Goal: Task Accomplishment & Management: Use online tool/utility

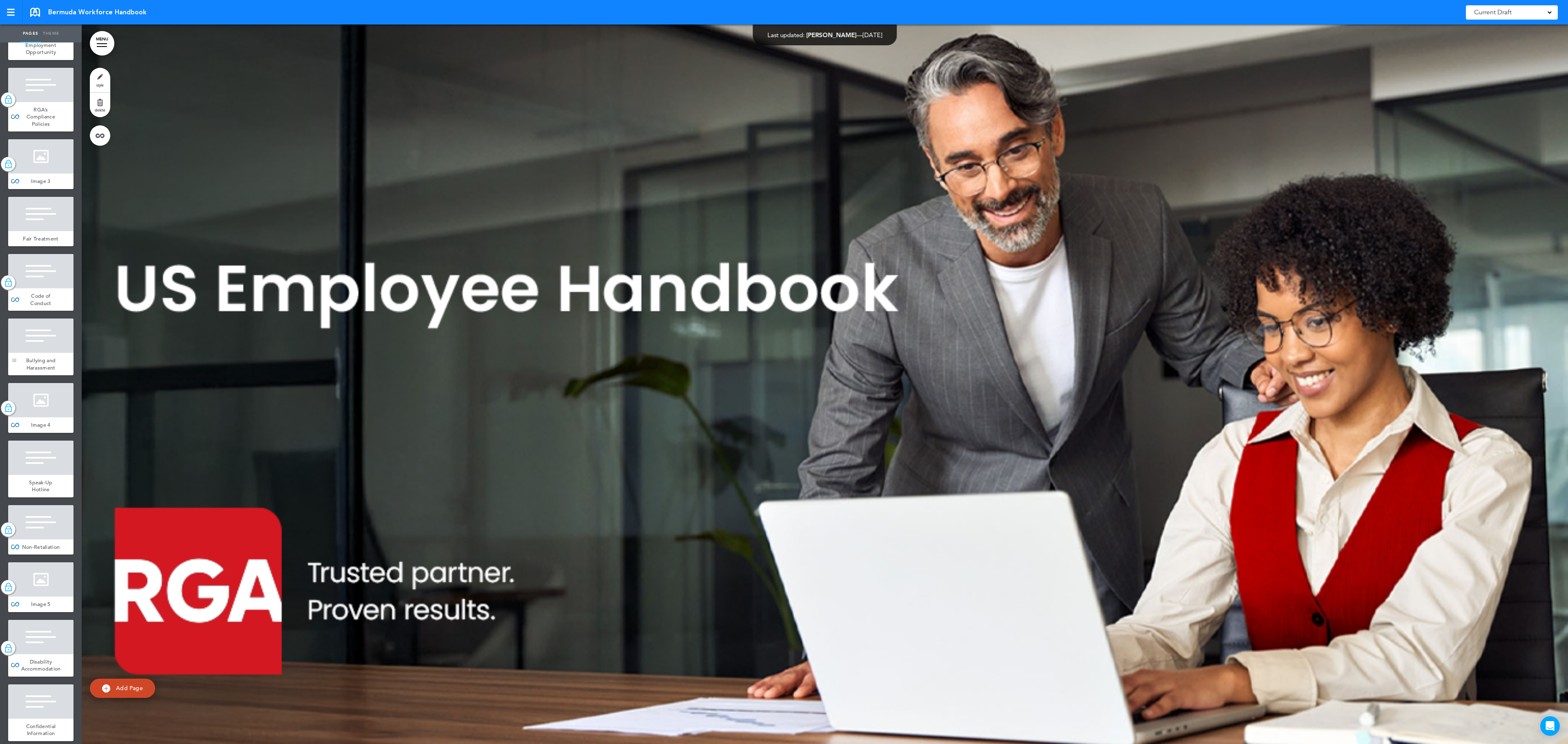
scroll to position [1062, 0]
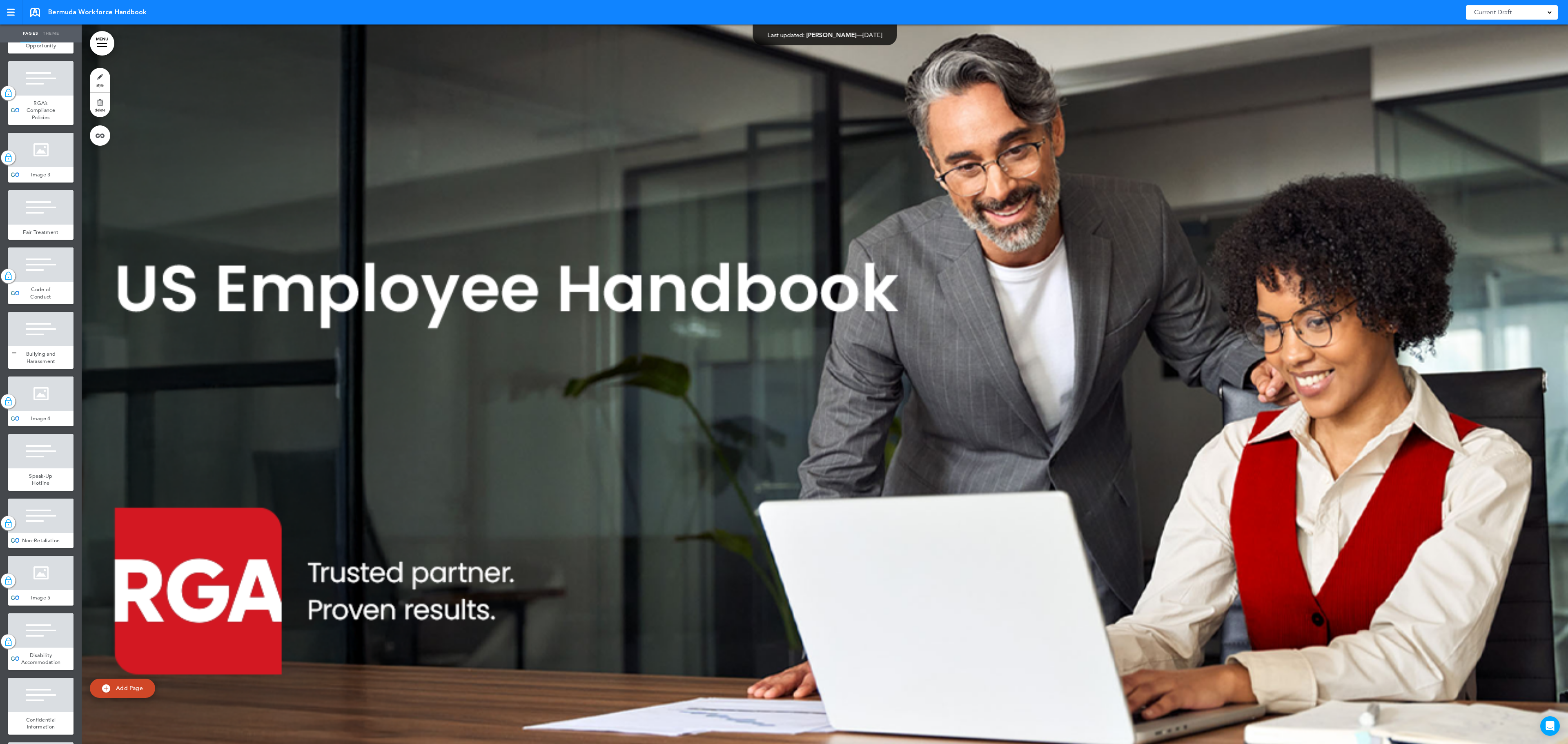
click at [20, 369] on div at bounding box center [14, 341] width 12 height 57
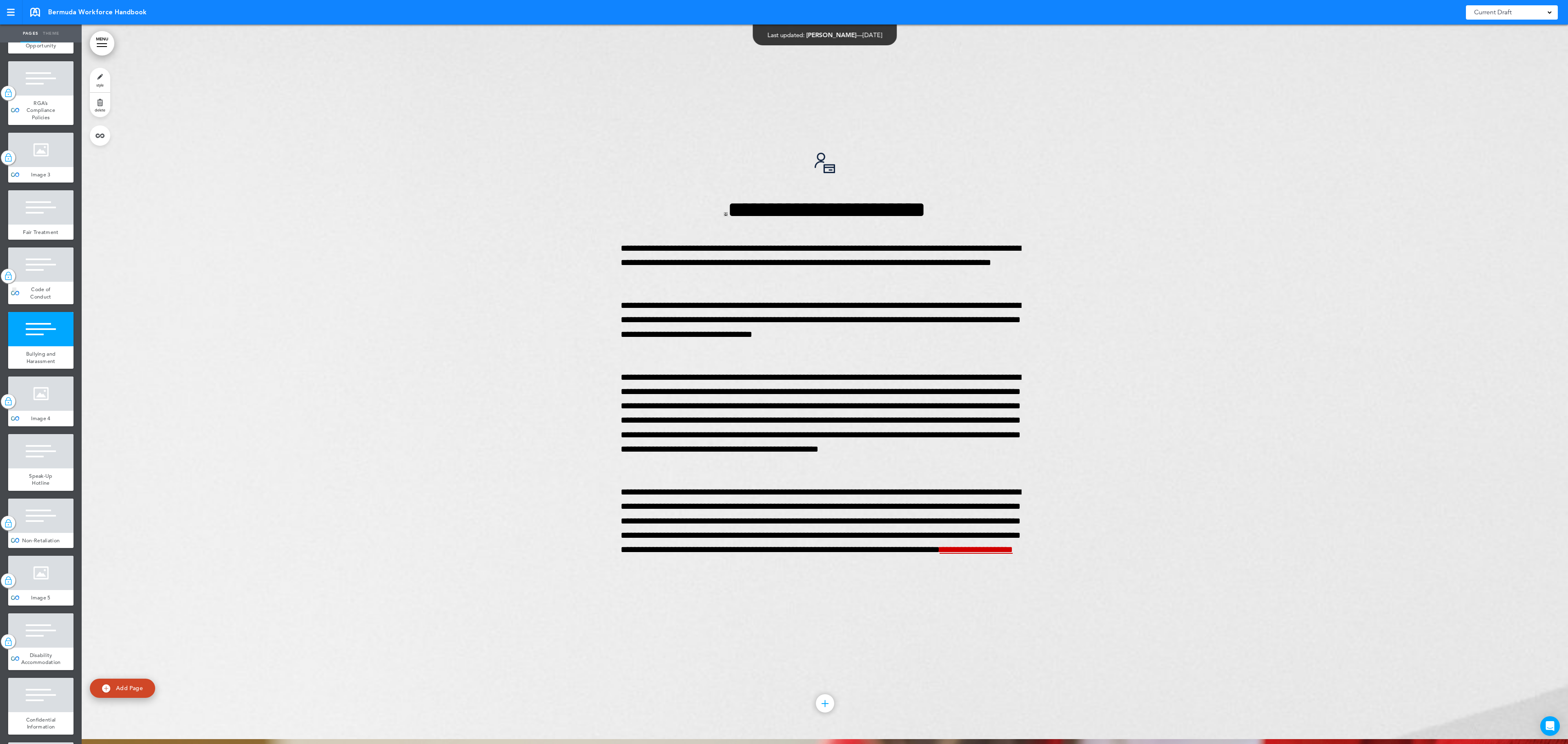
click at [23, 305] on div "Code of Conduct" at bounding box center [41, 293] width 65 height 23
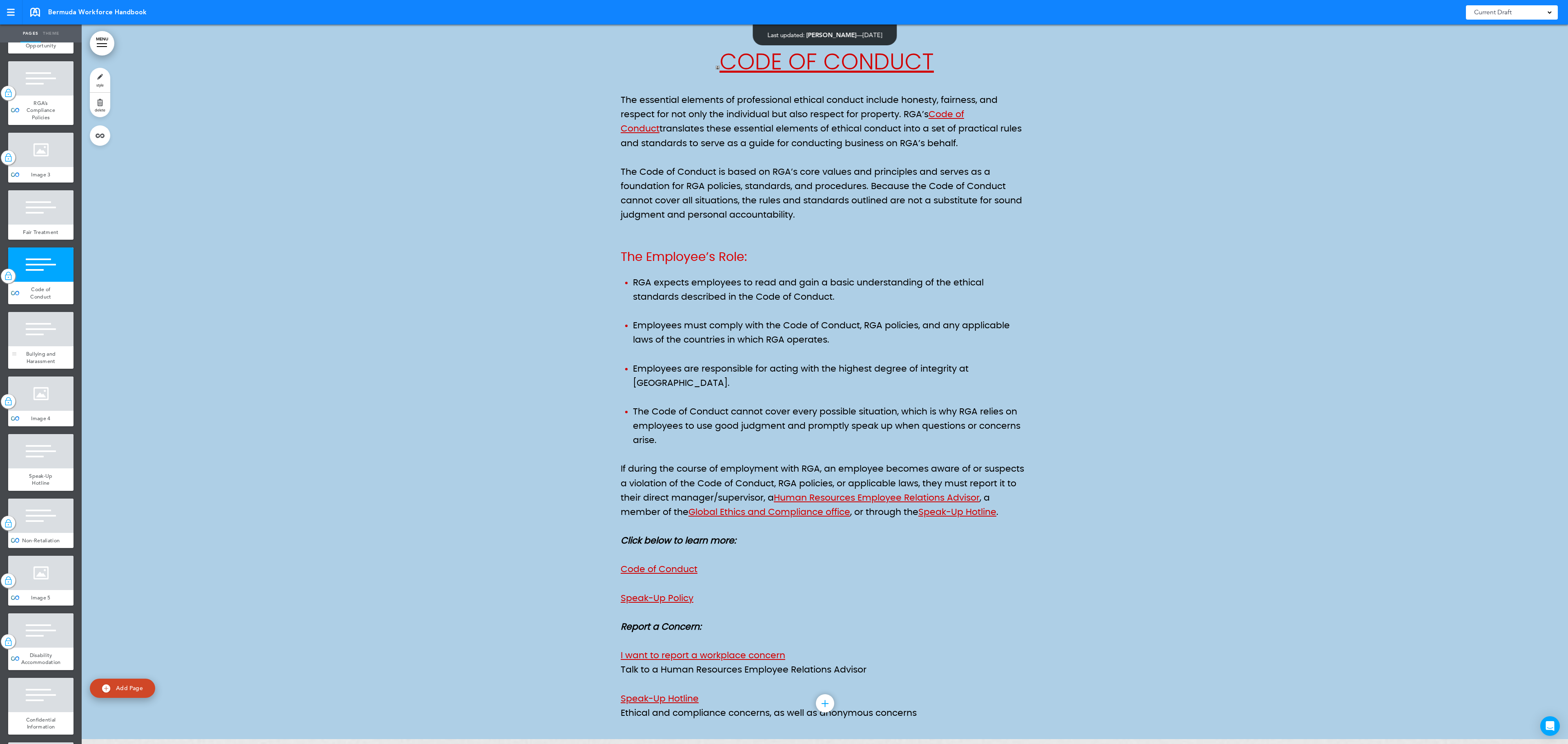
click at [34, 346] on div at bounding box center [41, 329] width 65 height 34
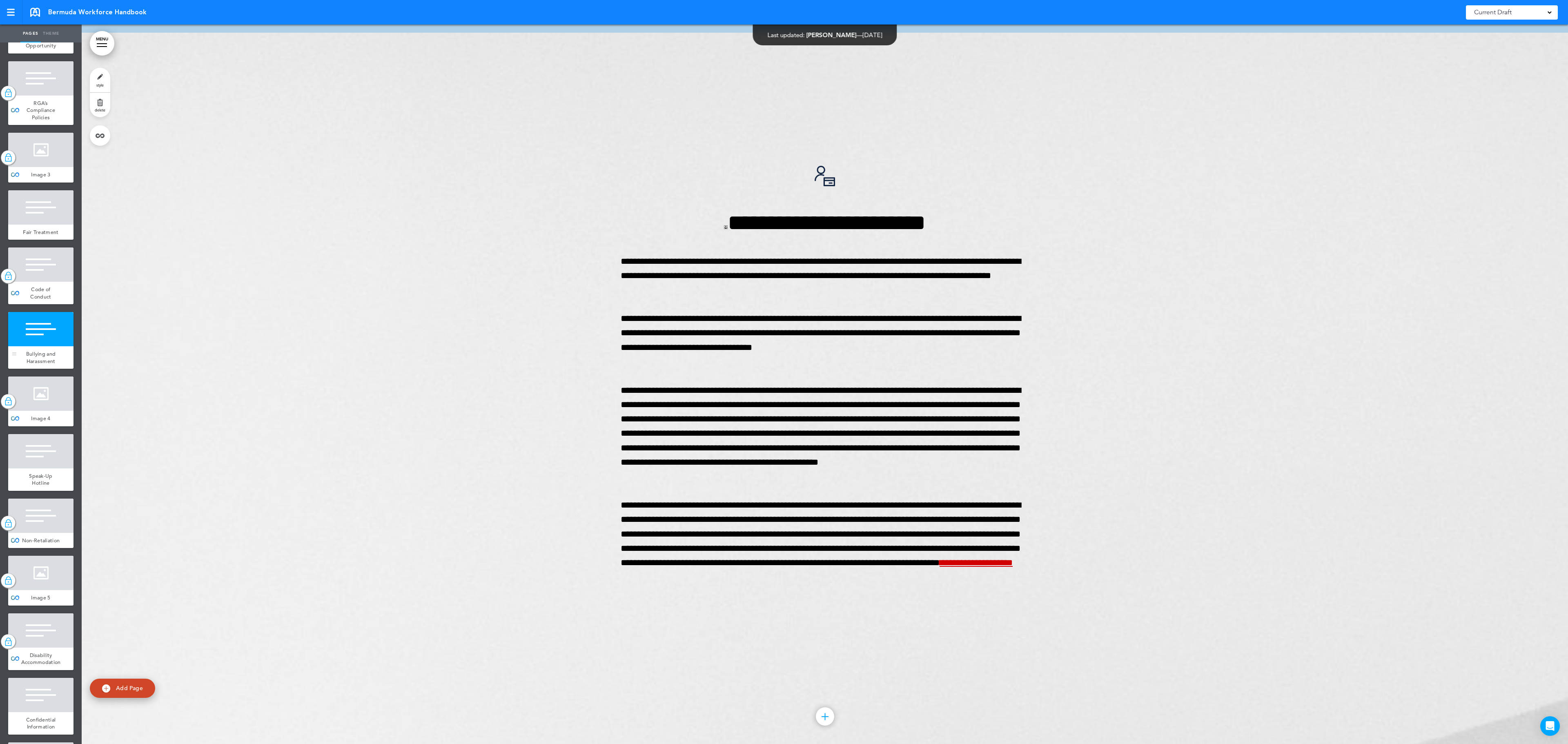
scroll to position [14008, 0]
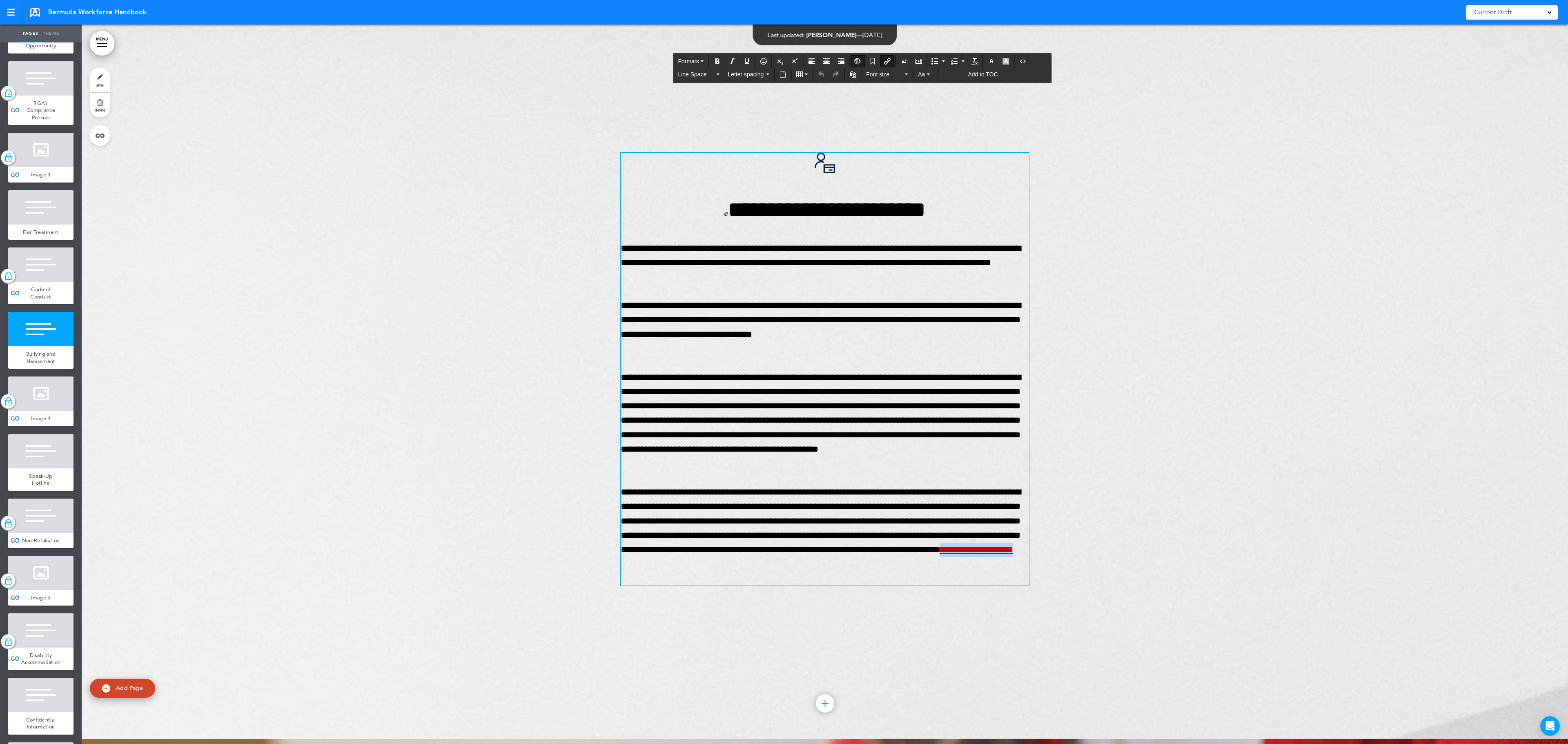
drag, startPoint x: 713, startPoint y: 583, endPoint x: 595, endPoint y: 581, distance: 118.0
click at [595, 581] on div "**********" at bounding box center [825, 379] width 1486 height 719
click at [862, 61] on icon "Insert/Edit global anchor link" at bounding box center [858, 61] width 7 height 7
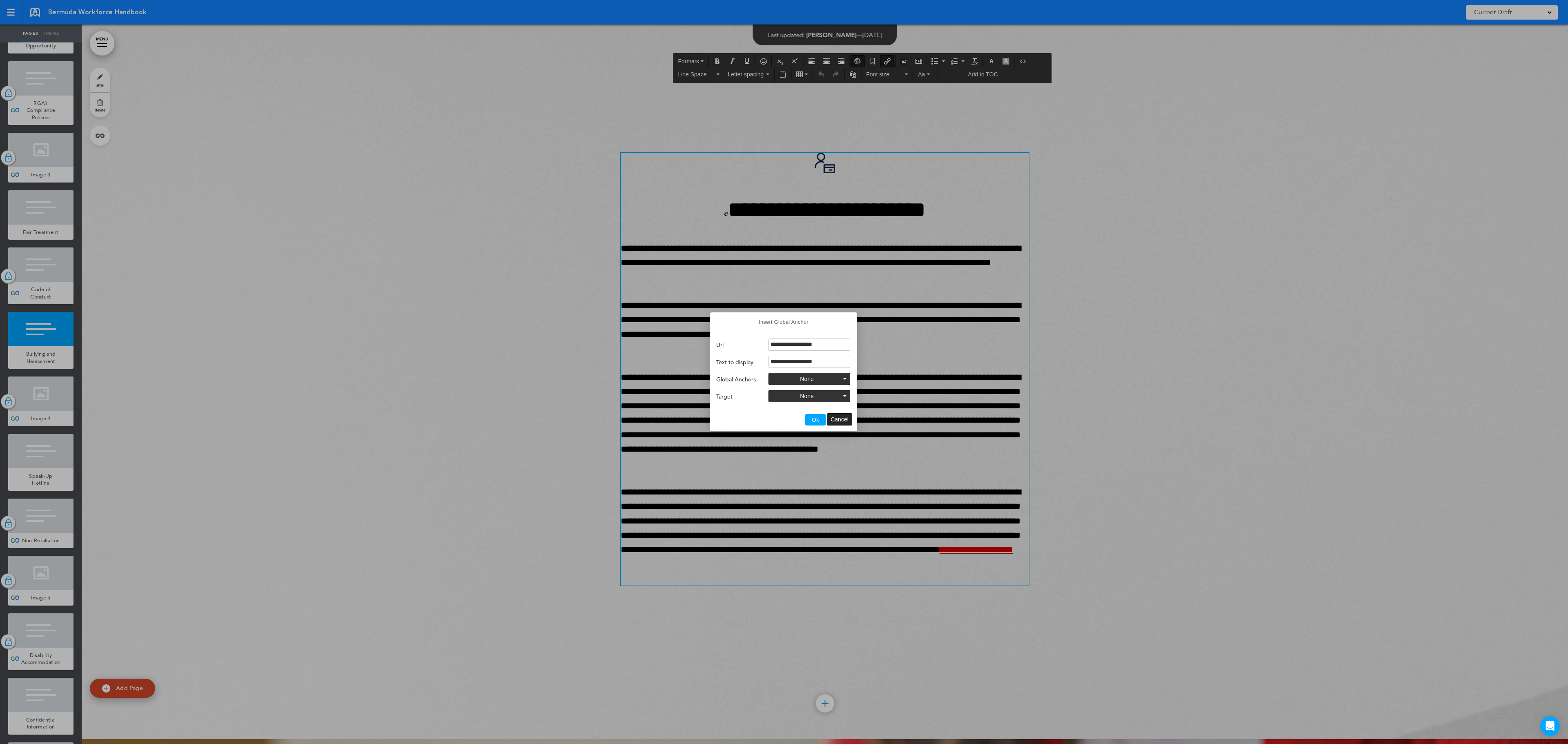
click at [833, 419] on span "Cancel" at bounding box center [840, 420] width 18 height 7
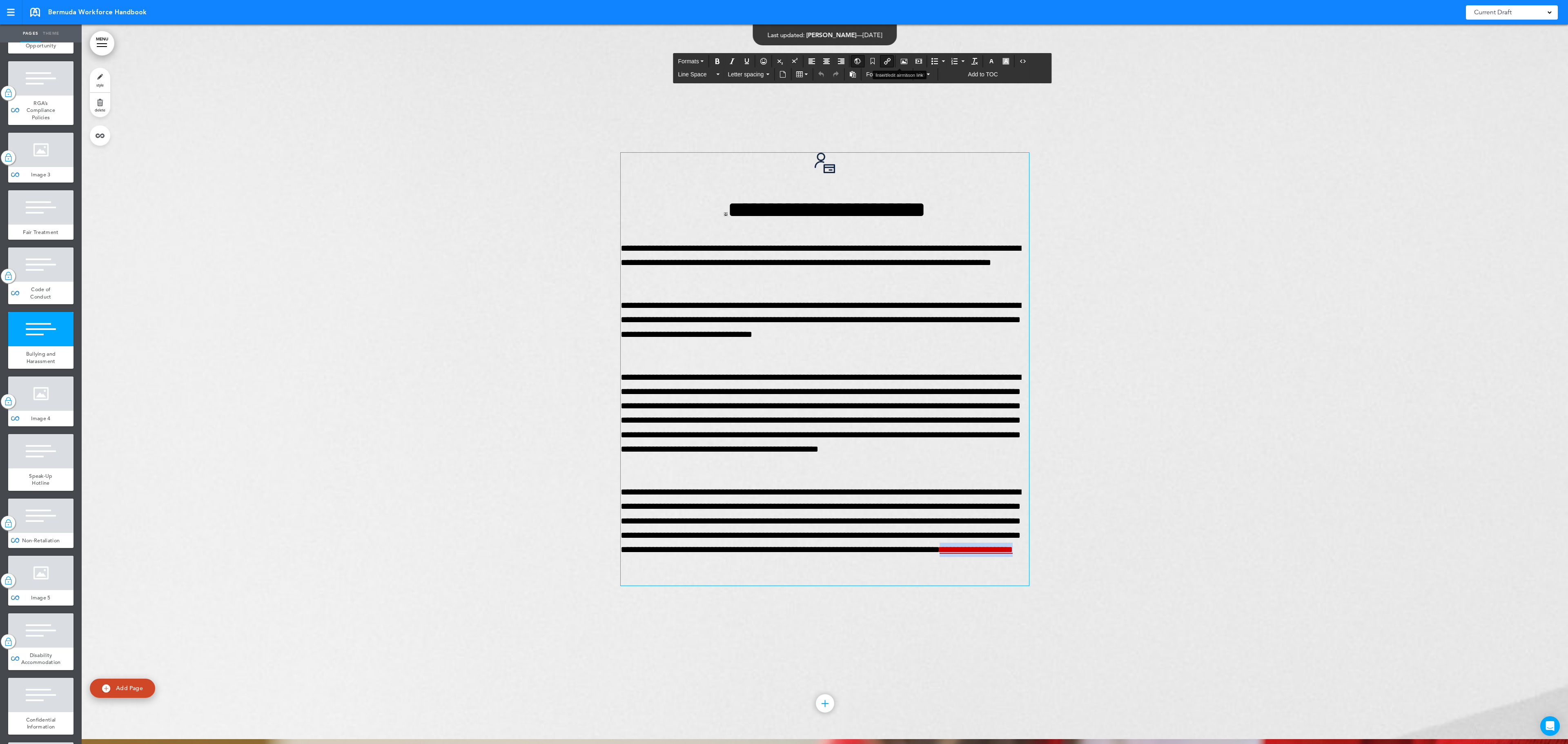
click at [891, 59] on icon "Insert/edit airmason link" at bounding box center [888, 61] width 7 height 7
type input "**********"
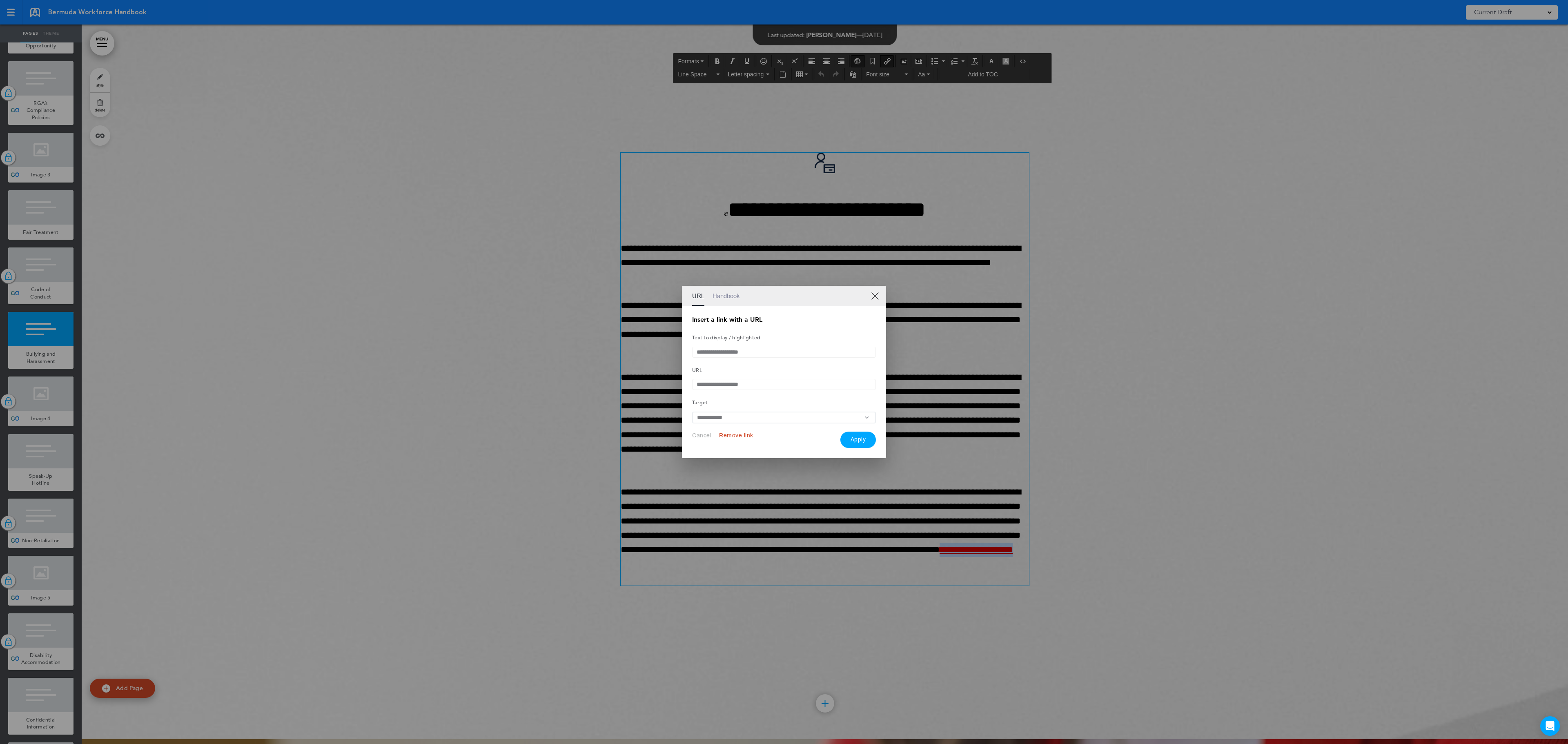
click at [728, 294] on link "Handbook" at bounding box center [727, 296] width 28 height 20
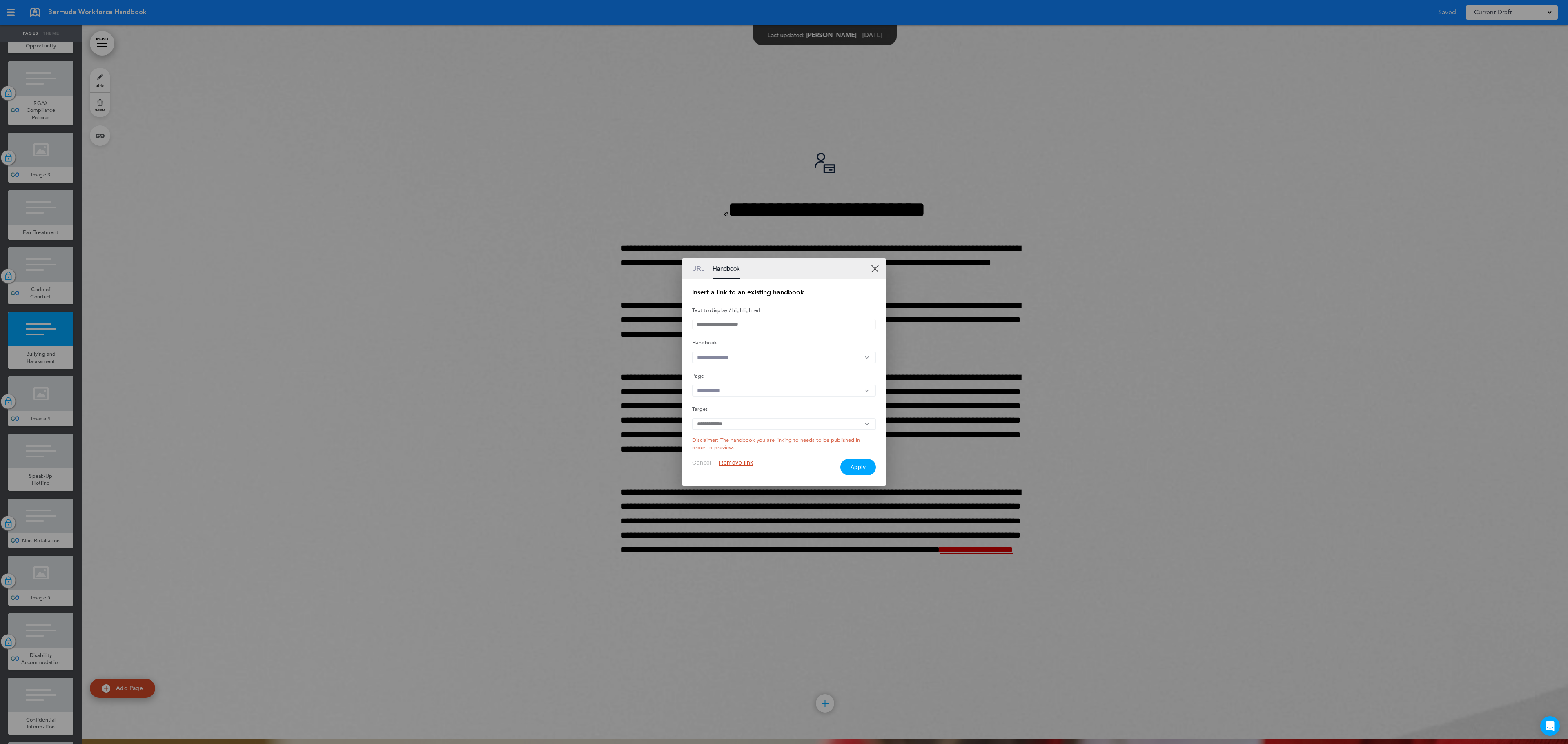
click at [751, 360] on input "text" at bounding box center [784, 358] width 184 height 12
click at [737, 439] on li "Bermuda Workforce Handbook" at bounding box center [784, 436] width 183 height 11
click at [722, 397] on input "text" at bounding box center [784, 390] width 184 height 12
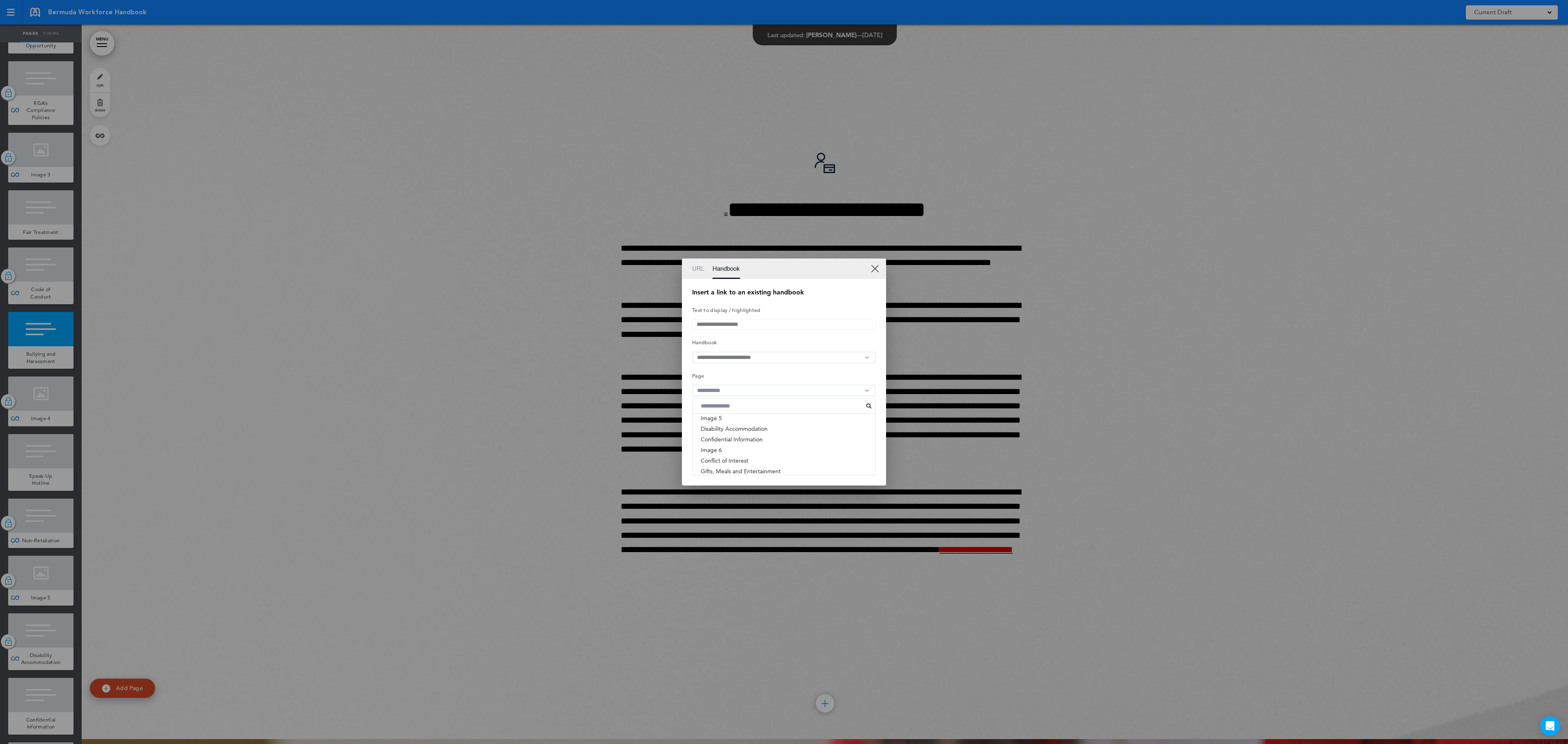
click at [724, 391] on input "text" at bounding box center [784, 390] width 184 height 12
click at [725, 408] on input at bounding box center [782, 406] width 170 height 11
type input "**"
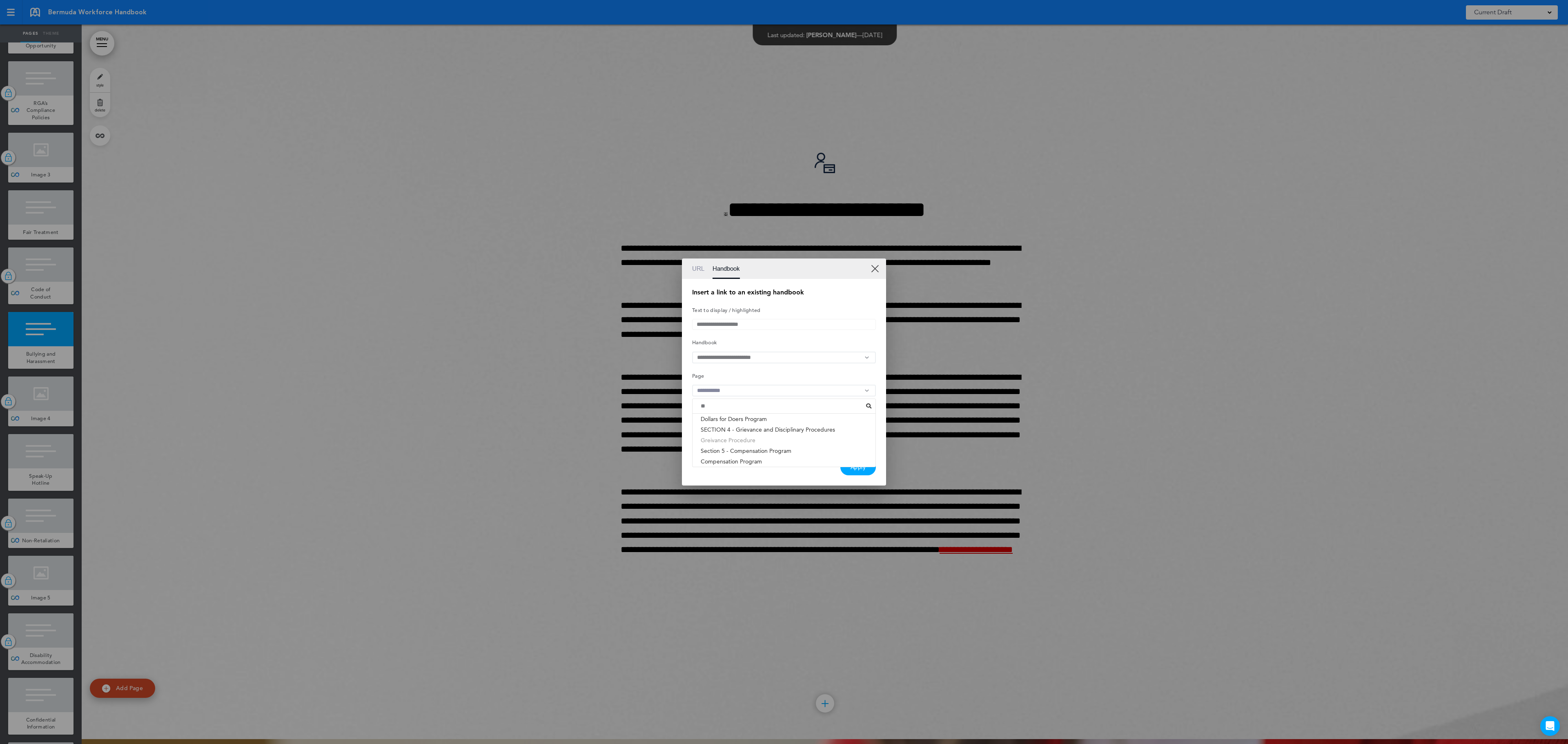
click at [722, 442] on li "Greivance Procedure" at bounding box center [784, 440] width 183 height 11
click at [880, 268] on div "URL Handbook" at bounding box center [784, 269] width 204 height 20
click at [876, 265] on link "XX" at bounding box center [875, 269] width 8 height 8
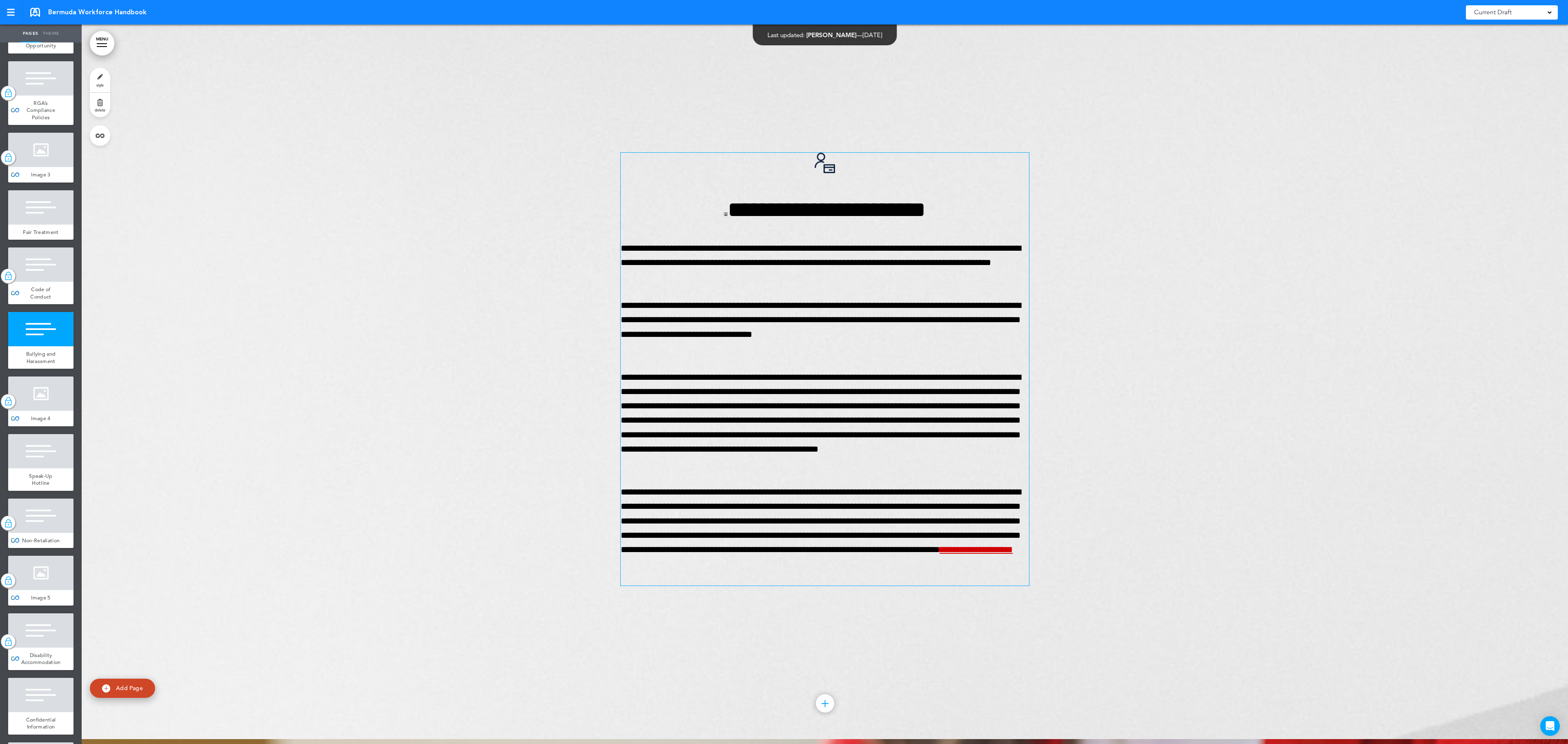
scroll to position [14171, 0]
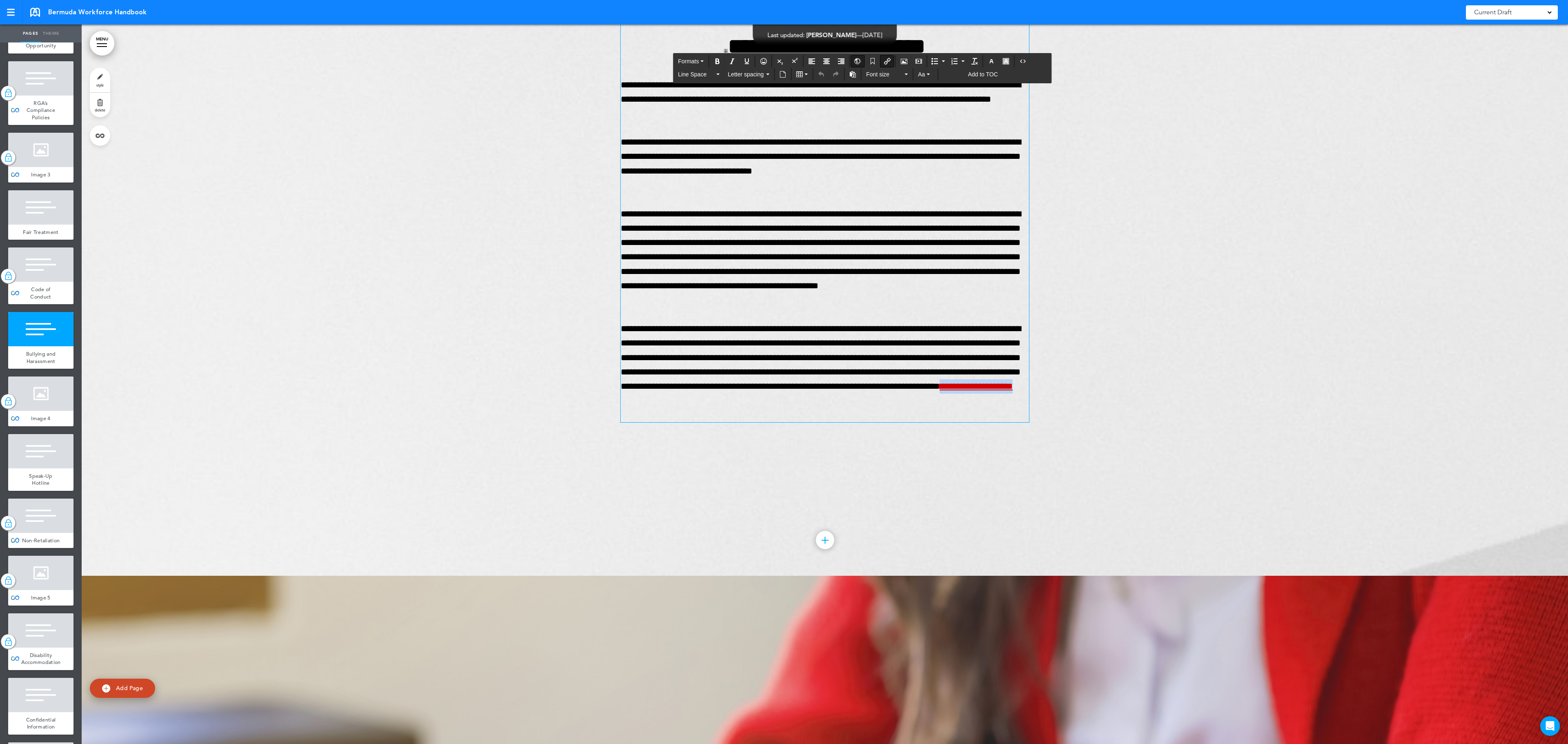
drag, startPoint x: 711, startPoint y: 416, endPoint x: 612, endPoint y: 422, distance: 99.2
click at [612, 422] on div "**********" at bounding box center [825, 216] width 1486 height 719
click at [862, 64] on icon "Insert/Edit global anchor link" at bounding box center [858, 61] width 7 height 7
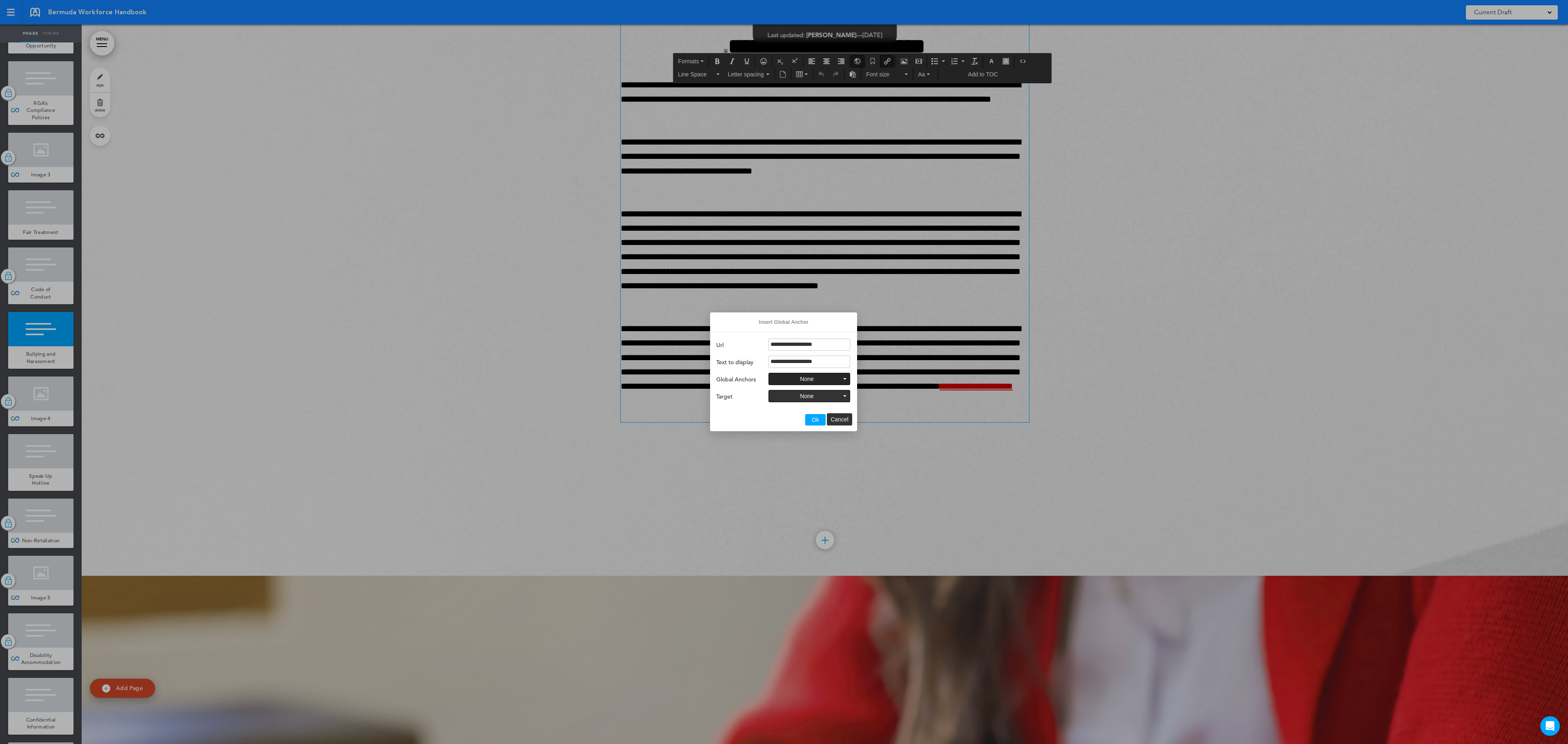
click at [831, 380] on button "None" at bounding box center [809, 379] width 81 height 11
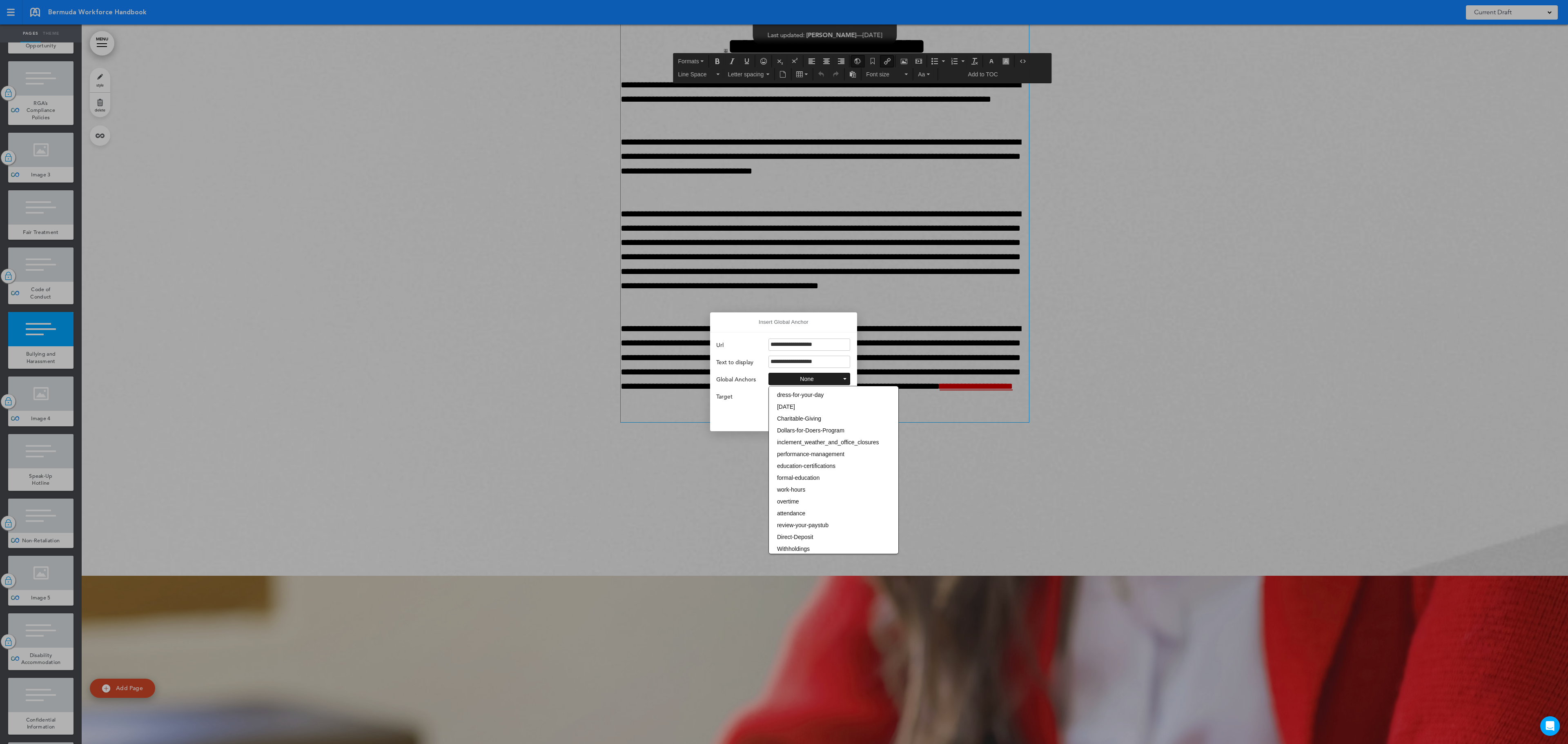
scroll to position [256, 0]
click at [728, 472] on div at bounding box center [784, 372] width 1568 height 744
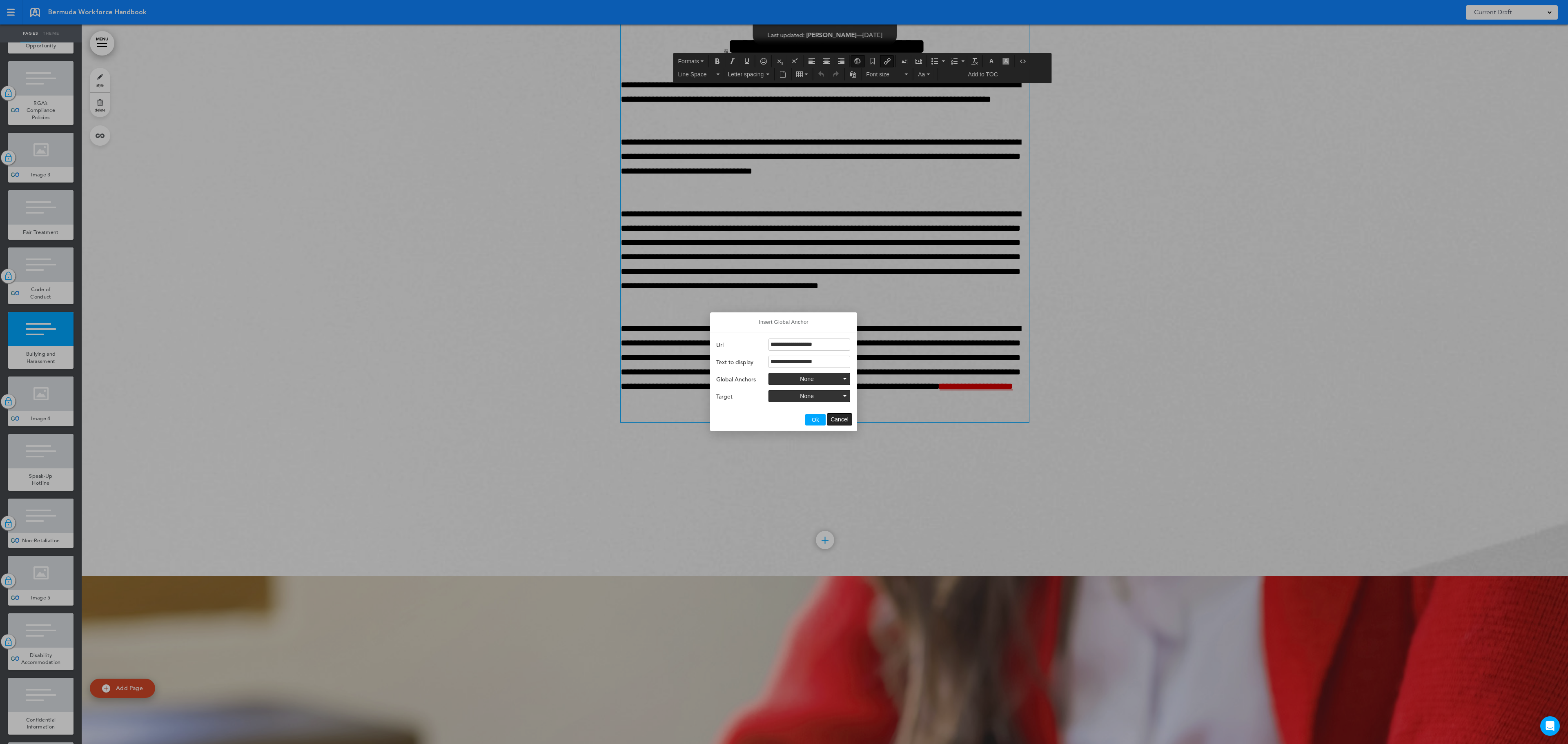
click at [846, 423] on button "Cancel" at bounding box center [840, 420] width 24 height 11
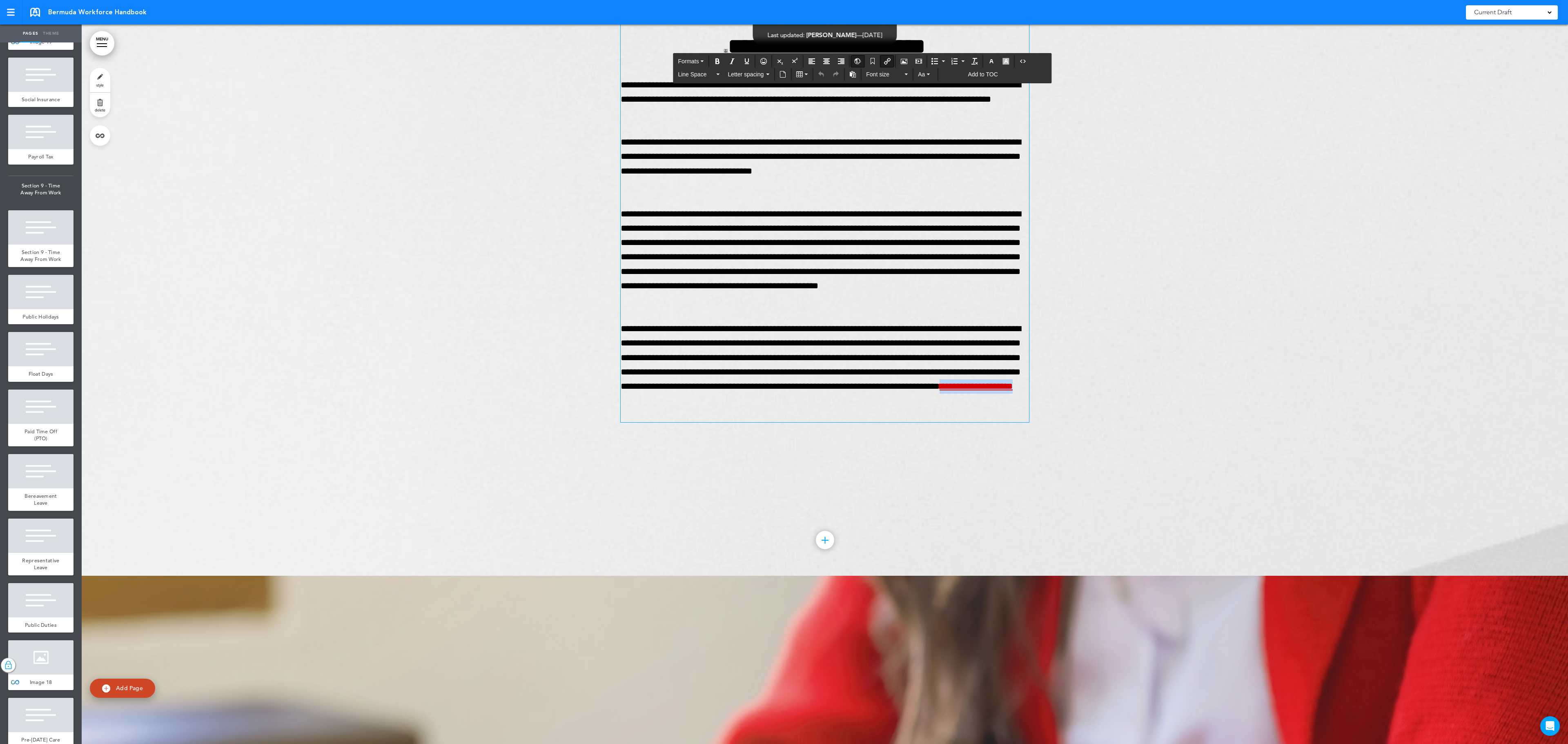
scroll to position [6156, 0]
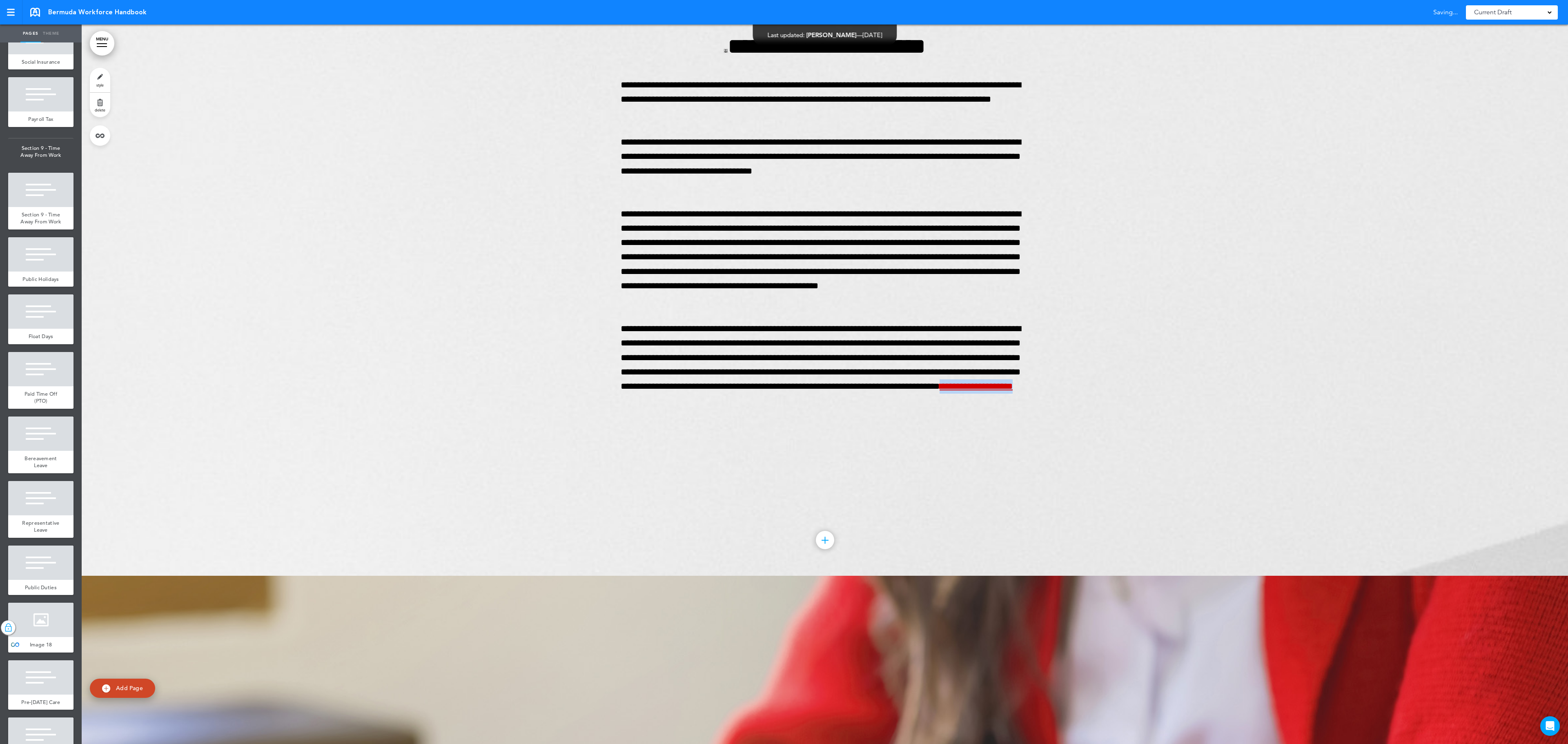
click at [108, 46] on link "MENU" at bounding box center [102, 43] width 24 height 25
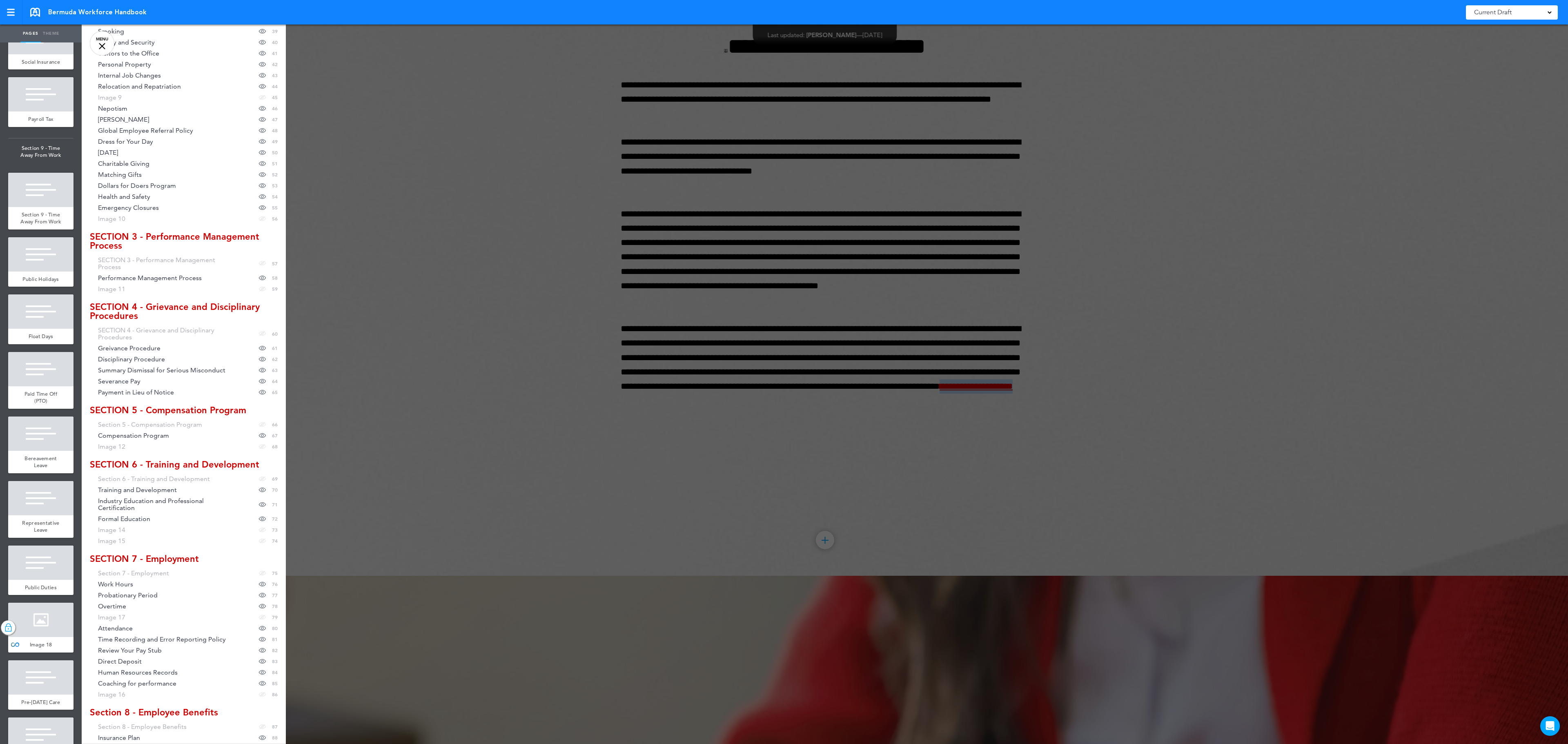
scroll to position [488, 0]
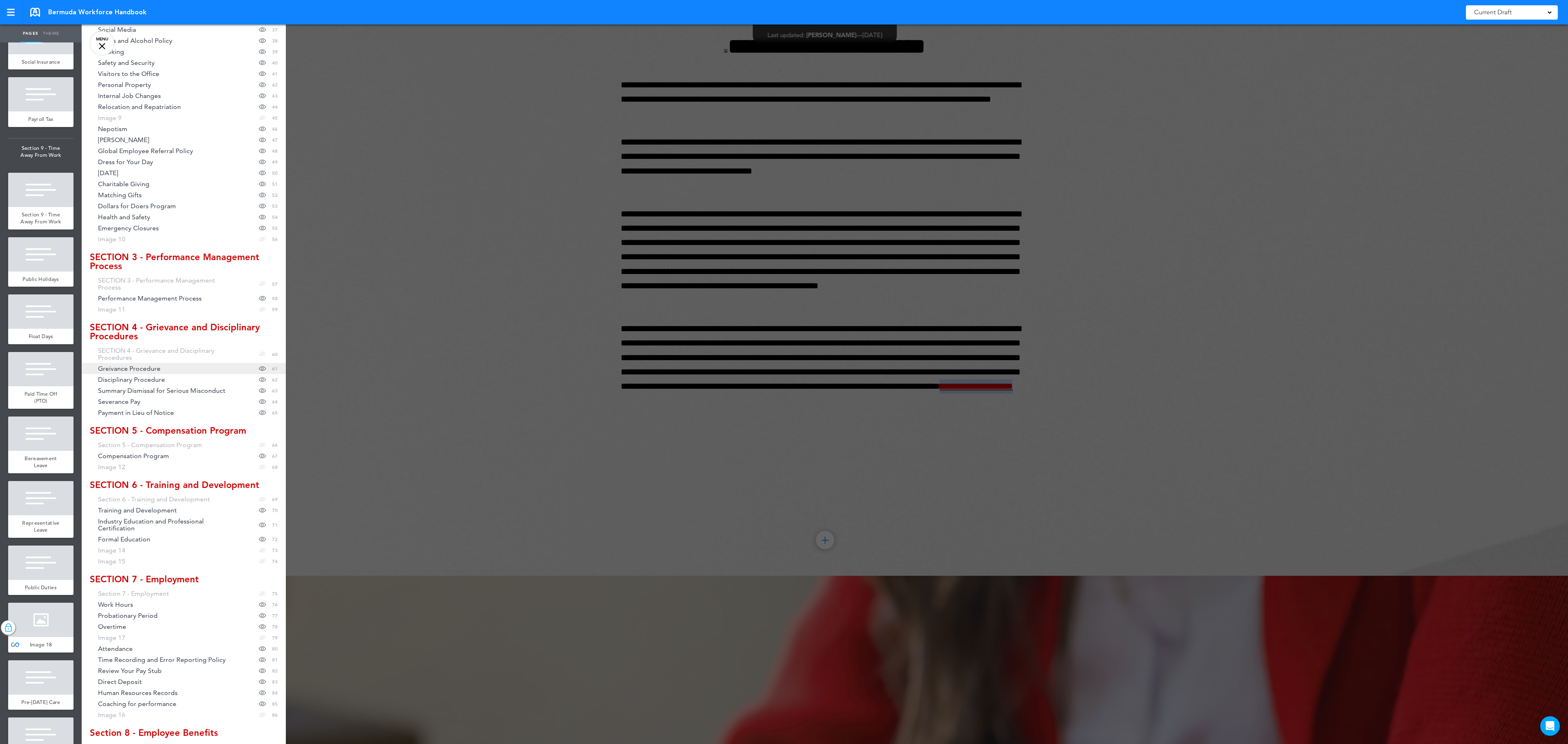
click at [141, 372] on link "Greivance Procedure Hide page in table of contents 61" at bounding box center [184, 369] width 204 height 11
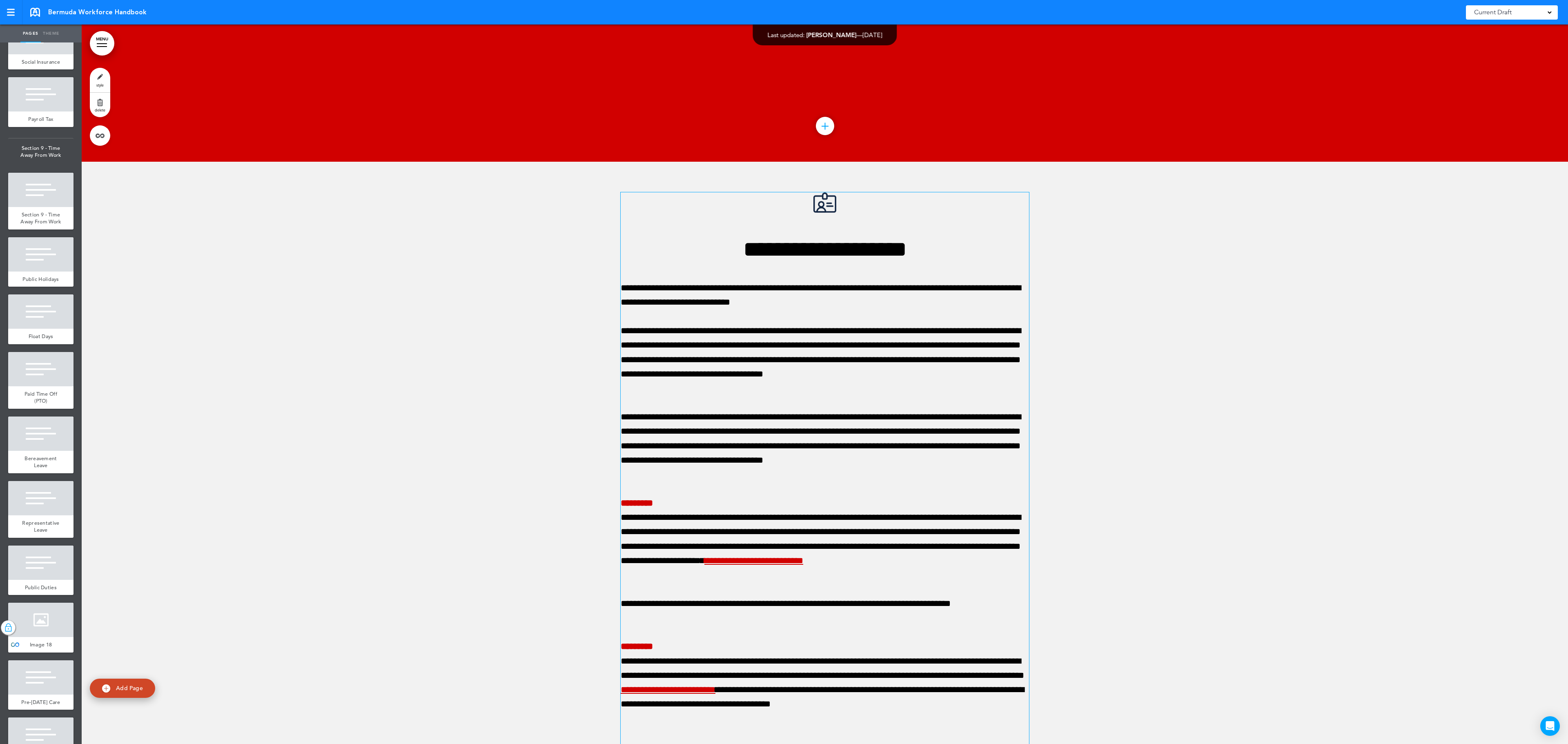
scroll to position [43485, 0]
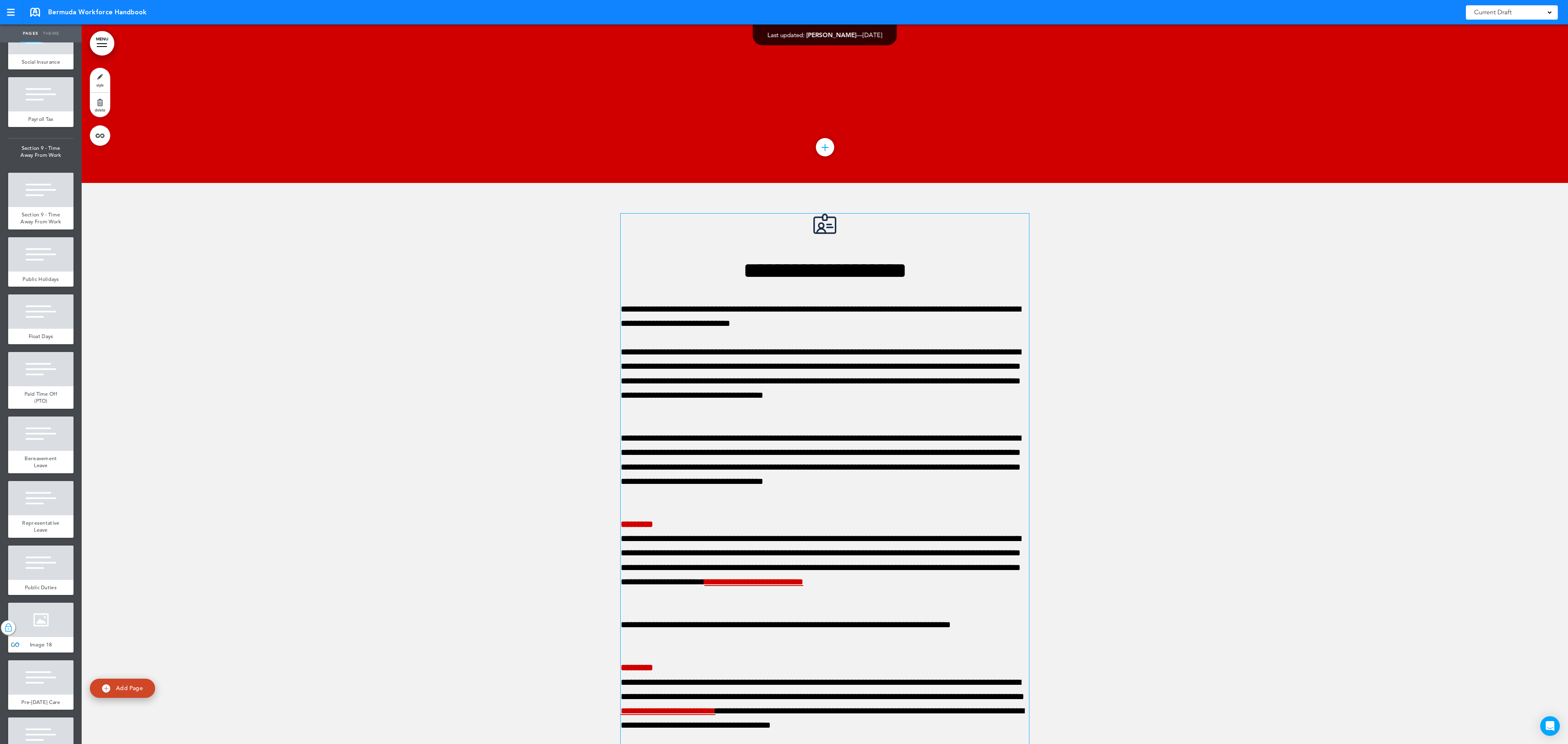
click at [691, 274] on h1 "**********" at bounding box center [825, 271] width 408 height 23
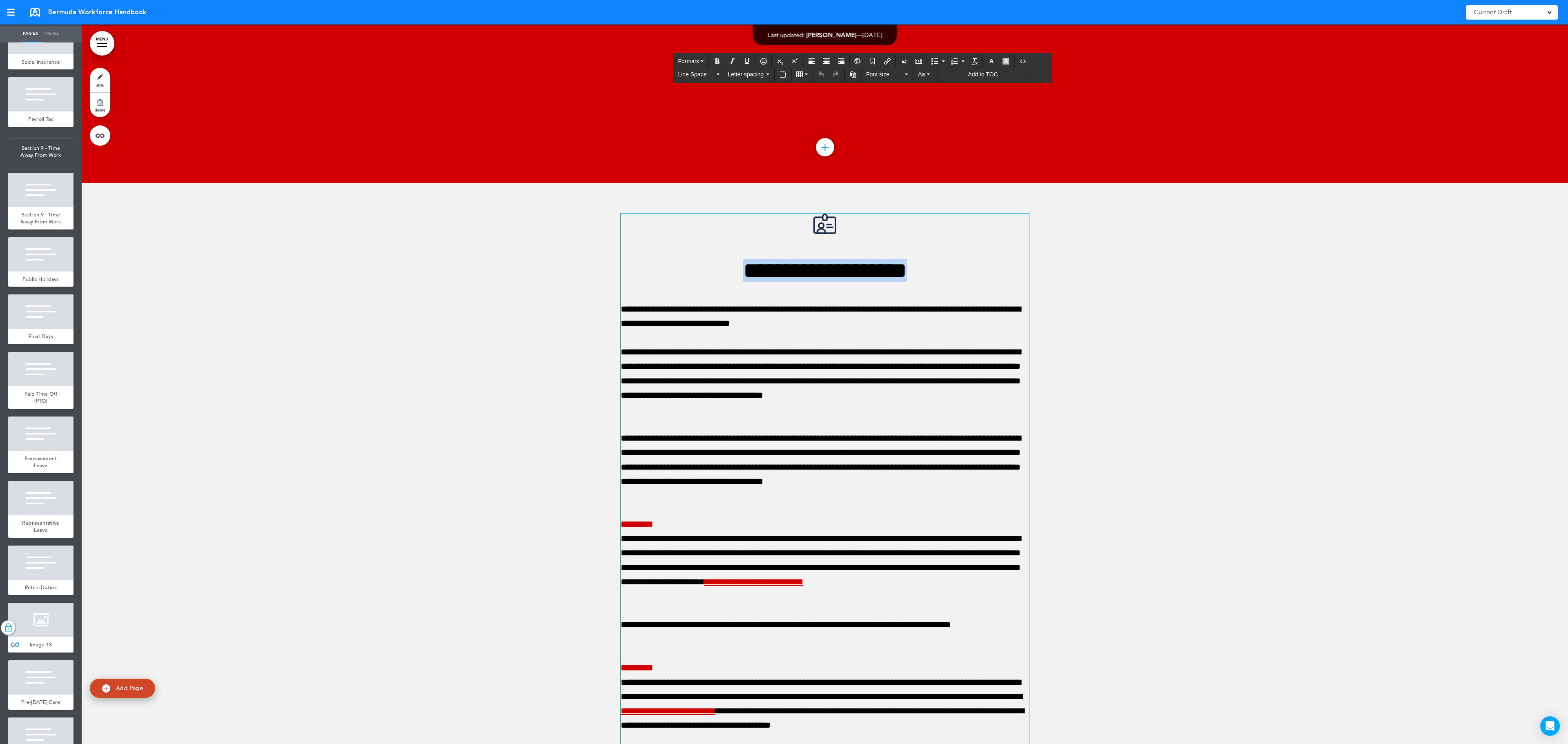
drag, startPoint x: 951, startPoint y: 274, endPoint x: 693, endPoint y: 270, distance: 258.0
click at [693, 270] on h1 "**********" at bounding box center [825, 271] width 408 height 23
copy h1 "**********"
click at [691, 276] on h1 "**********" at bounding box center [825, 271] width 408 height 23
click at [878, 60] on button "Anchor" at bounding box center [873, 61] width 13 height 11
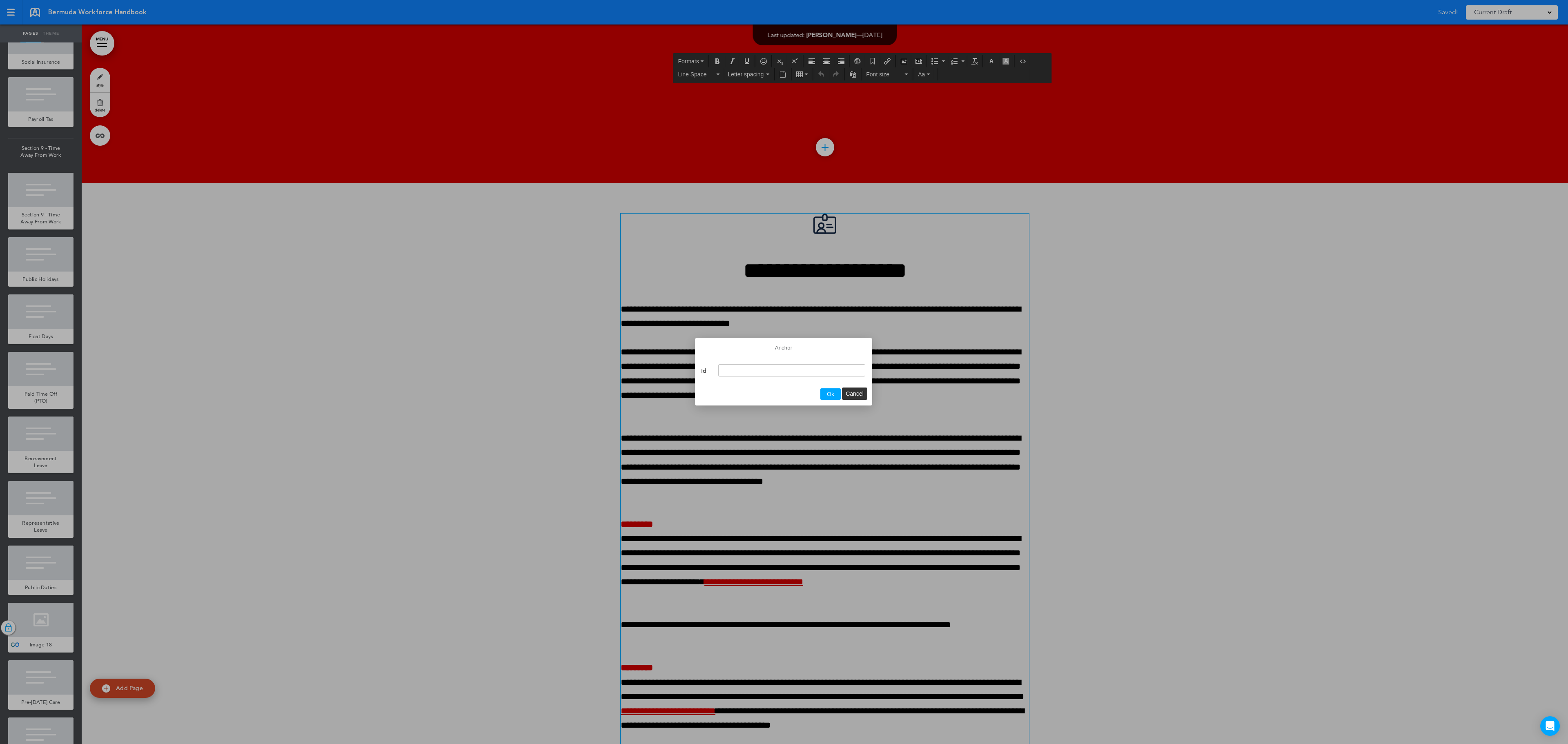
click at [777, 372] on input "Id" at bounding box center [792, 370] width 147 height 12
click at [721, 368] on input "**********" at bounding box center [792, 370] width 147 height 12
type input "**********"
drag, startPoint x: 789, startPoint y: 368, endPoint x: 653, endPoint y: 363, distance: 136.1
click at [653, 363] on body "Checking url availability This handbook [GEOGRAPHIC_DATA] Settings Your Handboo…" at bounding box center [784, 372] width 1568 height 744
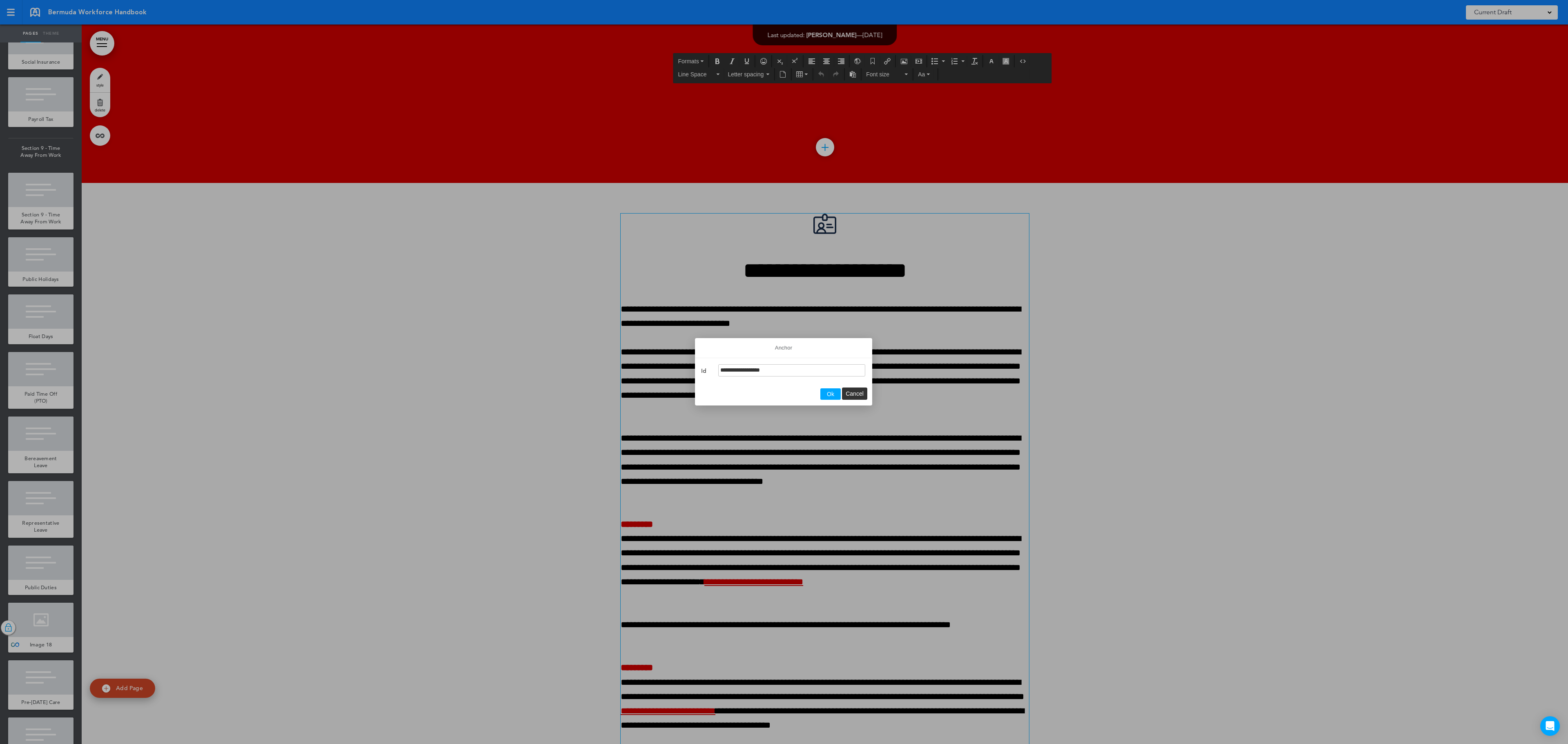
click at [824, 392] on button "Ok" at bounding box center [831, 394] width 20 height 11
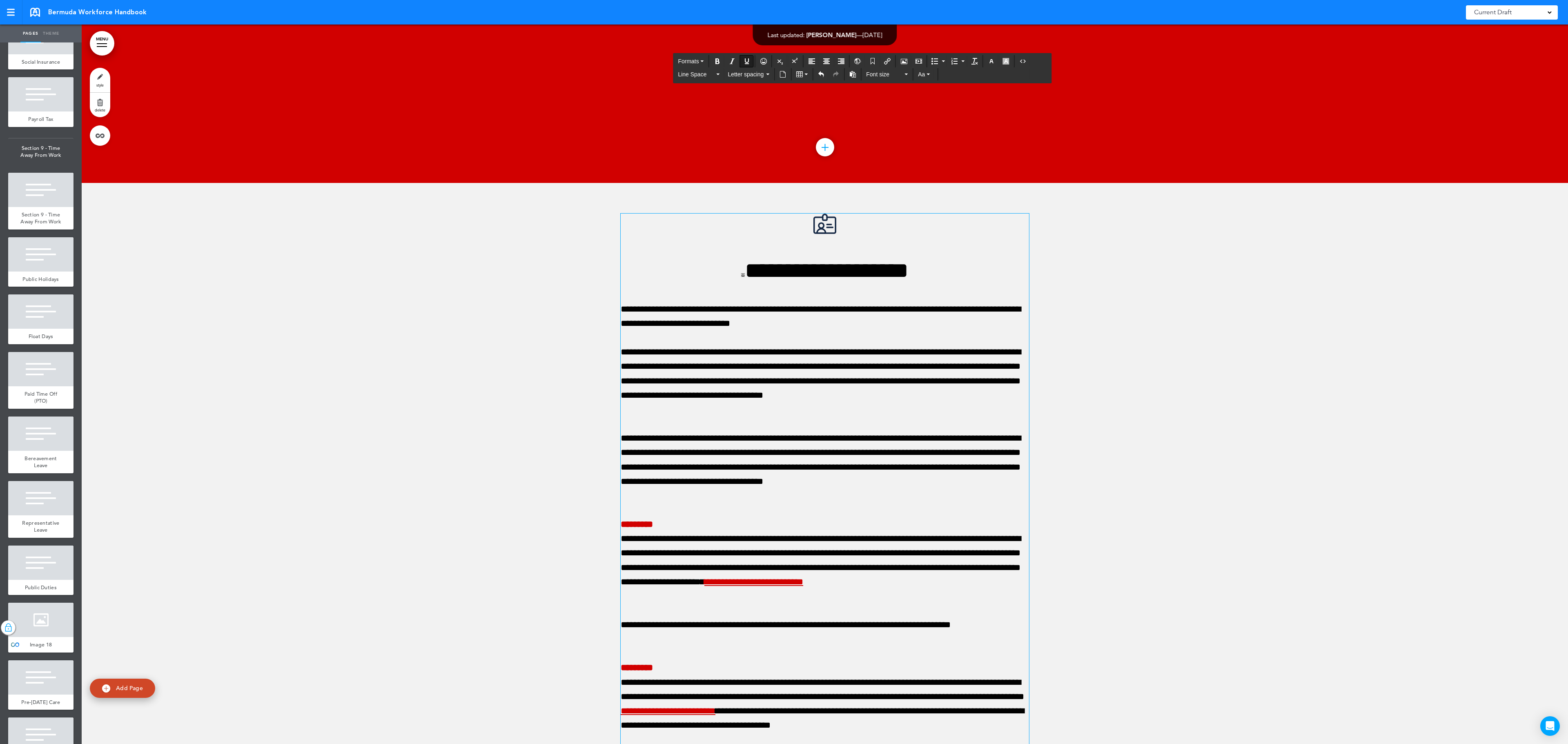
click at [101, 45] on link "MENU" at bounding box center [102, 43] width 24 height 25
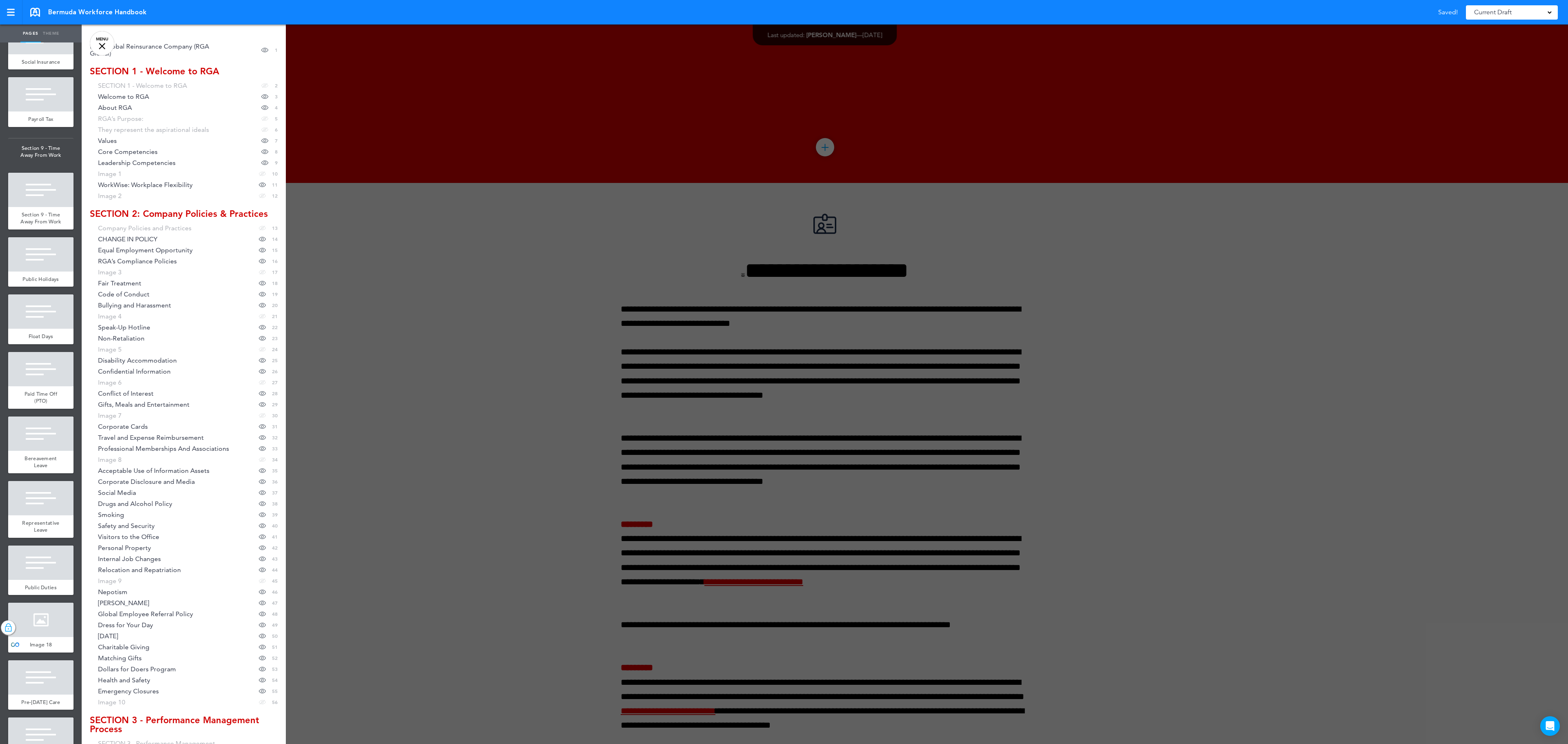
scroll to position [0, 0]
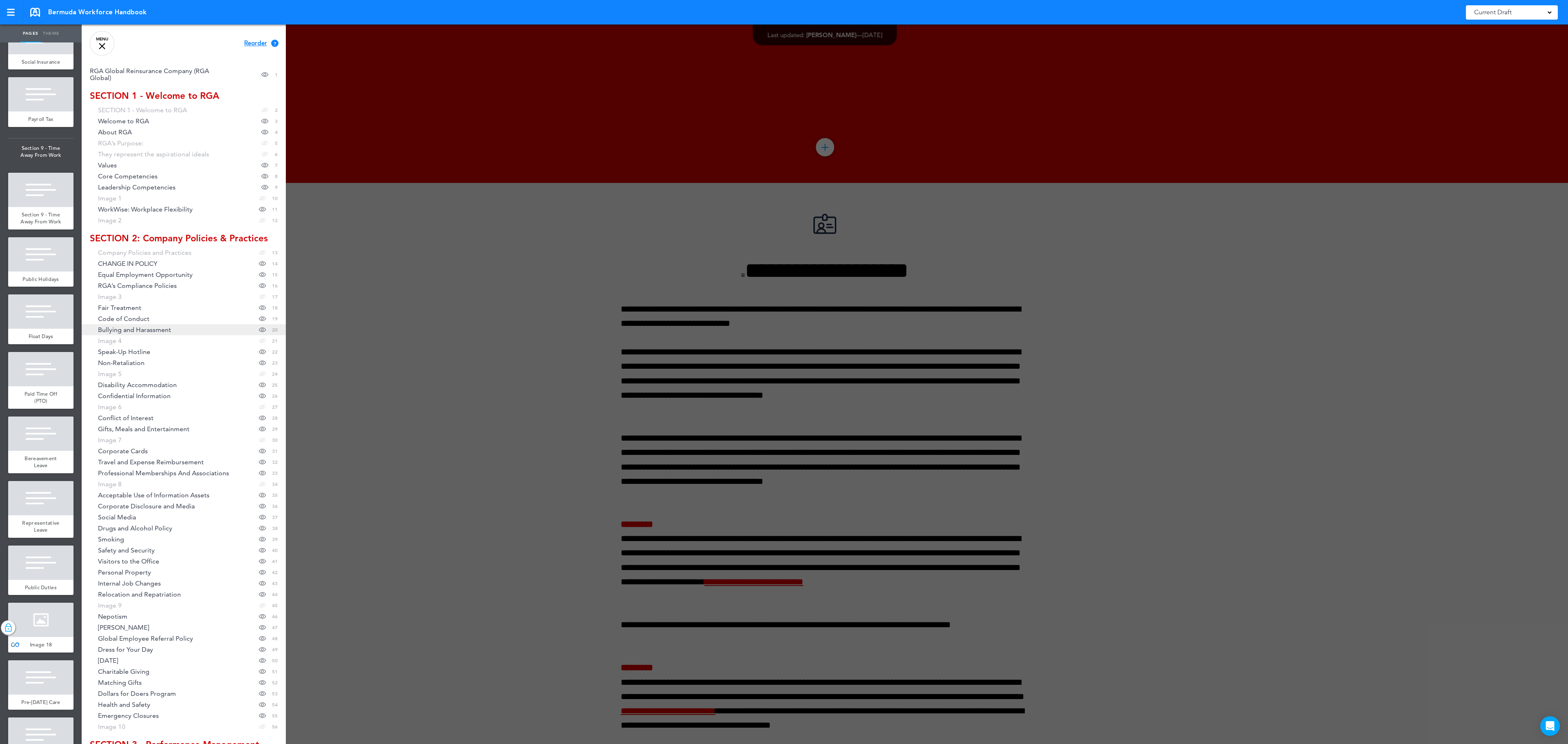
click at [162, 333] on span "Bullying and Harassment" at bounding box center [135, 330] width 74 height 7
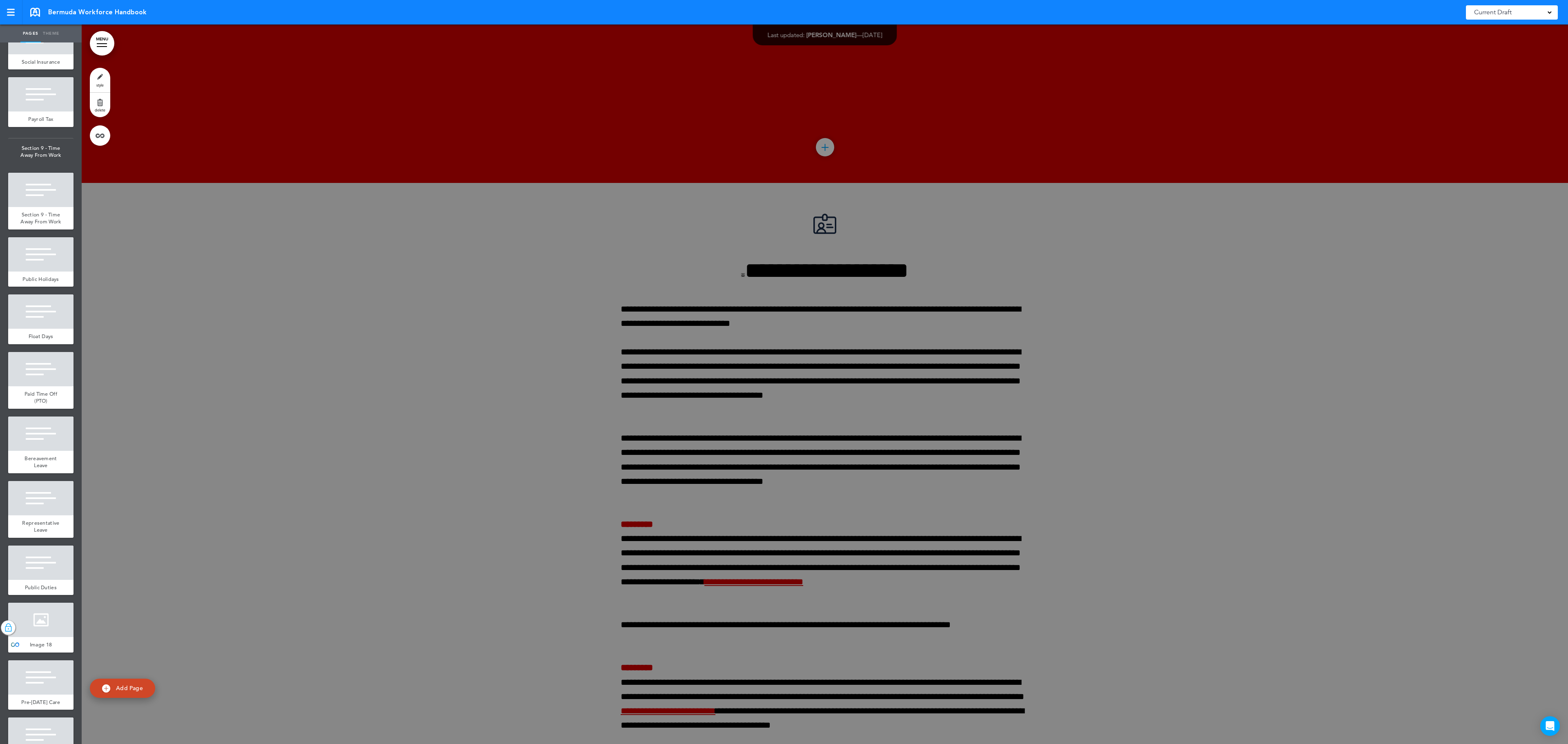
scroll to position [14008, 0]
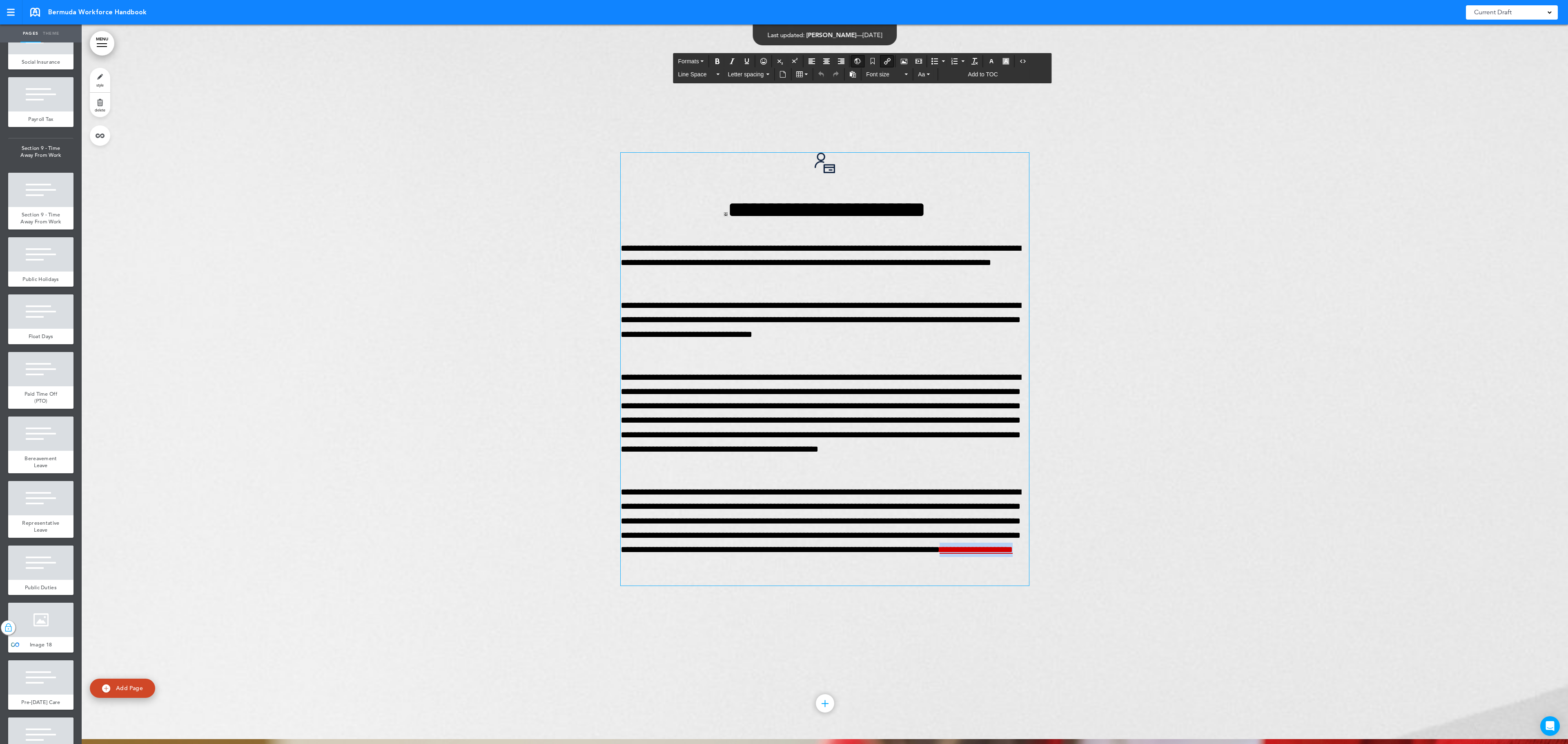
drag, startPoint x: 714, startPoint y: 577, endPoint x: 604, endPoint y: 582, distance: 110.1
click at [604, 582] on div "**********" at bounding box center [825, 379] width 1486 height 719
click at [894, 65] on button "Insert/edit airmason link" at bounding box center [888, 61] width 13 height 11
type input "**********"
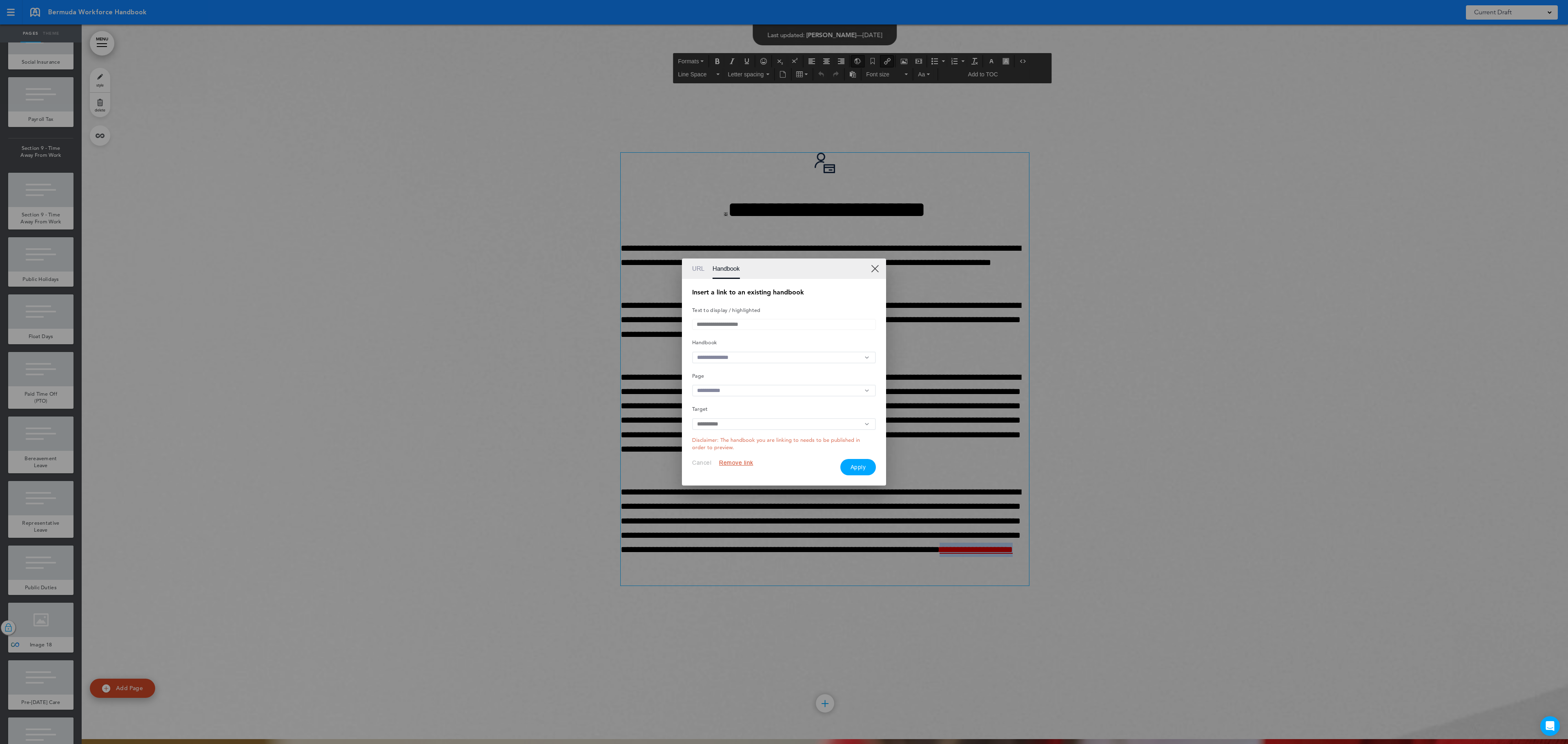
click at [876, 265] on link "XX" at bounding box center [875, 269] width 8 height 8
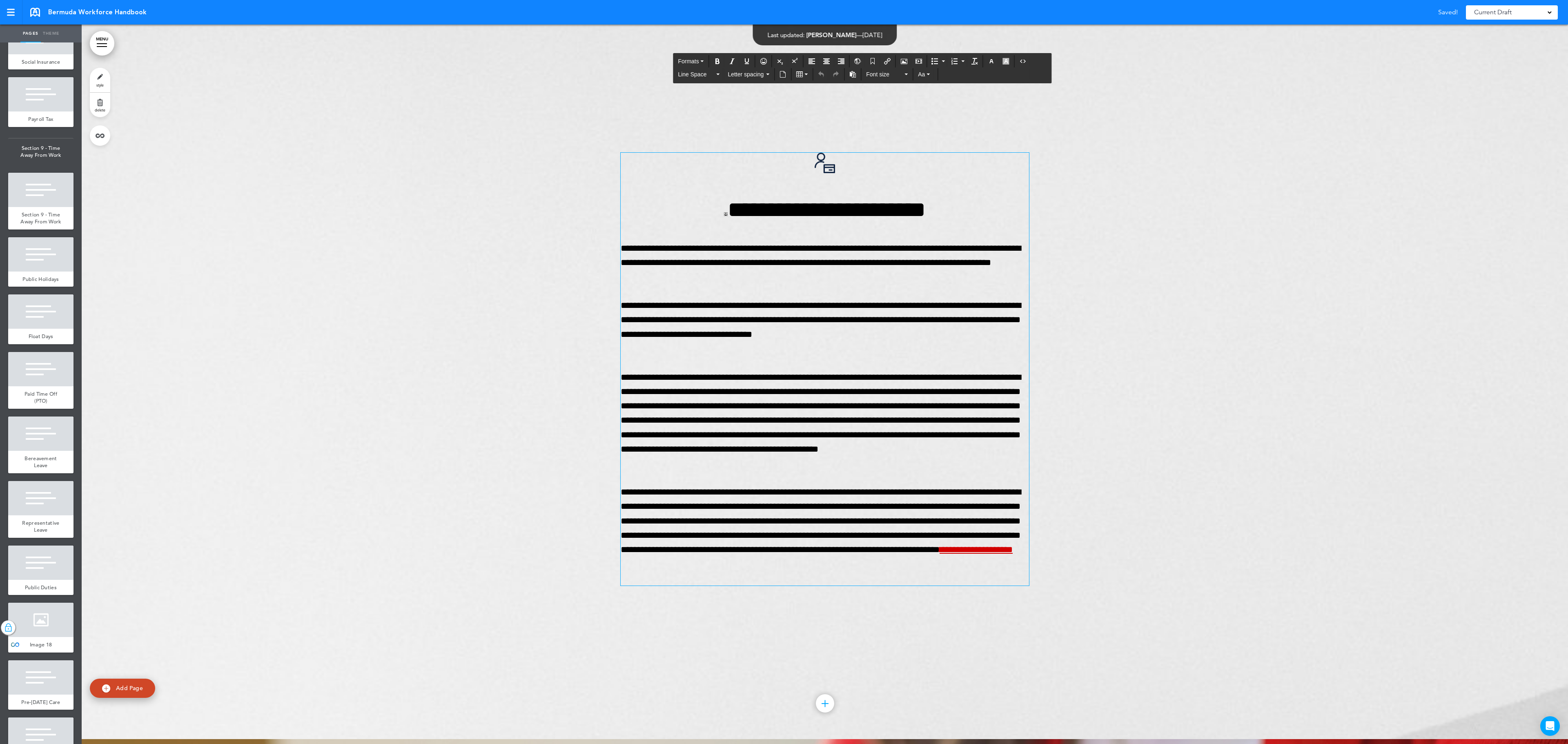
click at [842, 293] on div "**********" at bounding box center [825, 369] width 408 height 434
drag, startPoint x: 710, startPoint y: 577, endPoint x: 611, endPoint y: 582, distance: 99.1
click at [611, 582] on div "**********" at bounding box center [825, 379] width 1486 height 719
drag, startPoint x: 720, startPoint y: 581, endPoint x: 636, endPoint y: 549, distance: 89.9
click at [610, 579] on div "**********" at bounding box center [825, 379] width 1486 height 719
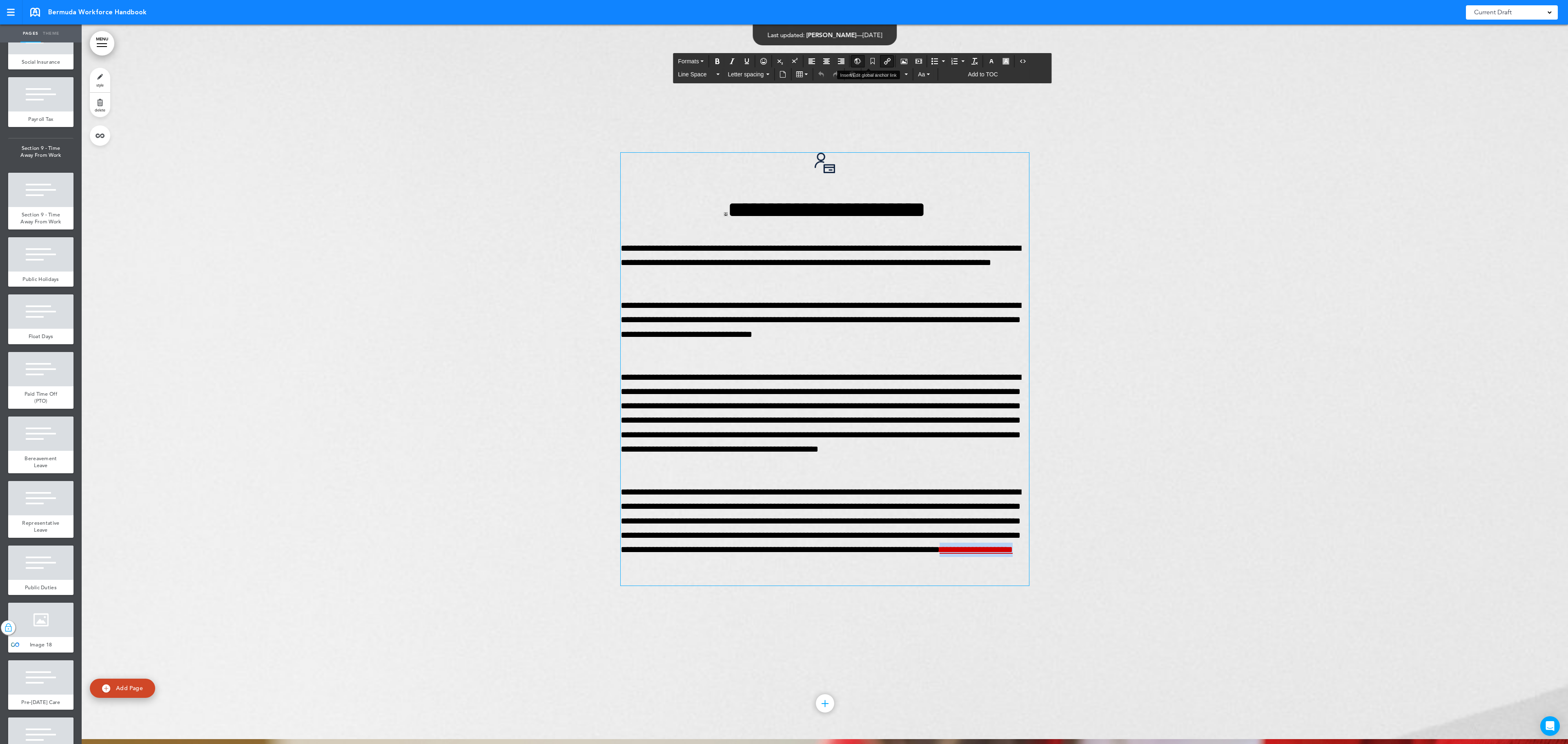
click at [862, 62] on icon "Insert/Edit global anchor link" at bounding box center [858, 61] width 7 height 7
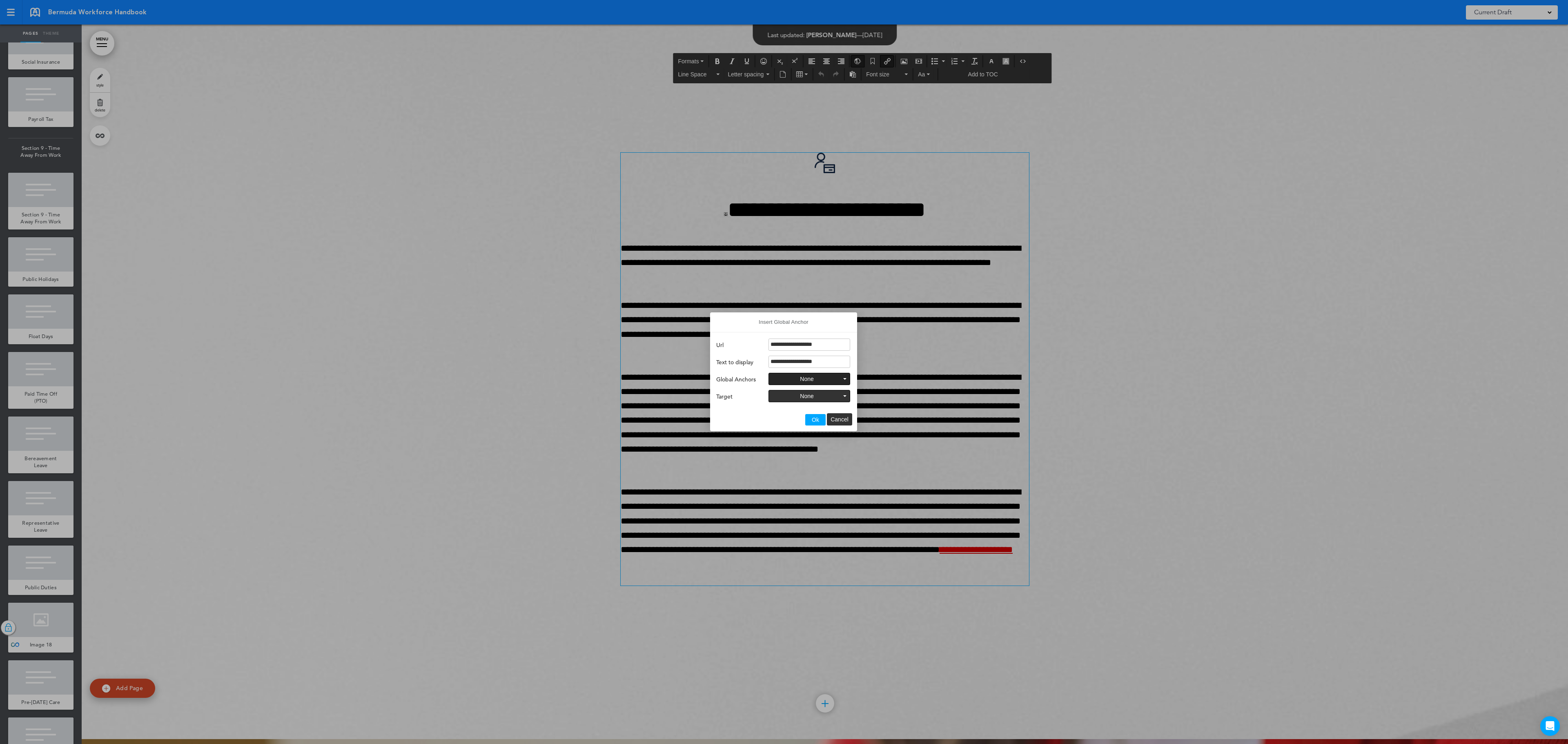
click at [811, 380] on span "None" at bounding box center [807, 379] width 14 height 7
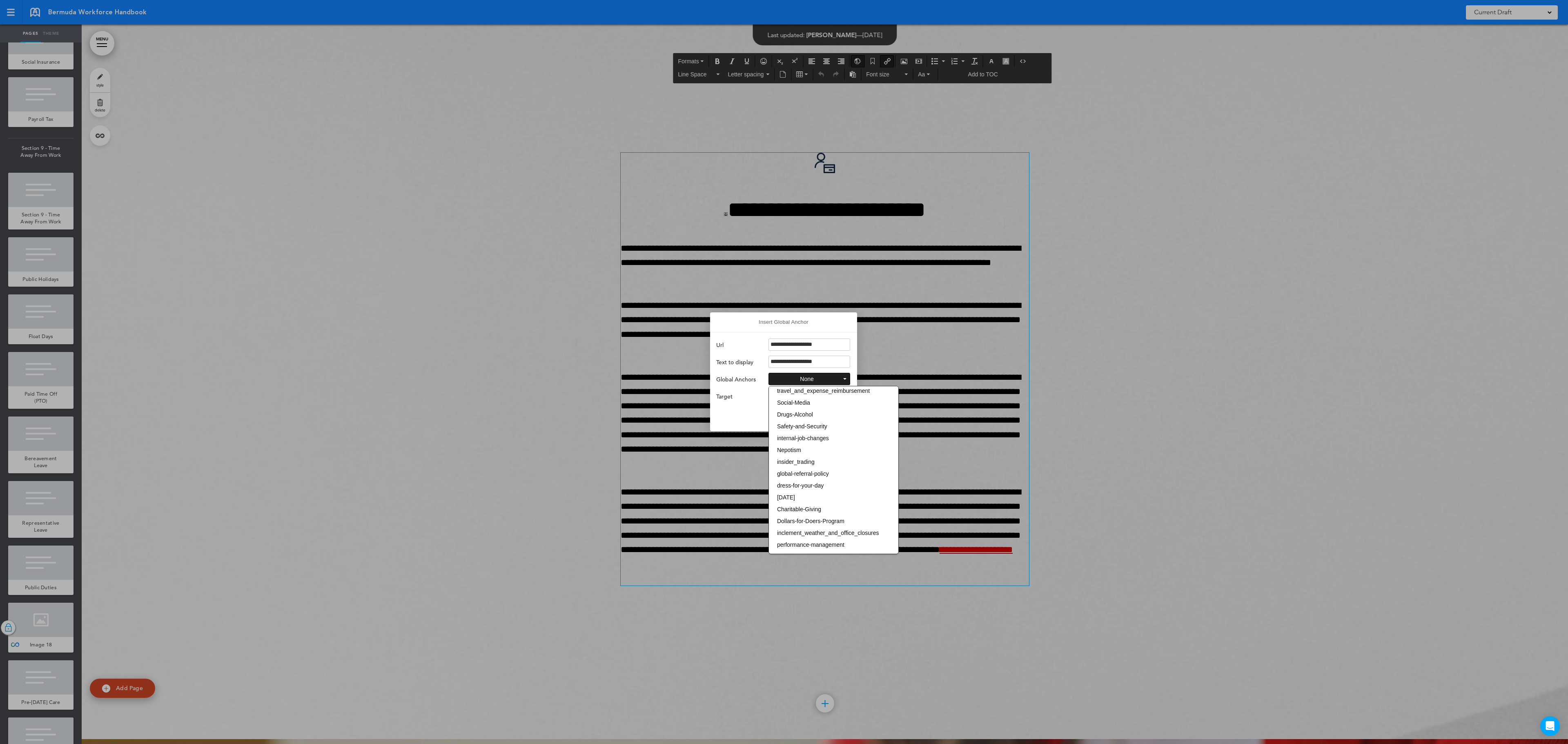
scroll to position [267, 0]
click at [803, 572] on div "grievance-procedure" at bounding box center [834, 577] width 130 height 11
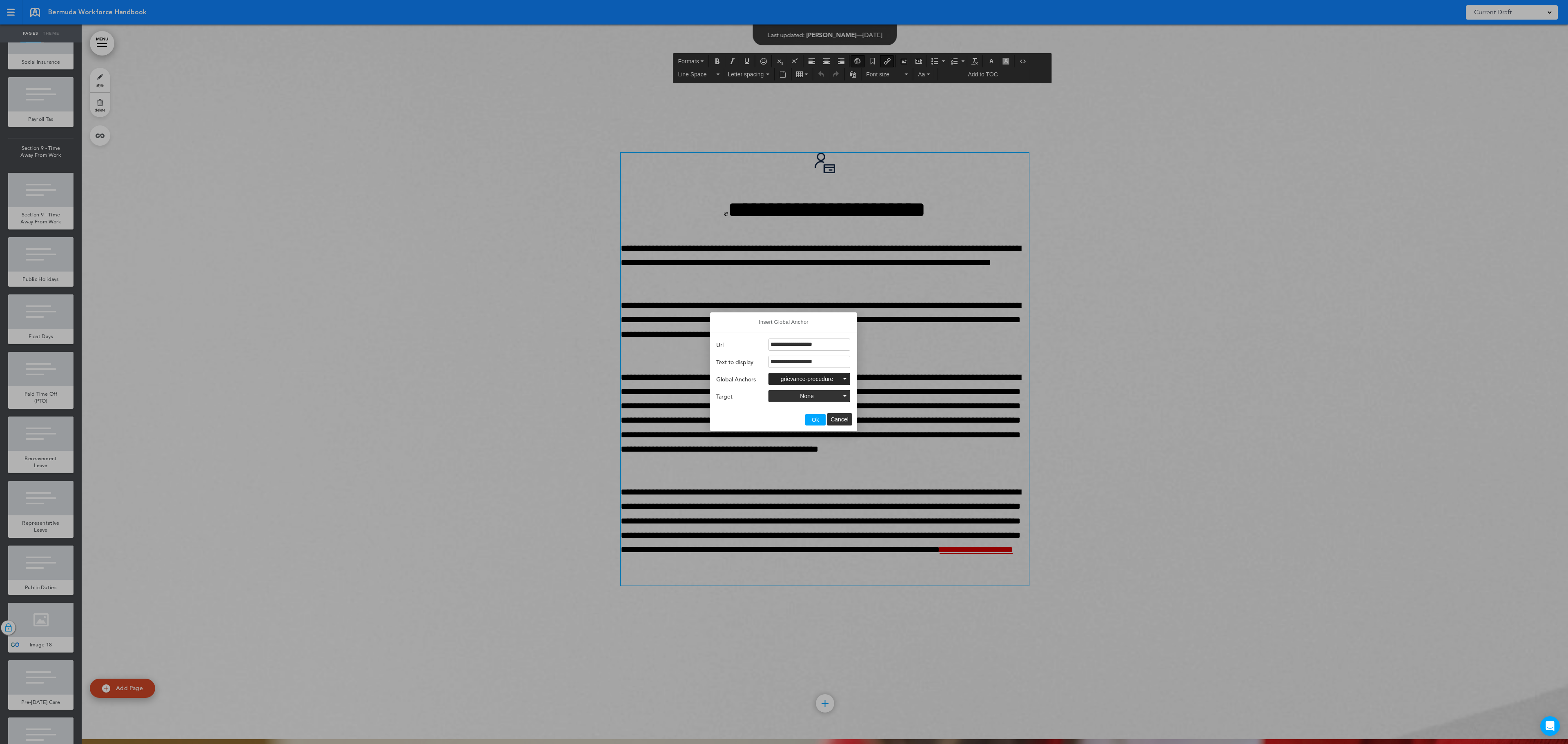
click at [807, 424] on button "Ok" at bounding box center [815, 420] width 20 height 11
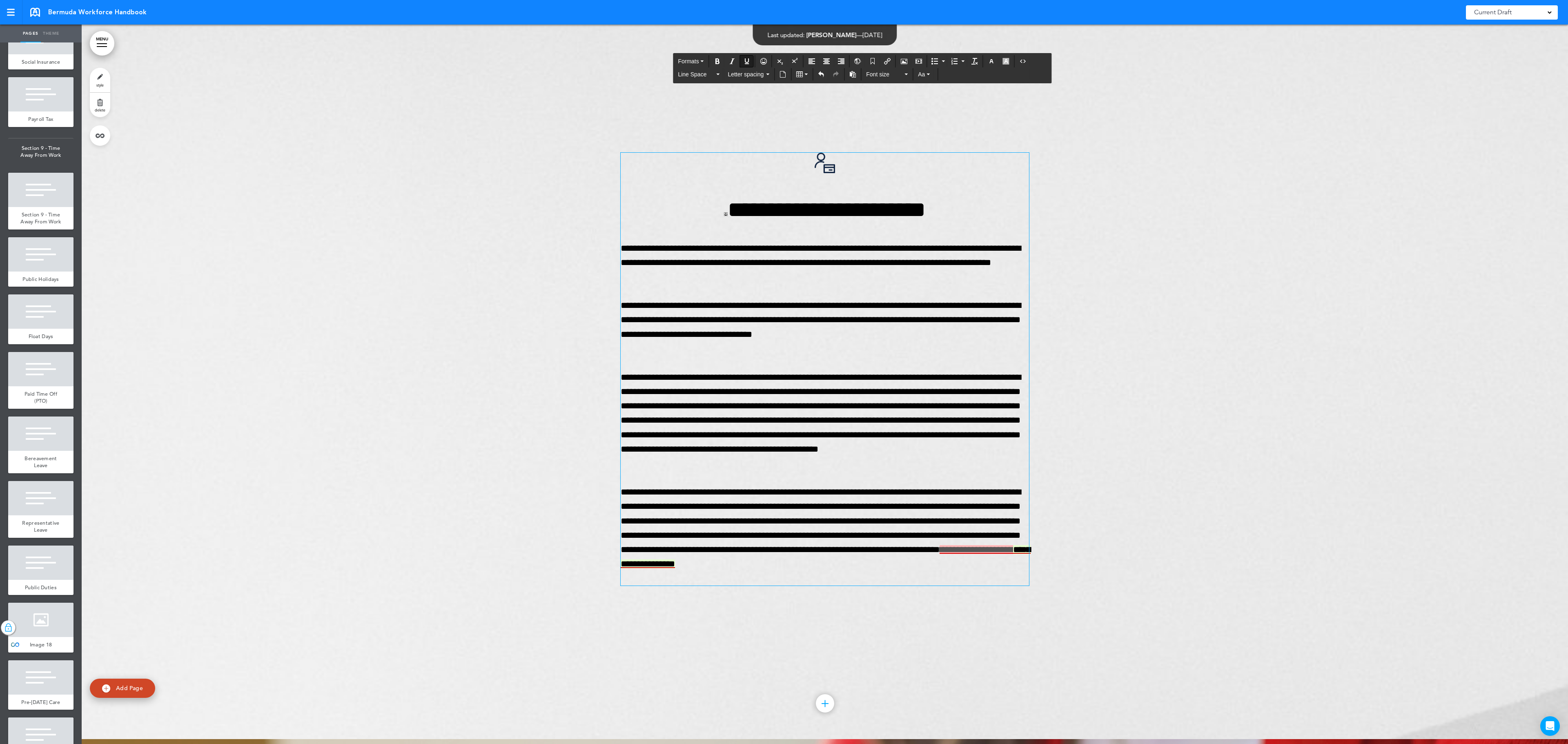
click at [746, 568] on span "**********" at bounding box center [826, 557] width 410 height 24
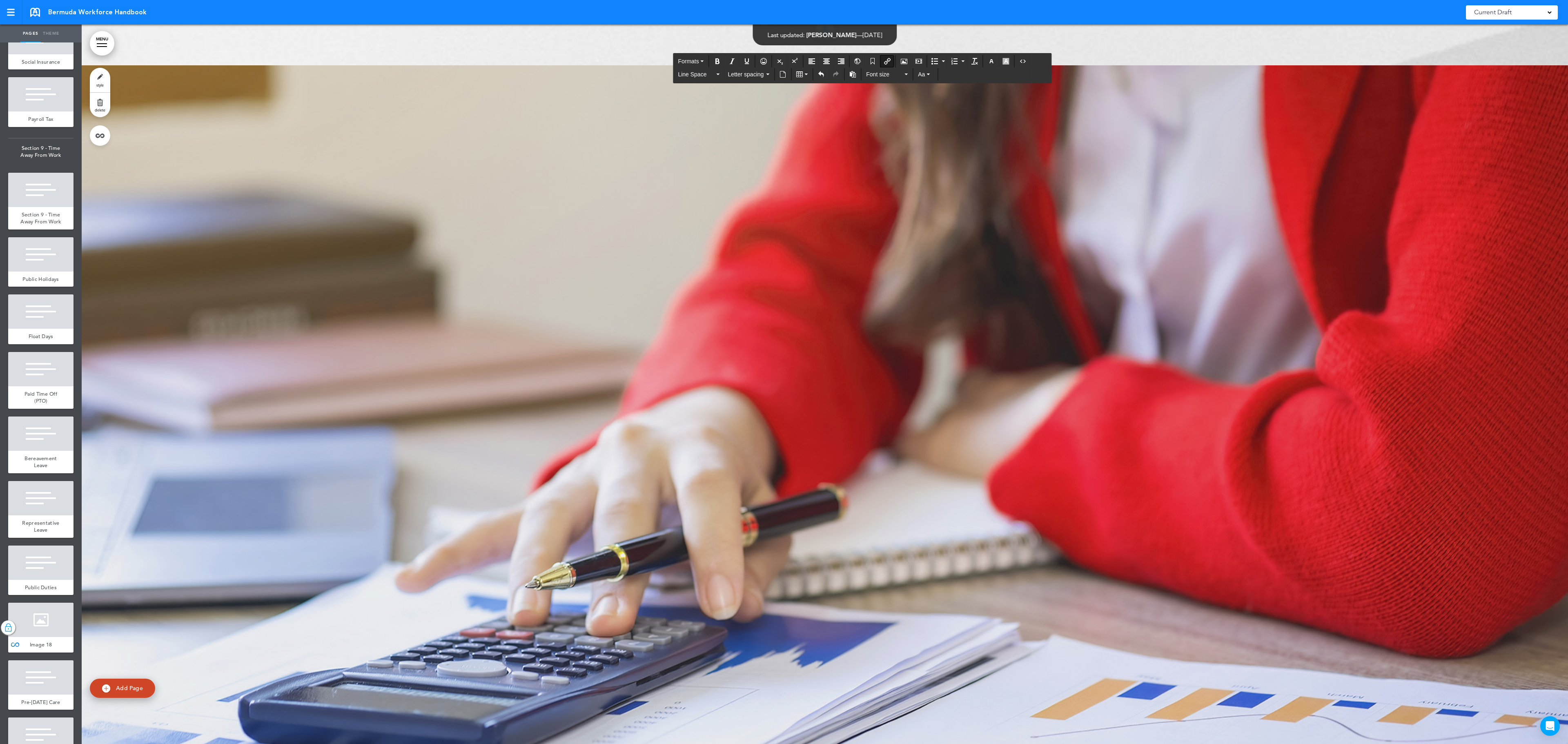
scroll to position [14498, 0]
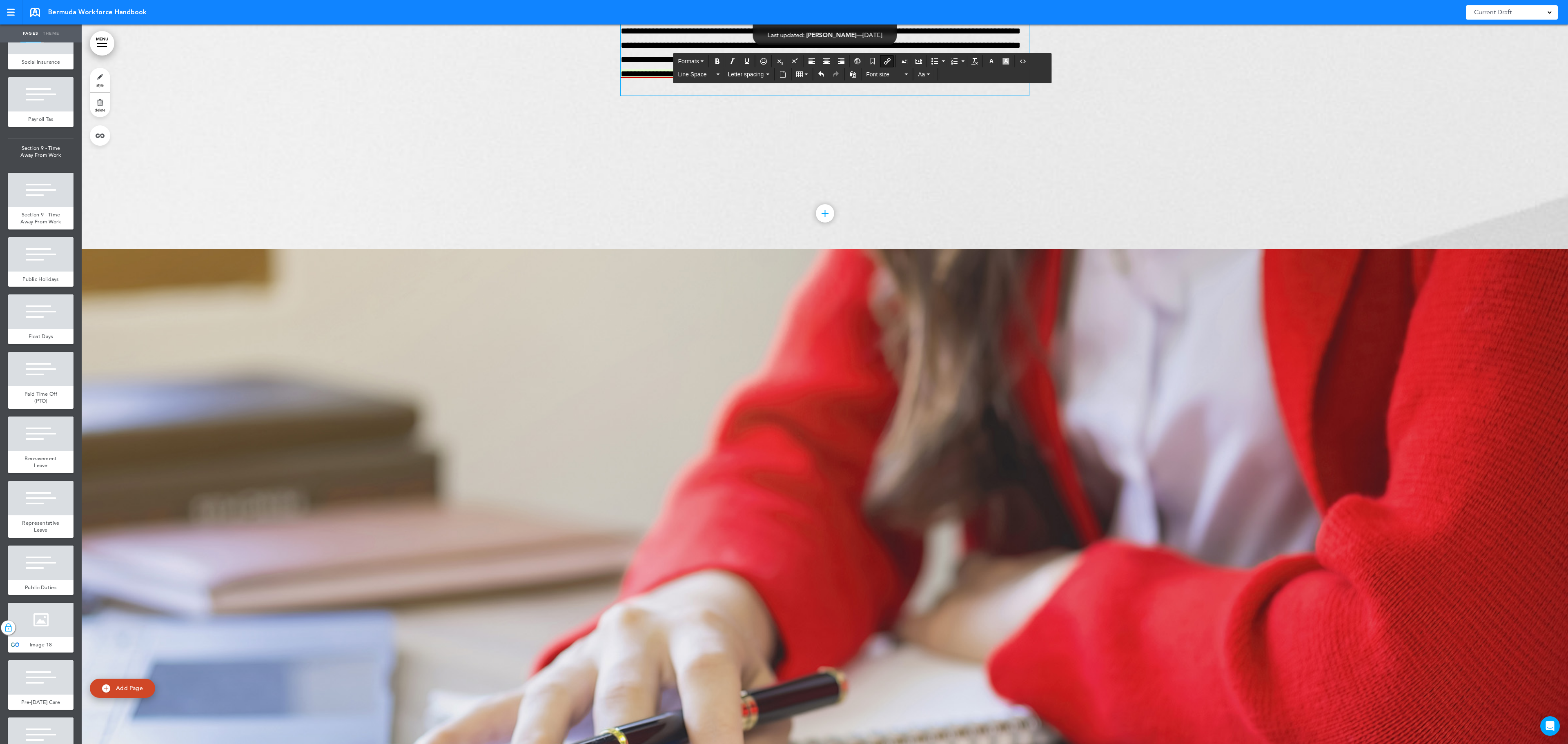
click at [102, 35] on link "MENU" at bounding box center [102, 43] width 24 height 25
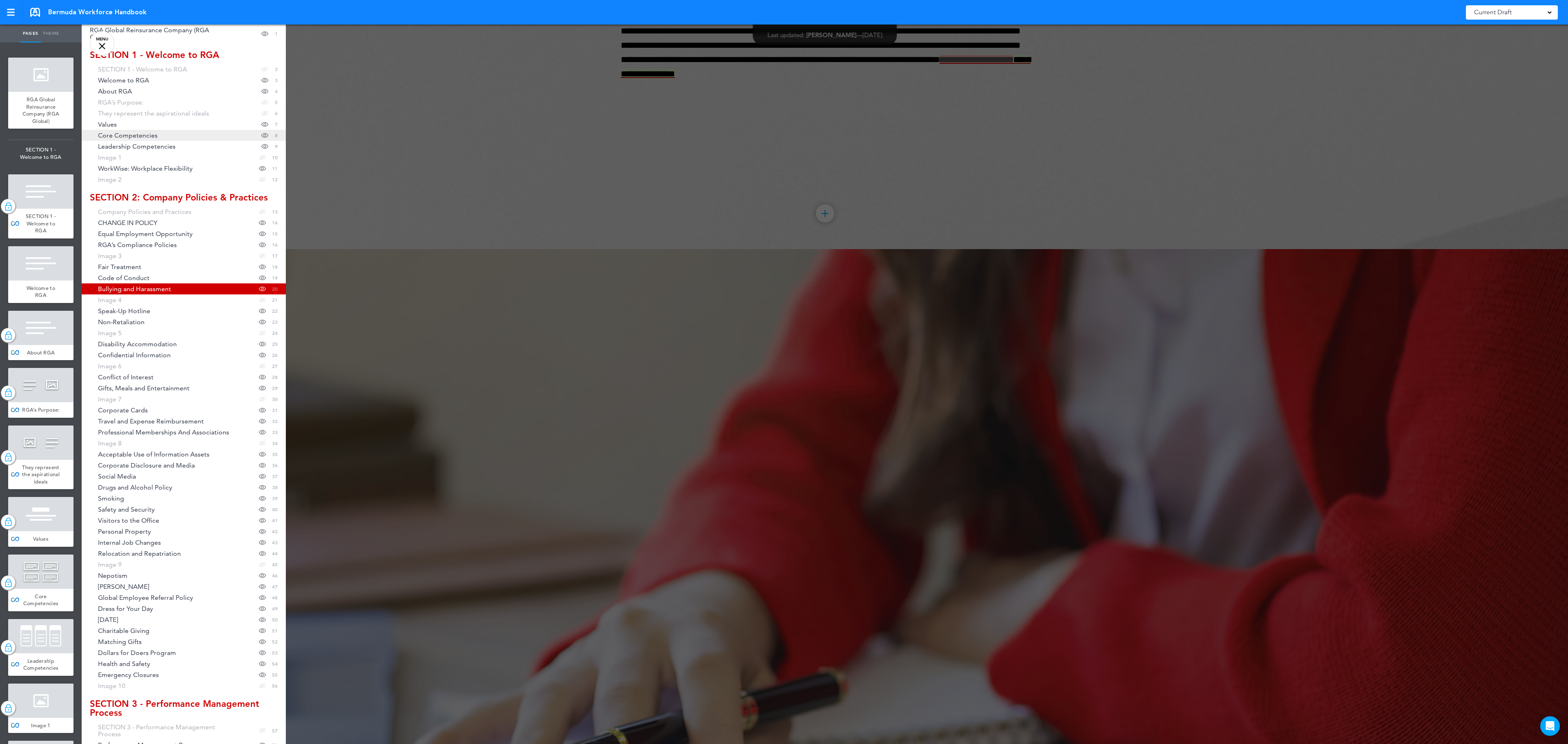
scroll to position [0, 0]
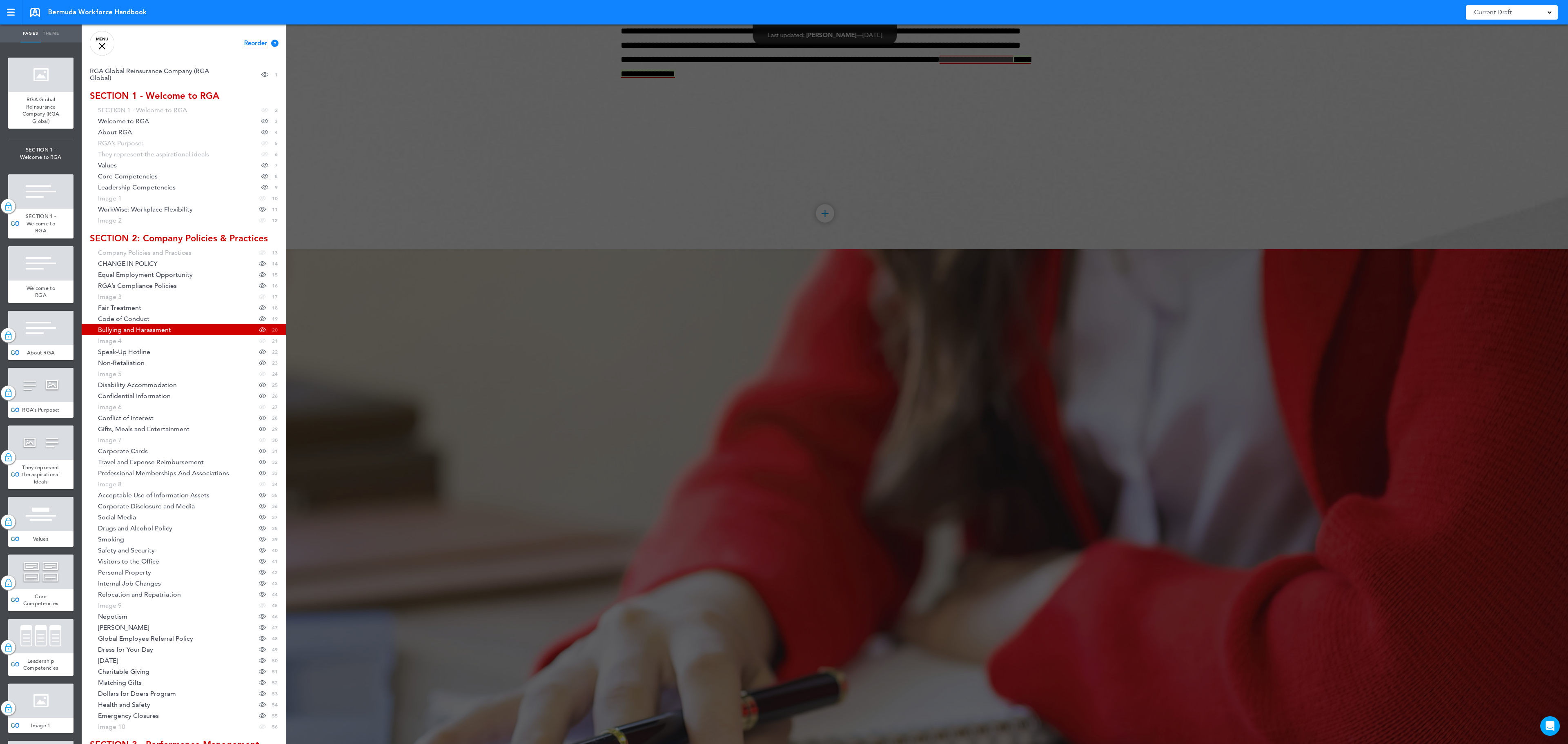
click at [386, 106] on div at bounding box center [866, 372] width 1568 height 744
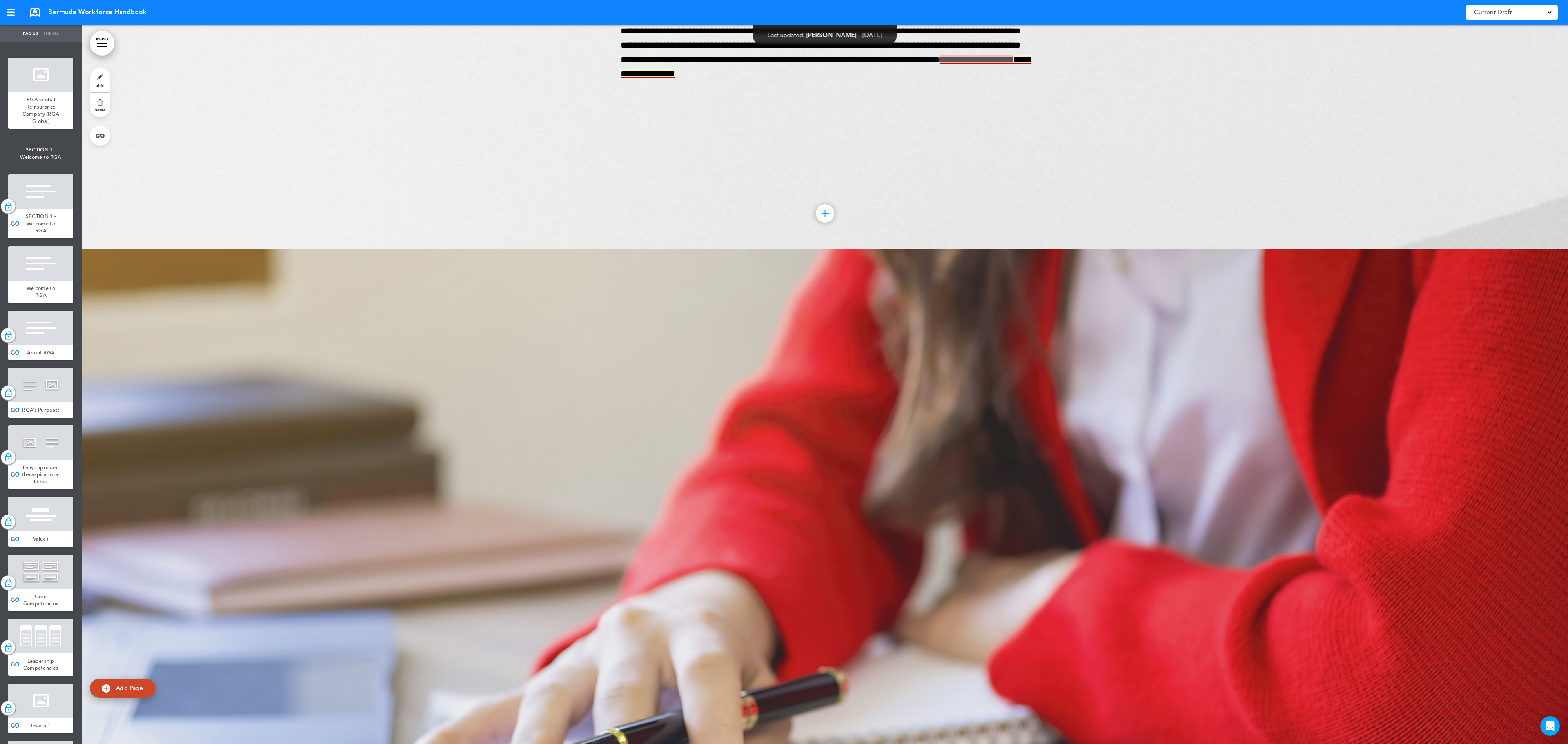
click at [96, 44] on link "MENU" at bounding box center [102, 43] width 24 height 25
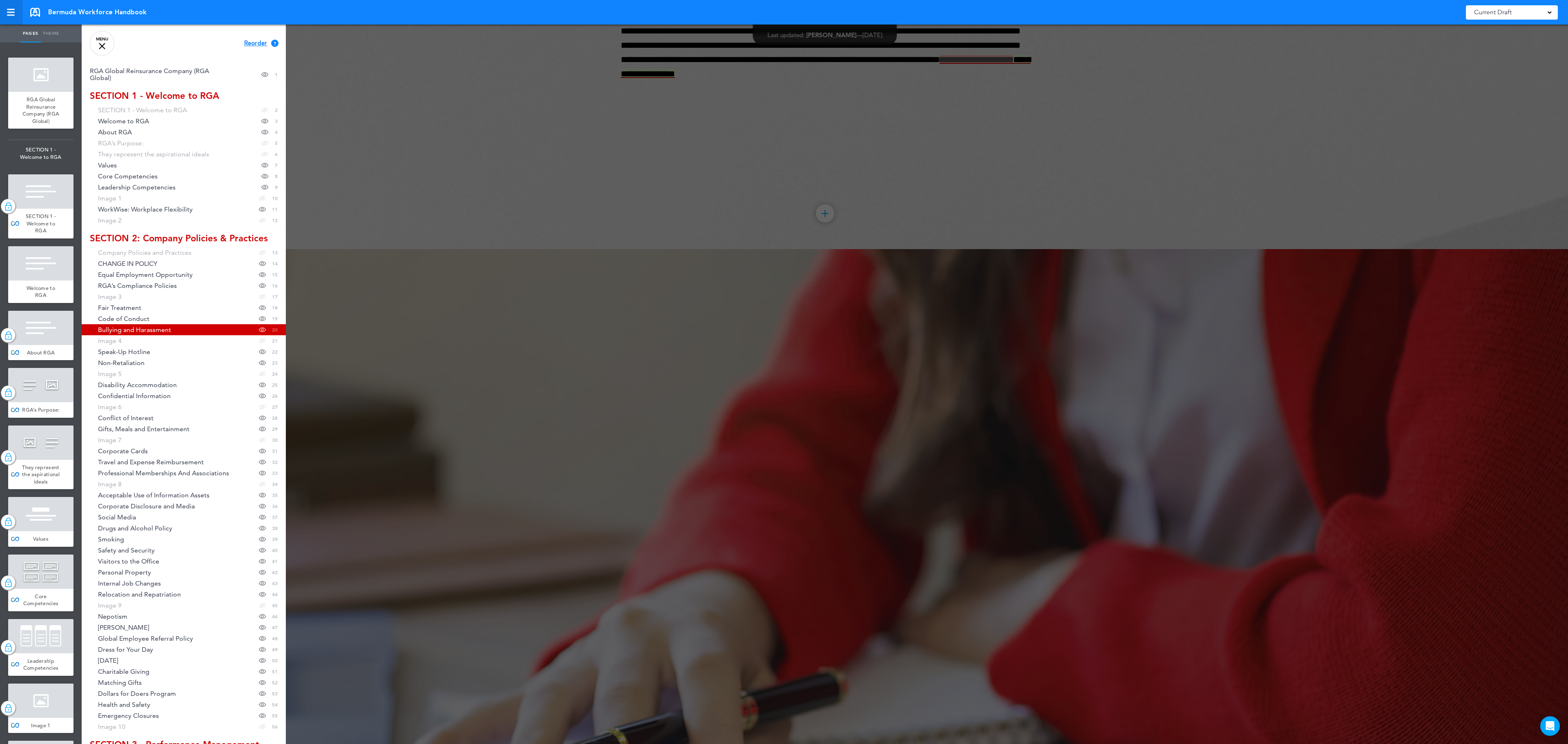
click at [19, 19] on link at bounding box center [11, 12] width 23 height 25
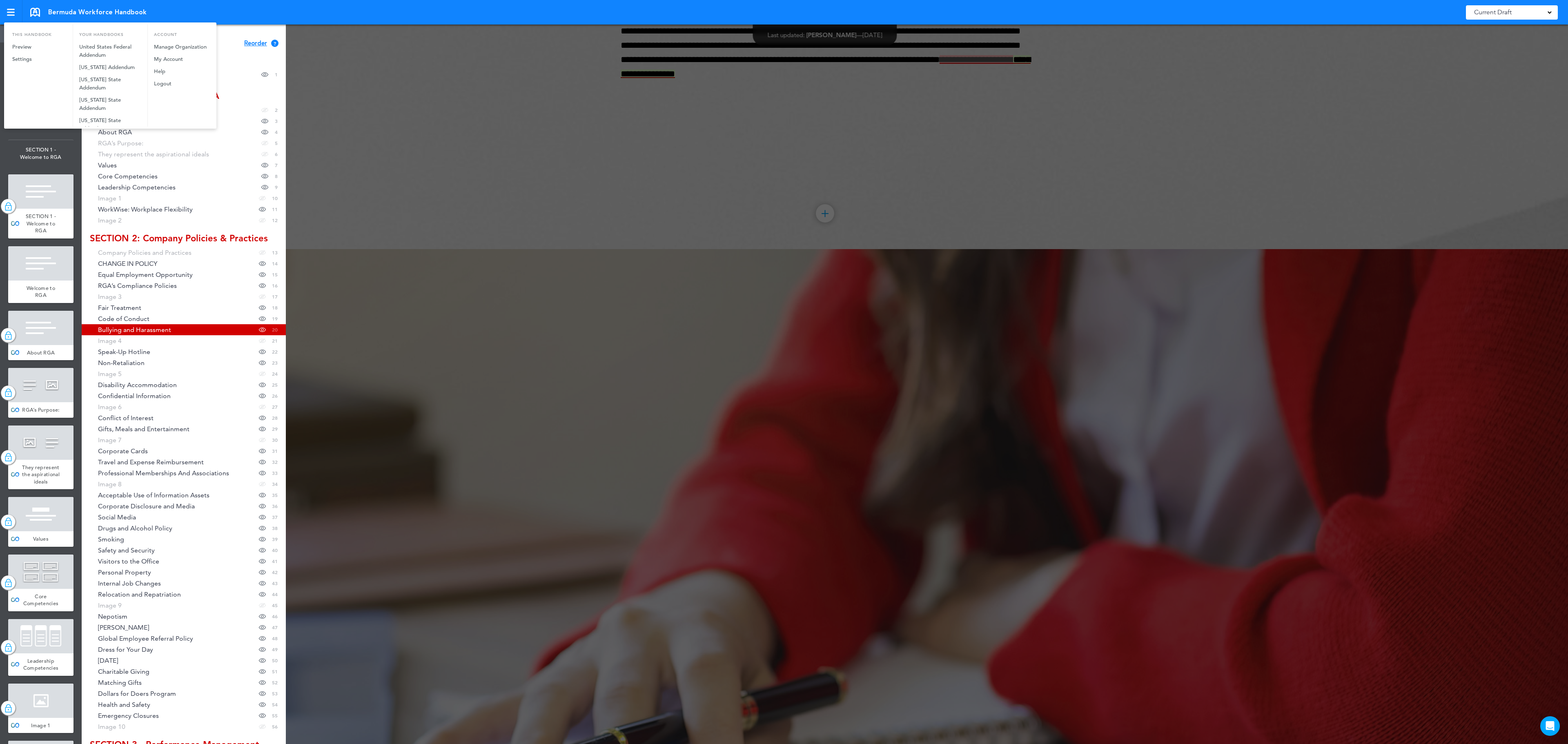
click at [240, 68] on div at bounding box center [784, 372] width 1568 height 744
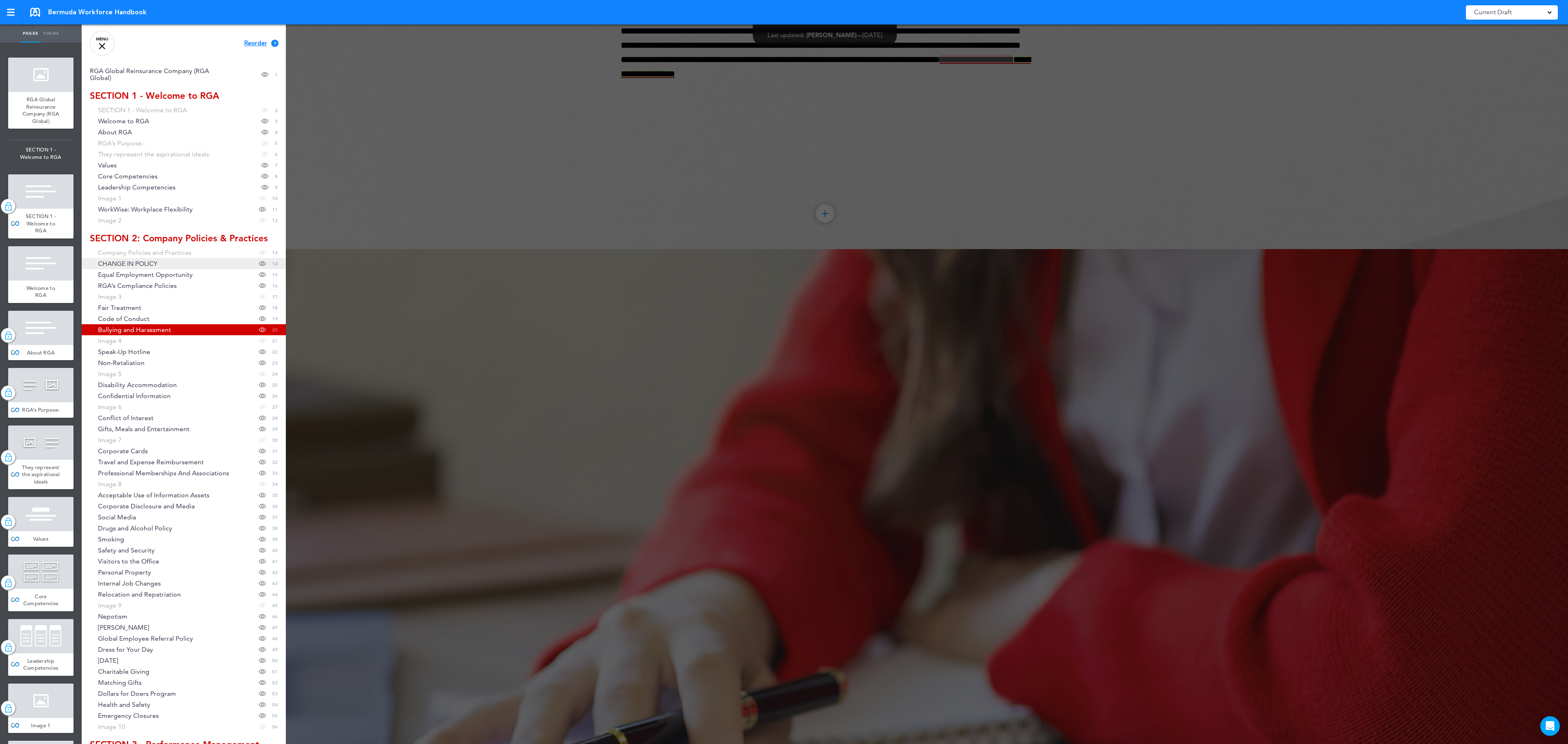
click at [185, 270] on link "CHANGE IN POLICY Hide page in table of contents 14" at bounding box center [184, 264] width 204 height 11
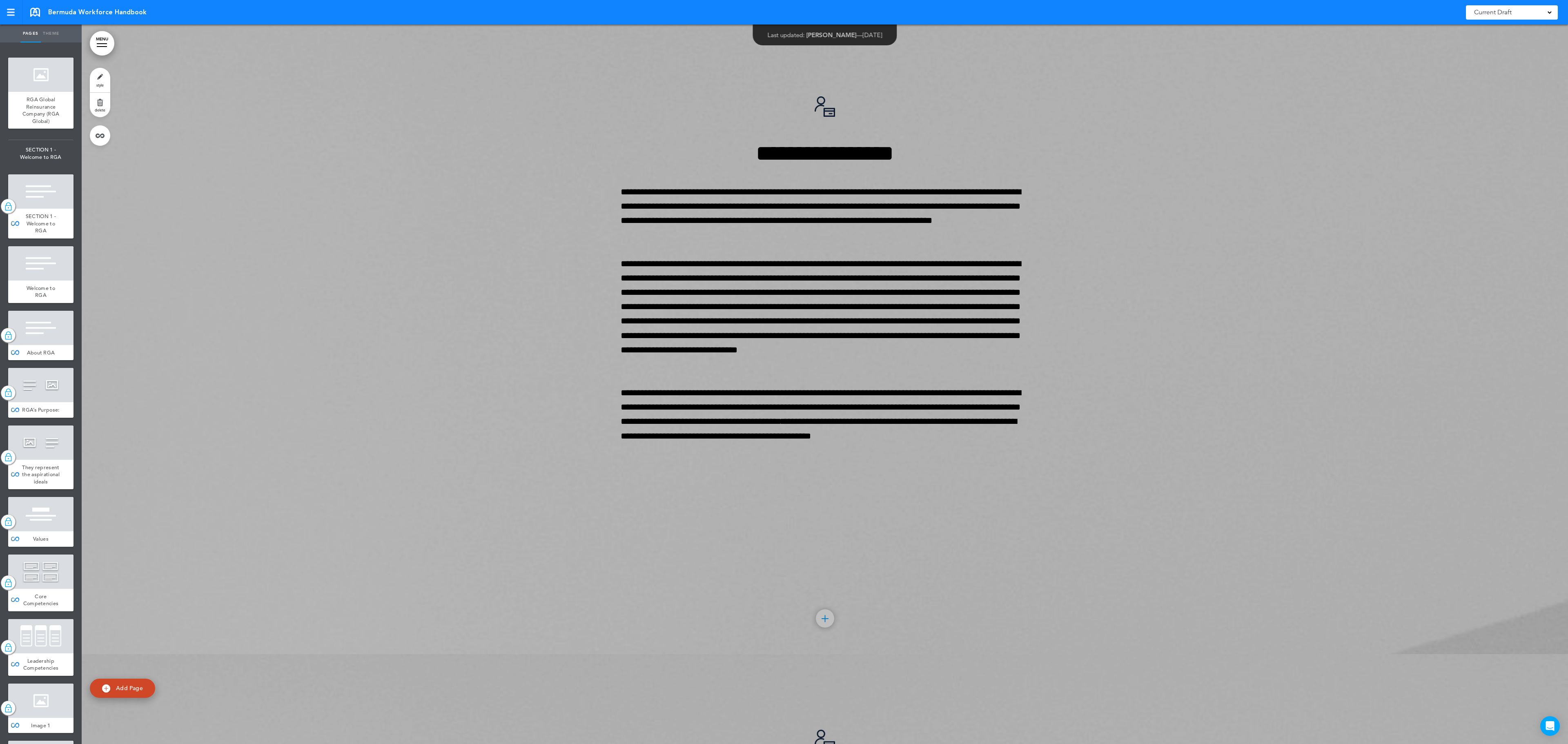
scroll to position [9691, 0]
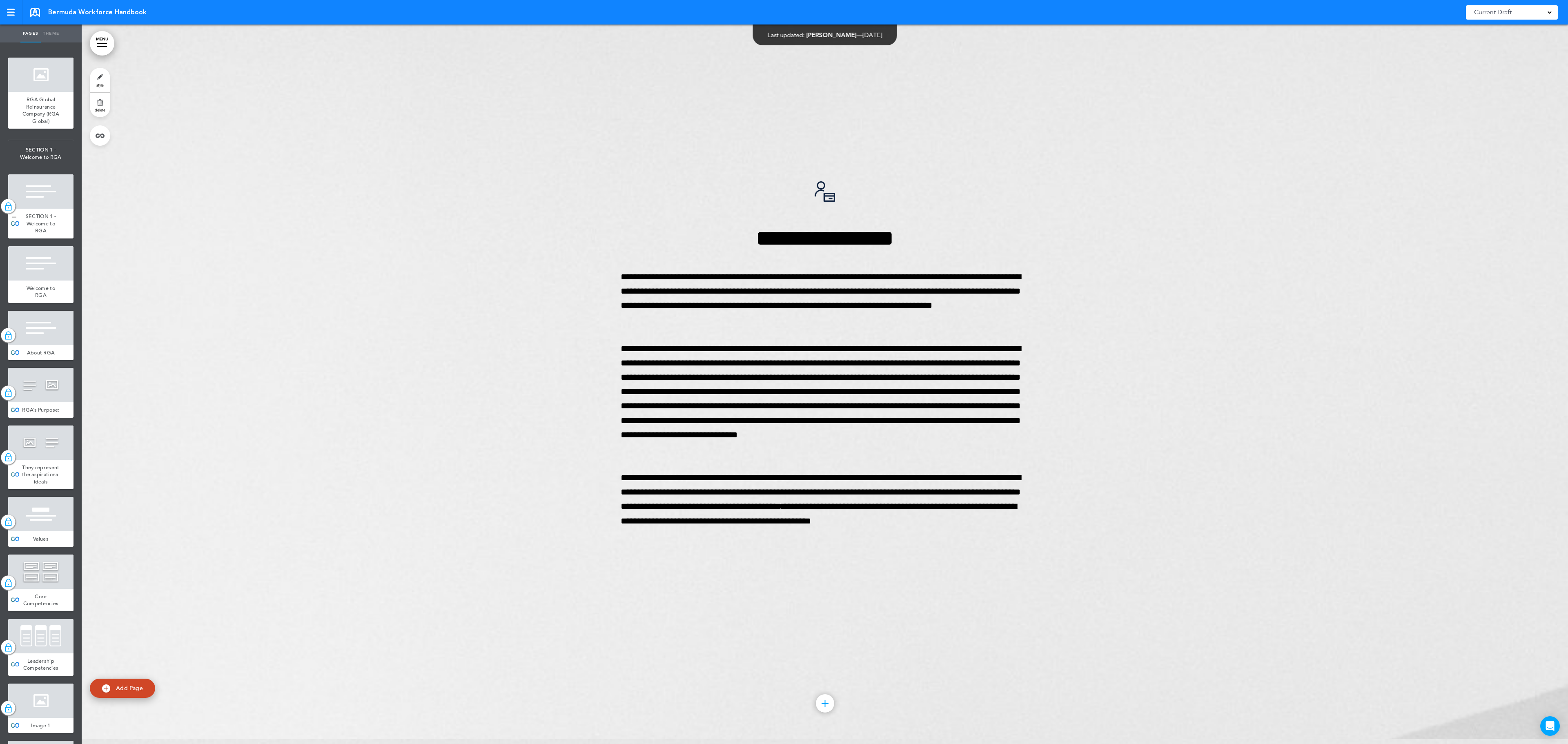
click at [43, 234] on span "SECTION 1 - Welcome to RGA" at bounding box center [41, 224] width 30 height 21
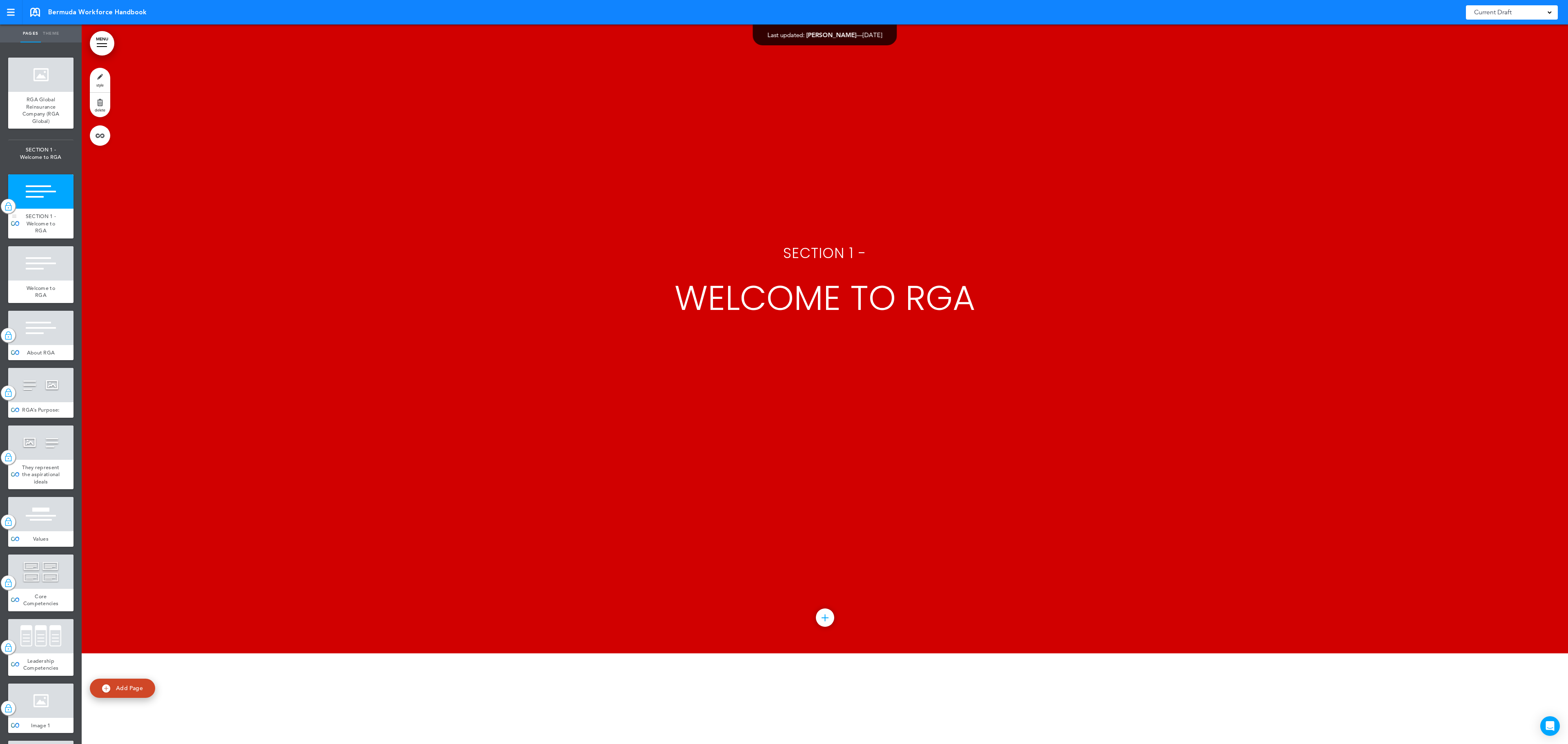
scroll to position [719, 0]
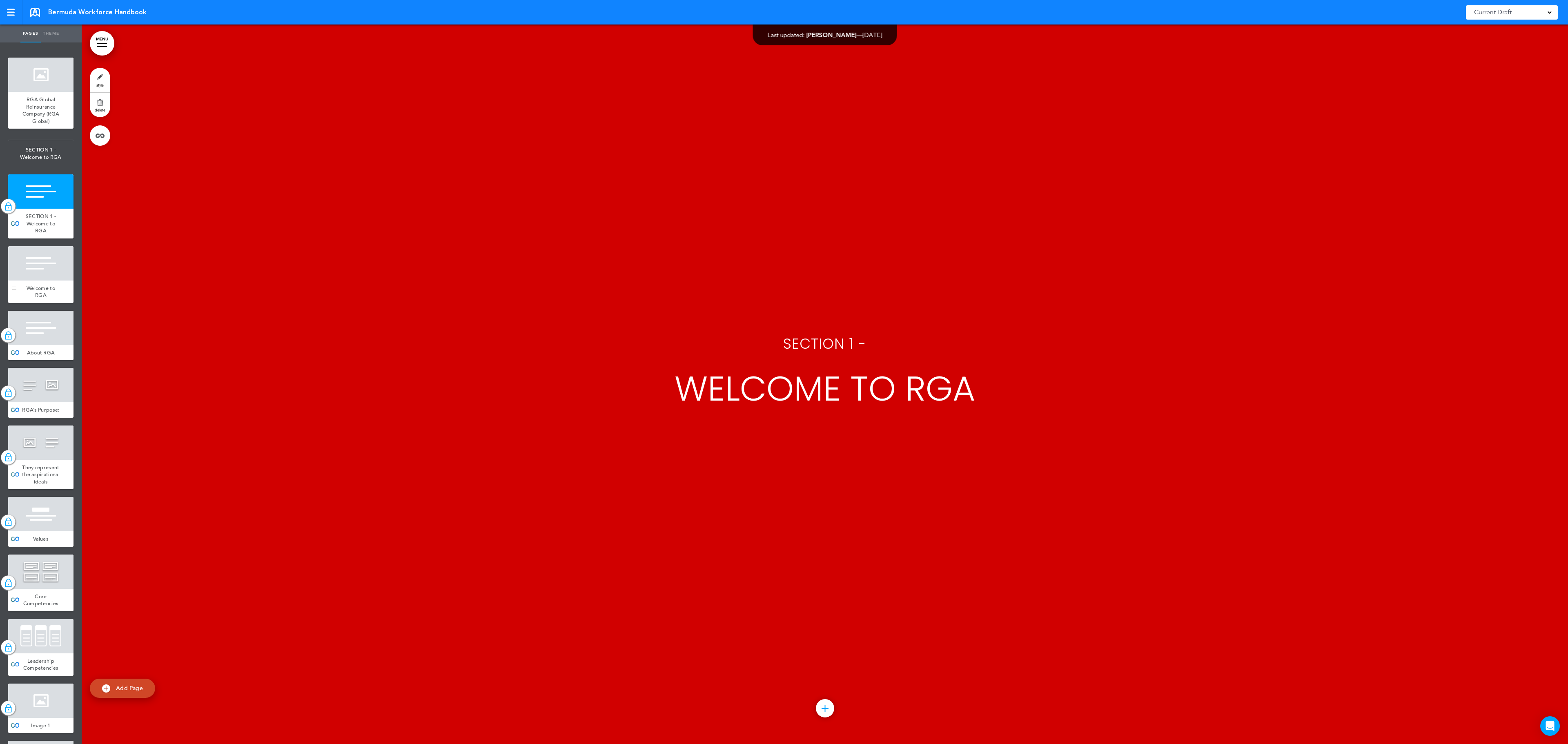
click at [26, 296] on div "Welcome to RGA" at bounding box center [41, 292] width 65 height 23
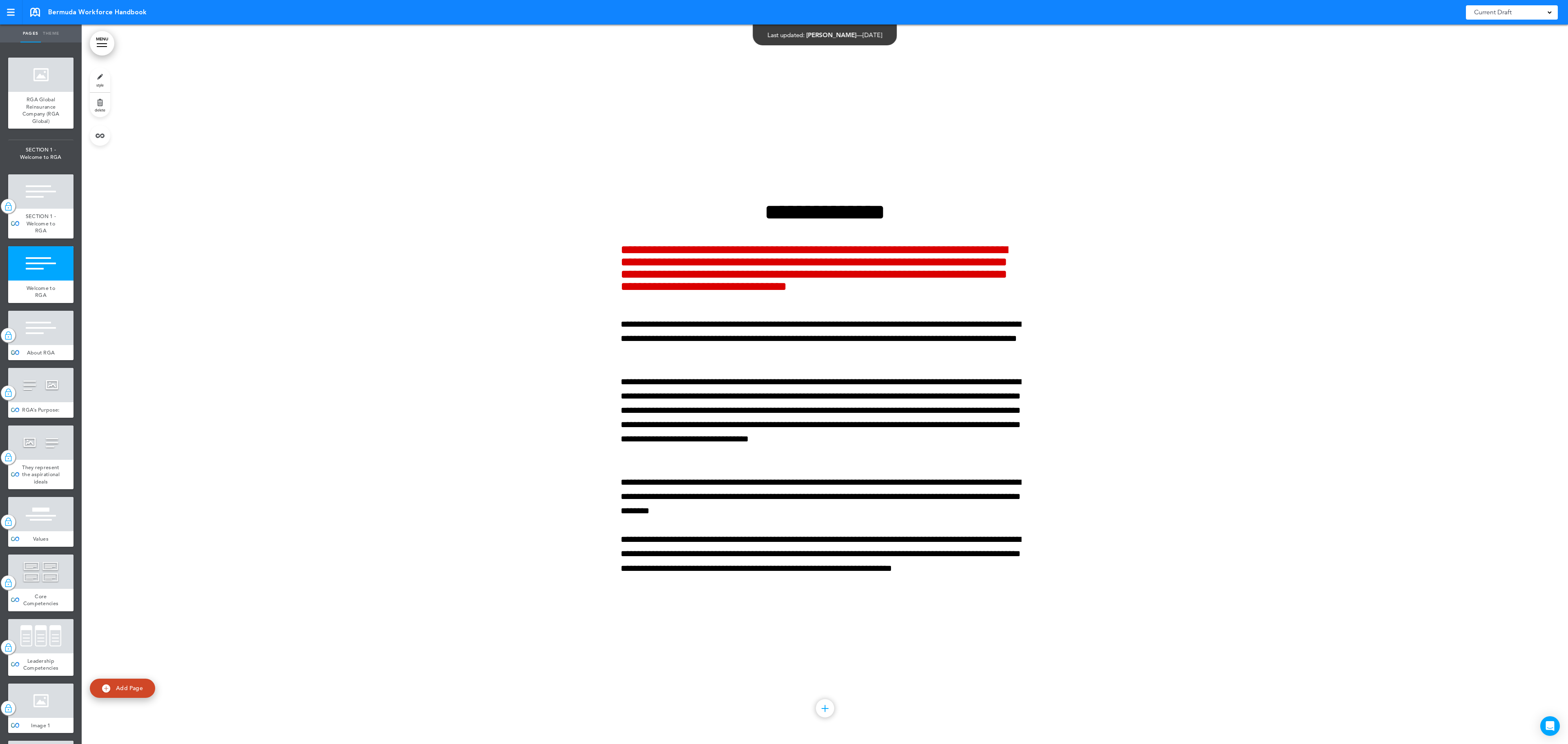
click at [33, 359] on div "About RGA" at bounding box center [41, 353] width 65 height 16
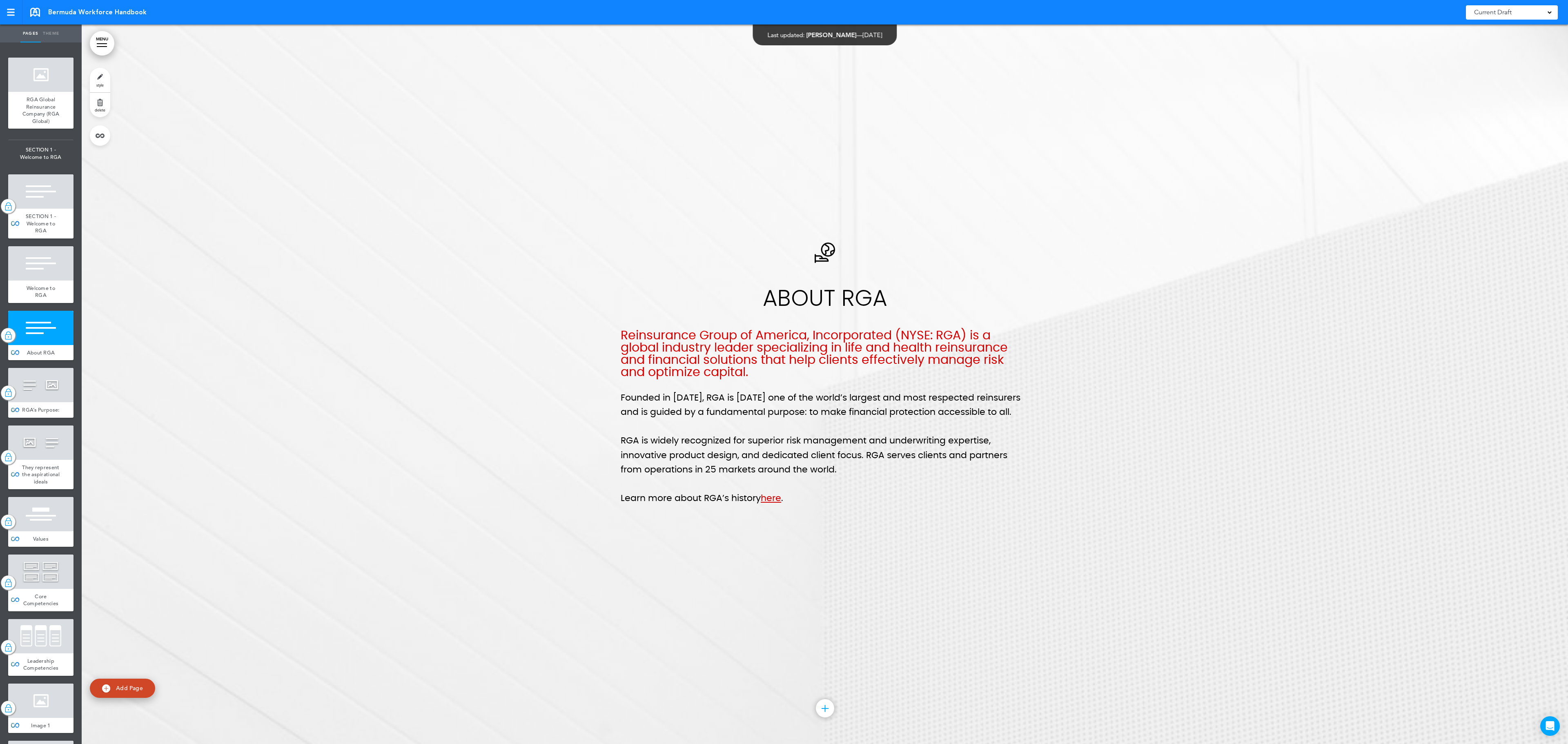
click at [40, 401] on div at bounding box center [41, 385] width 65 height 34
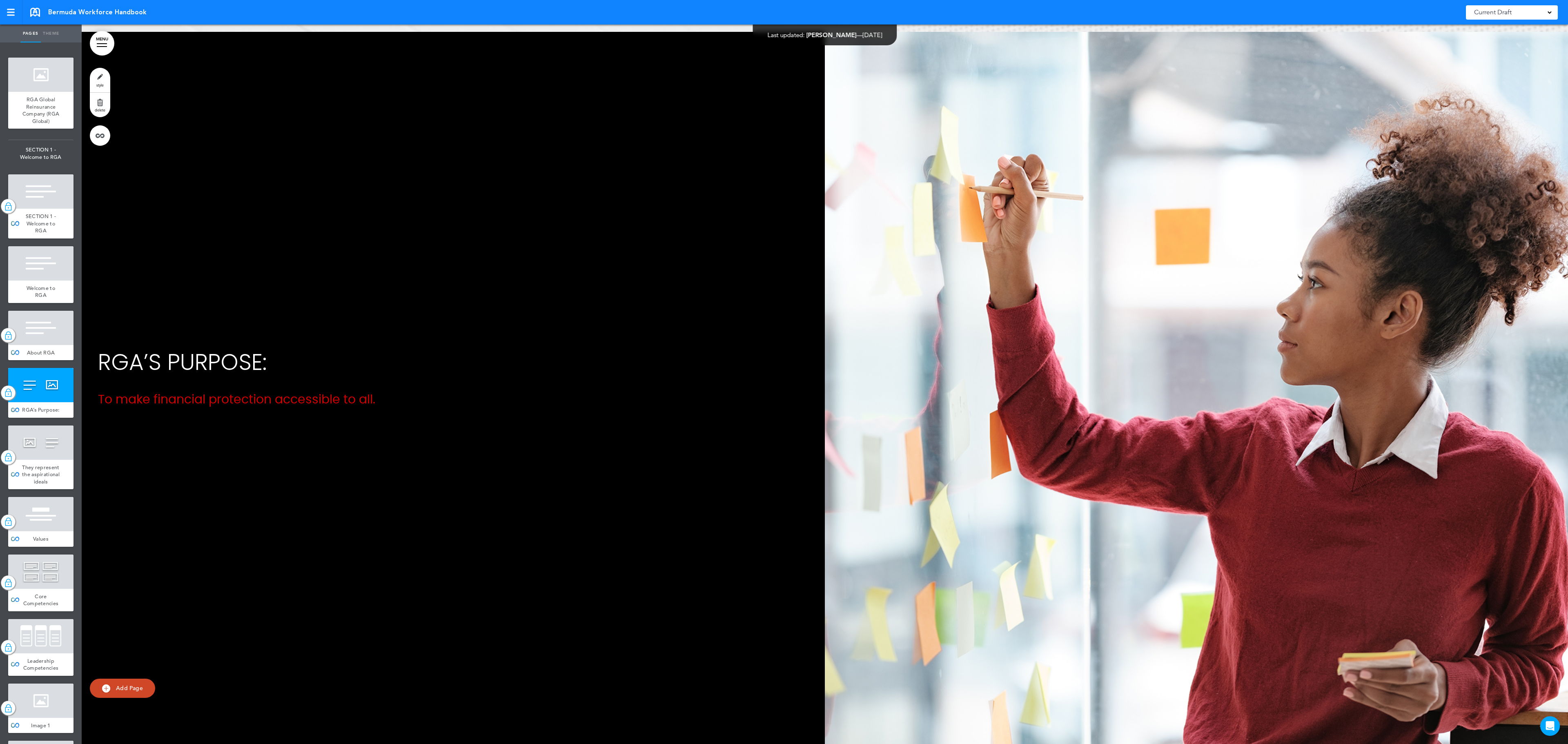
scroll to position [2878, 0]
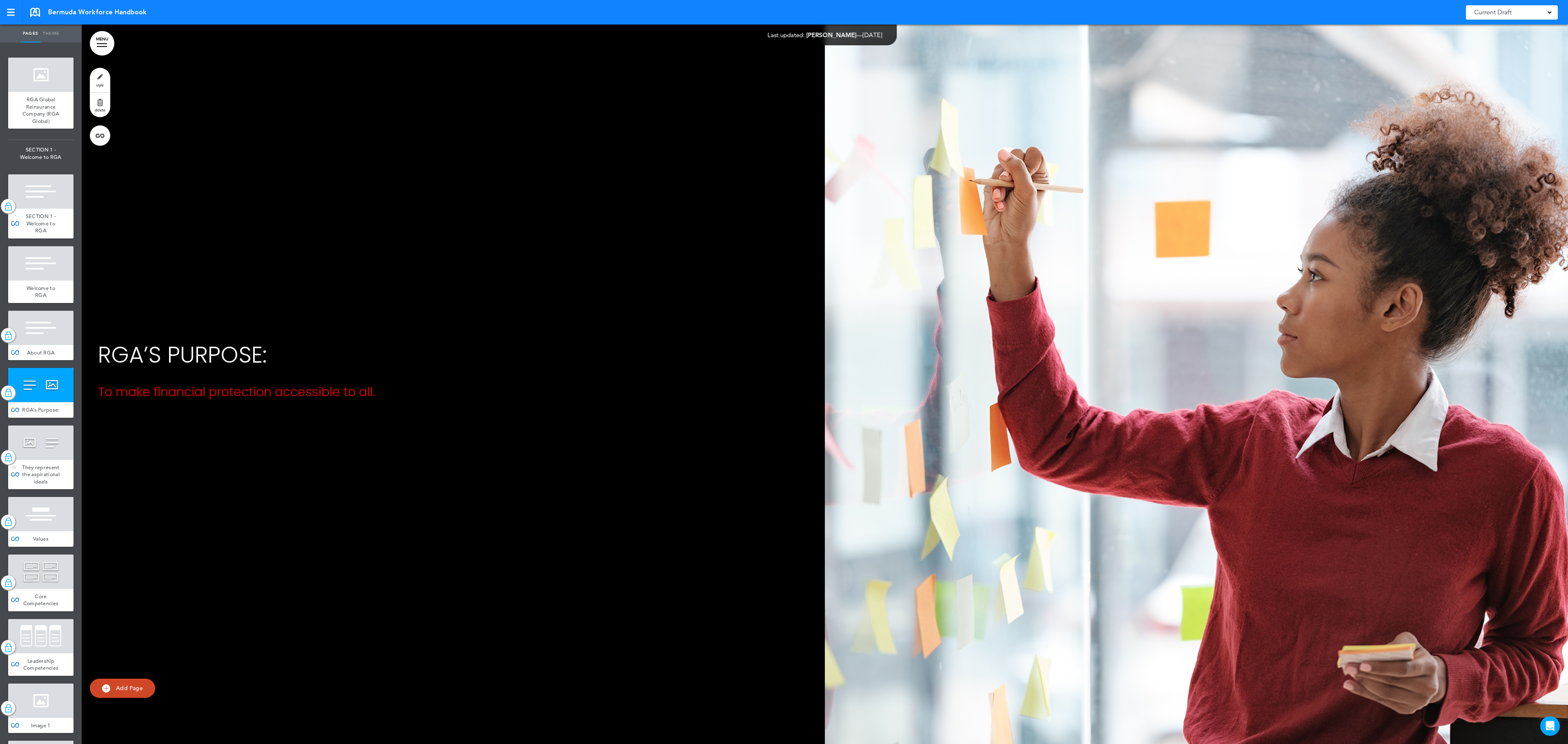
click at [34, 460] on div at bounding box center [41, 443] width 65 height 34
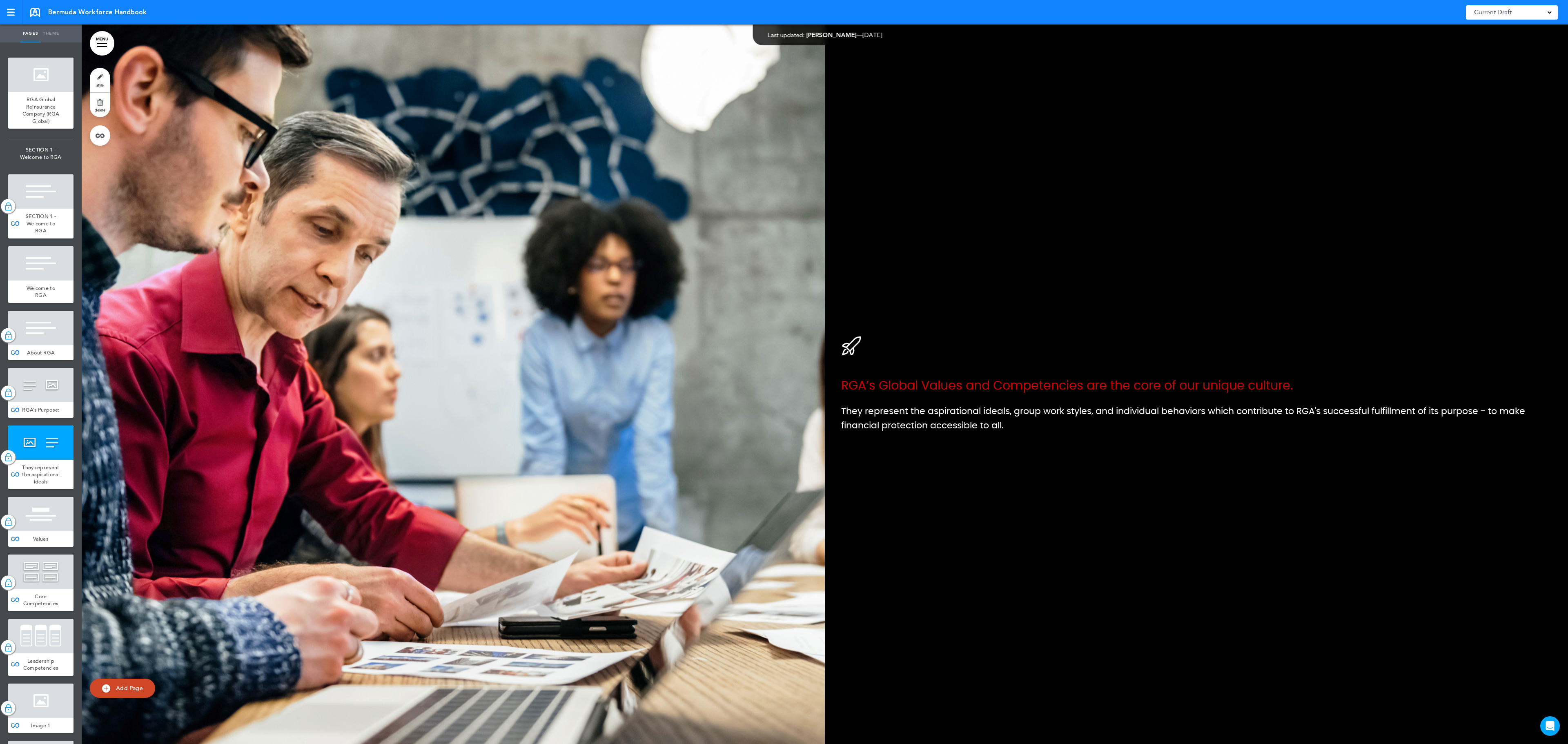
click at [37, 532] on div at bounding box center [41, 515] width 65 height 34
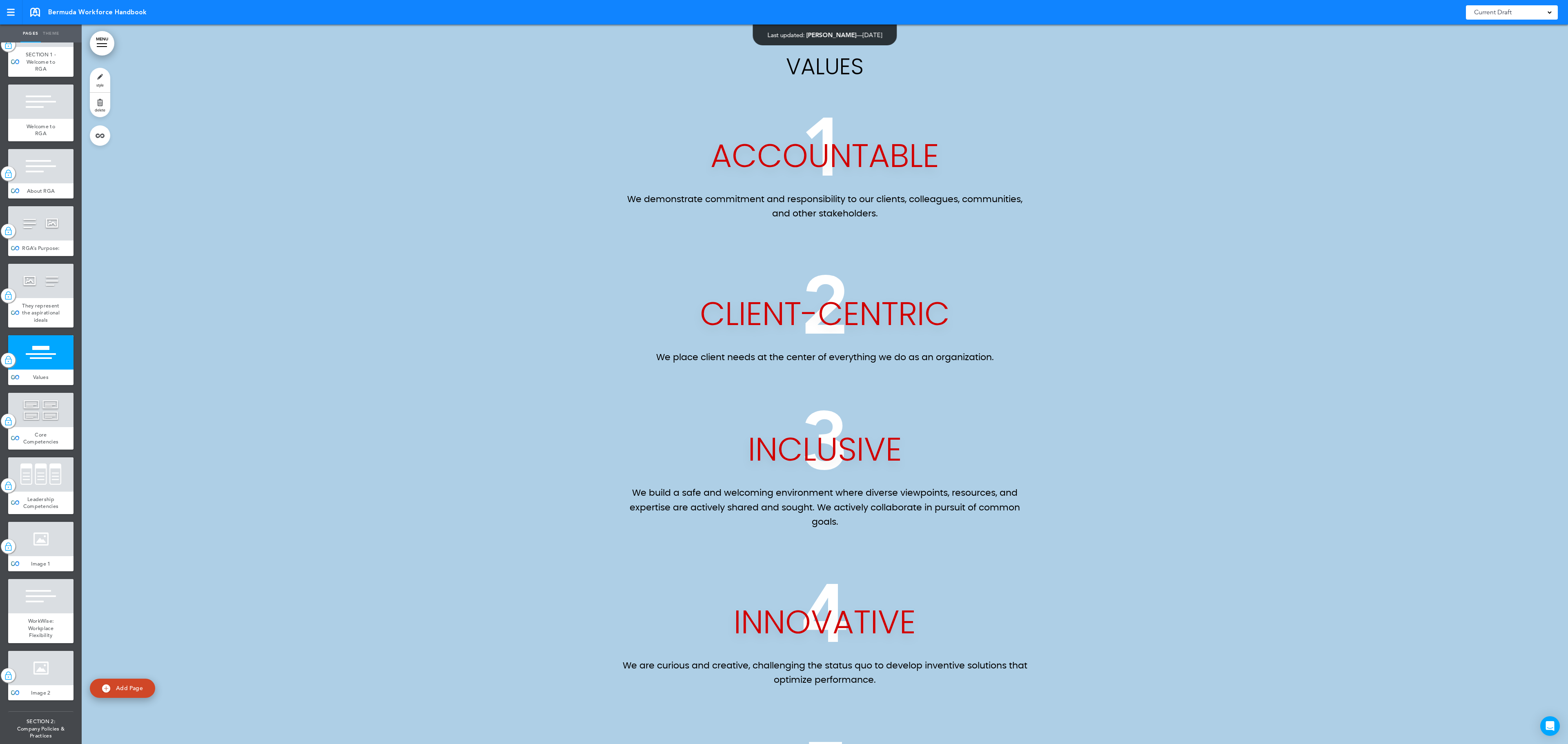
scroll to position [163, 0]
click at [37, 444] on span "Core Competencies" at bounding box center [42, 437] width 36 height 15
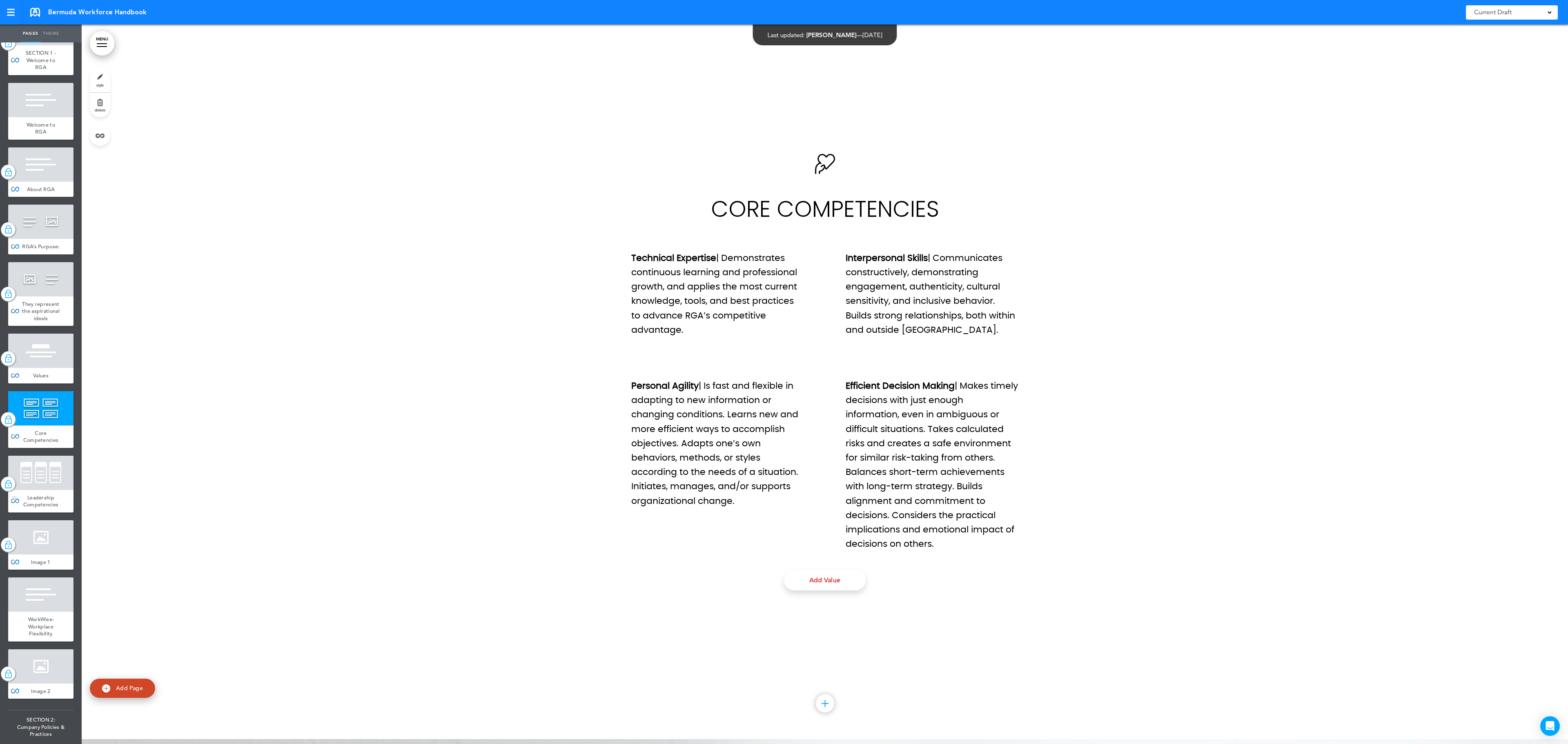
click at [32, 513] on div "Leadership Competencies" at bounding box center [41, 501] width 65 height 23
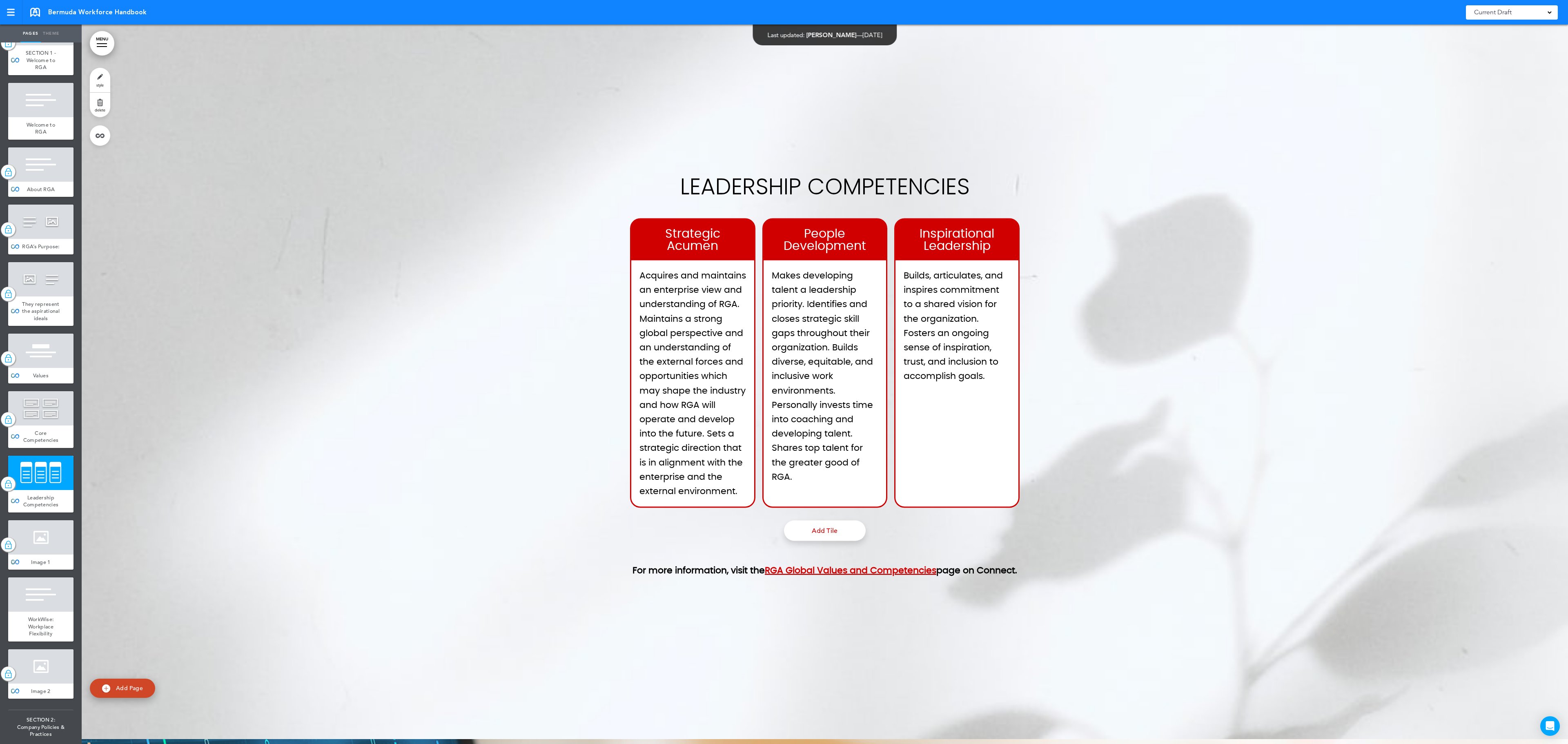
click at [51, 555] on div at bounding box center [41, 537] width 65 height 34
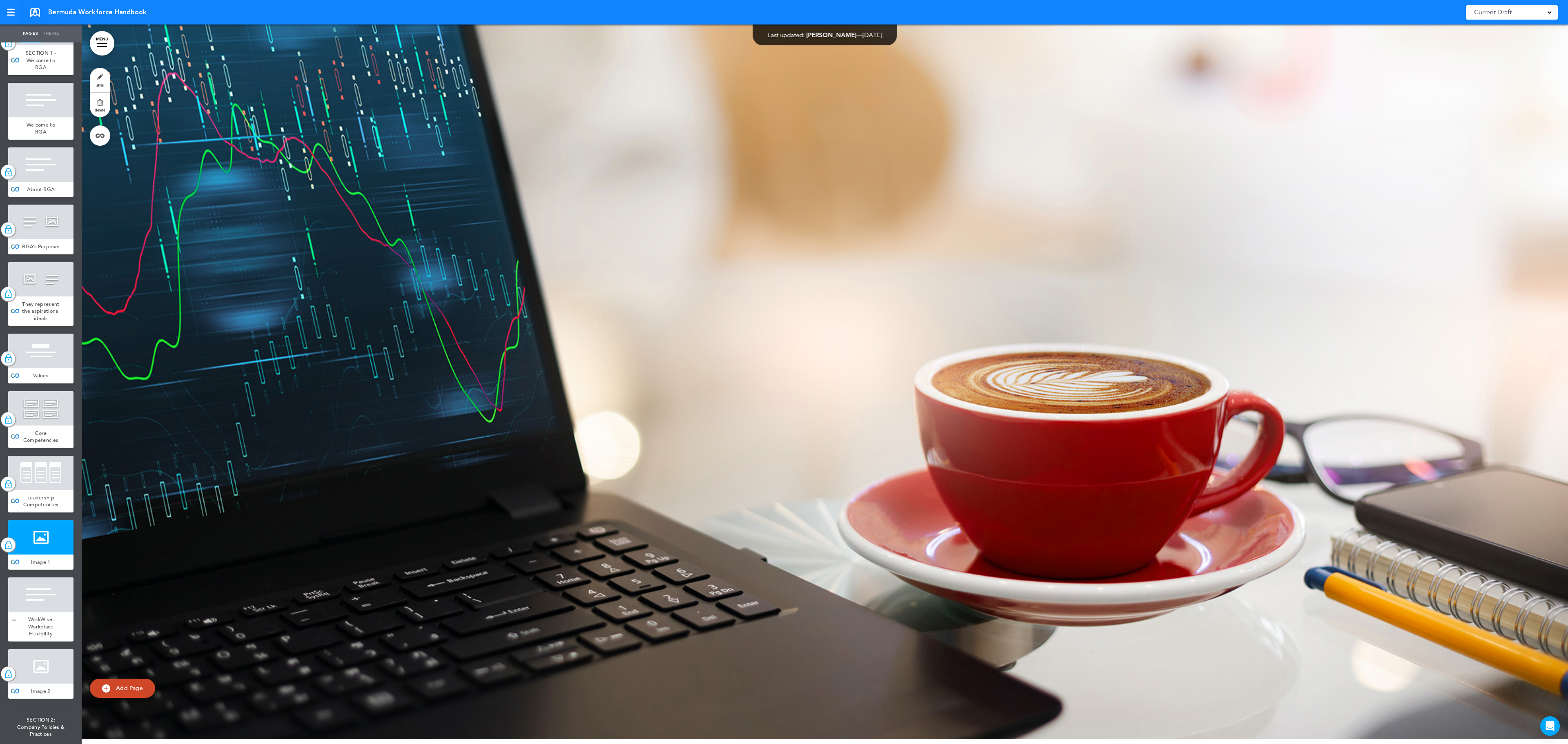
click at [35, 612] on div at bounding box center [41, 595] width 65 height 34
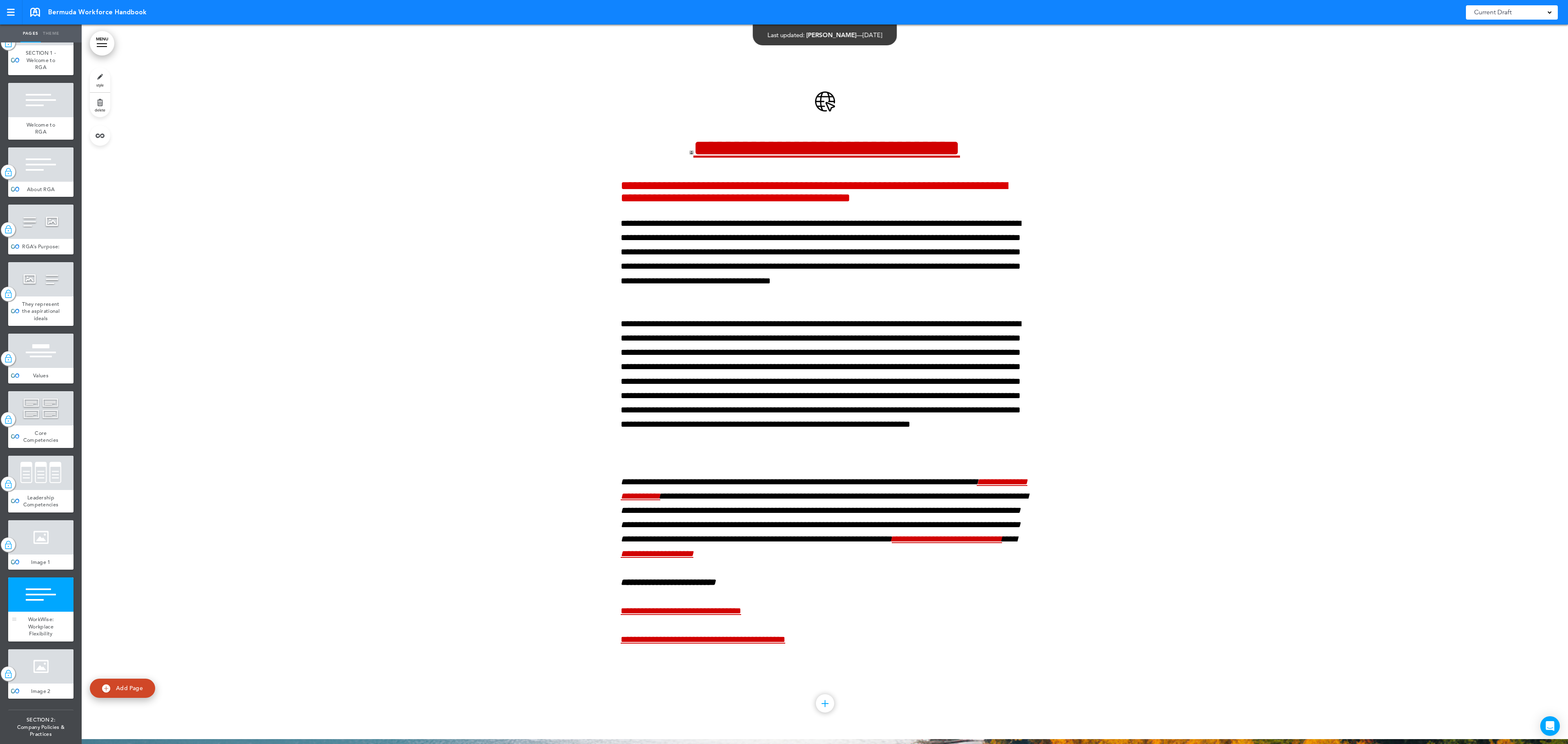
scroll to position [245, 0]
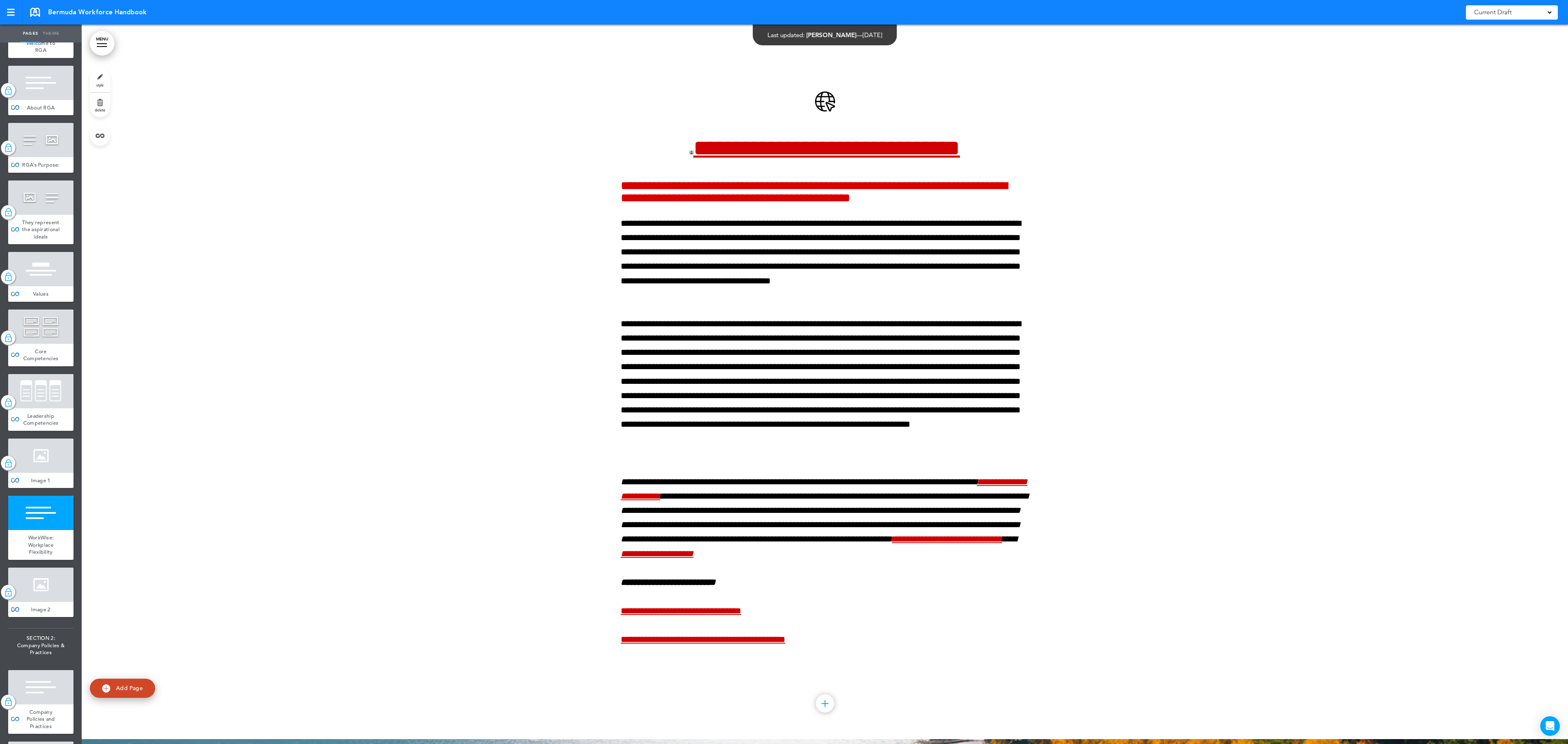
click at [33, 602] on div at bounding box center [41, 585] width 65 height 34
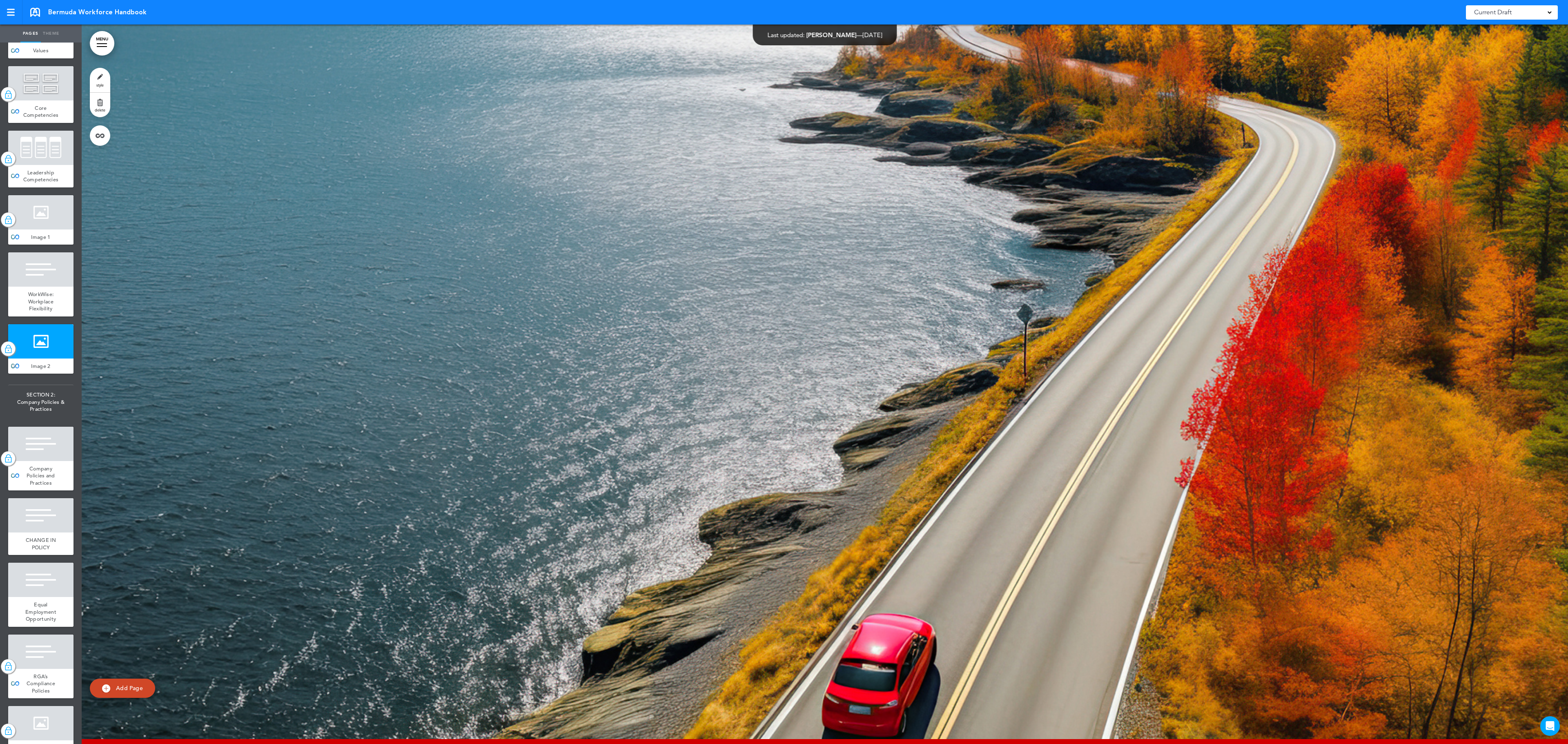
scroll to position [490, 0]
click at [33, 485] on span "Company Policies and Practices" at bounding box center [41, 474] width 29 height 21
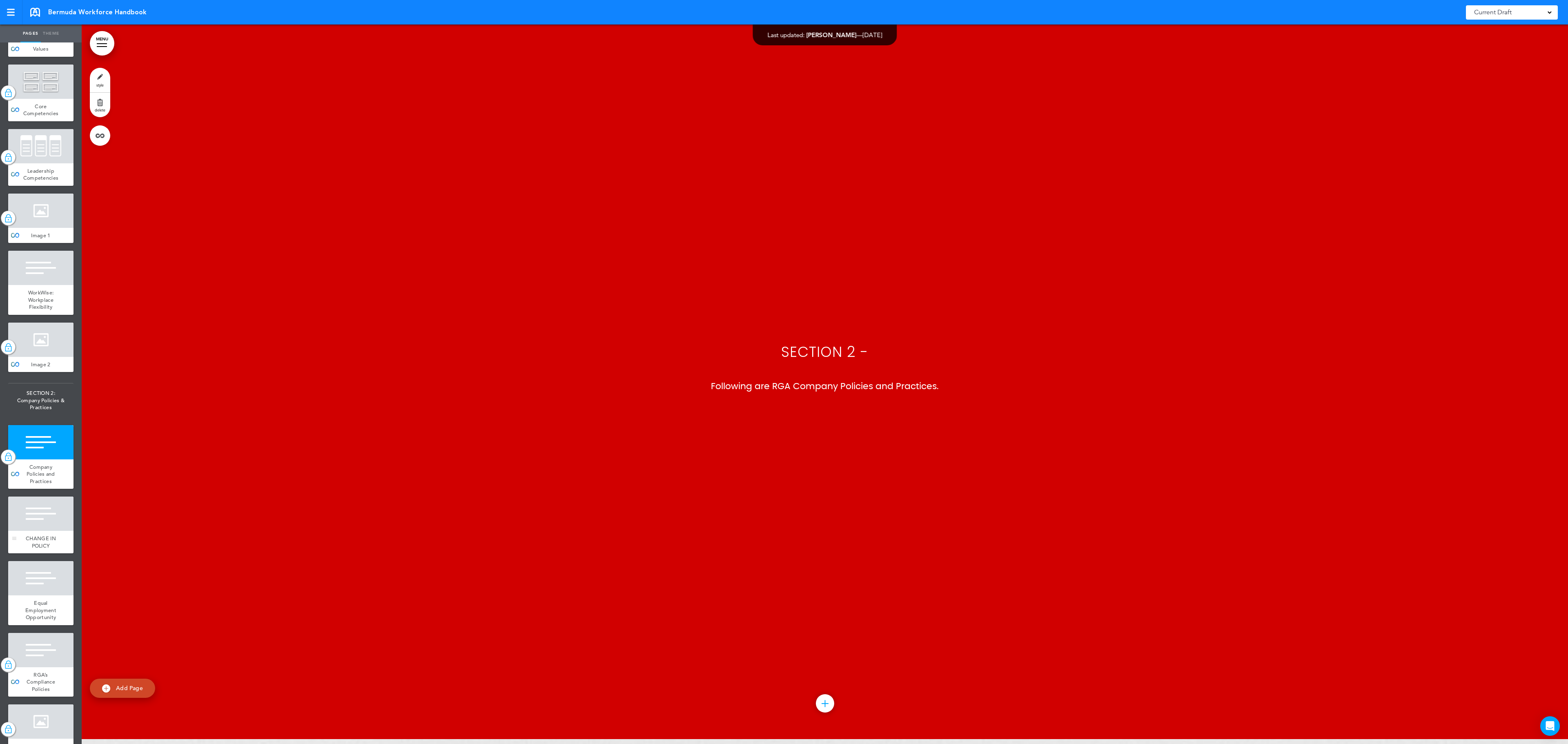
click at [33, 531] on div at bounding box center [41, 514] width 65 height 34
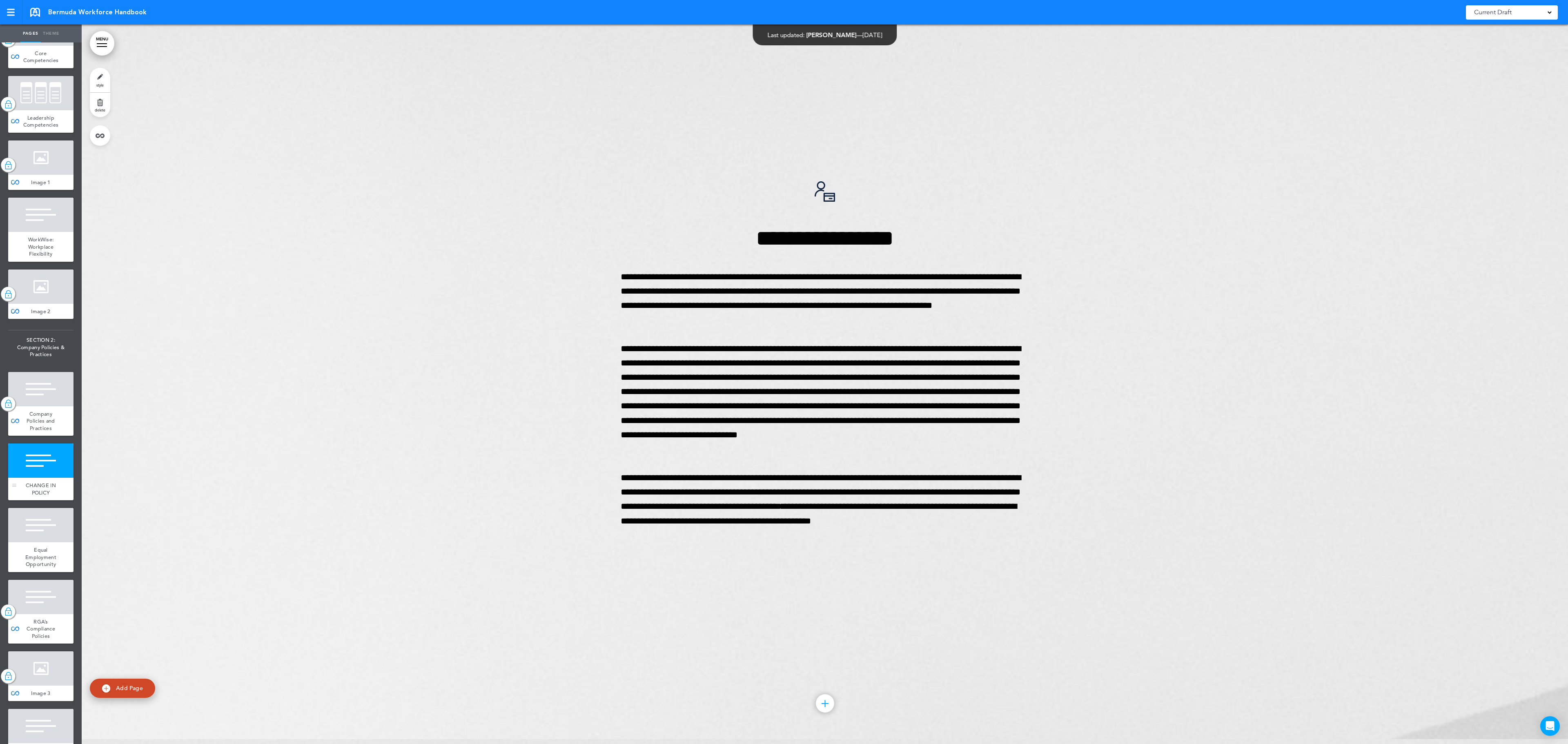
scroll to position [572, 0]
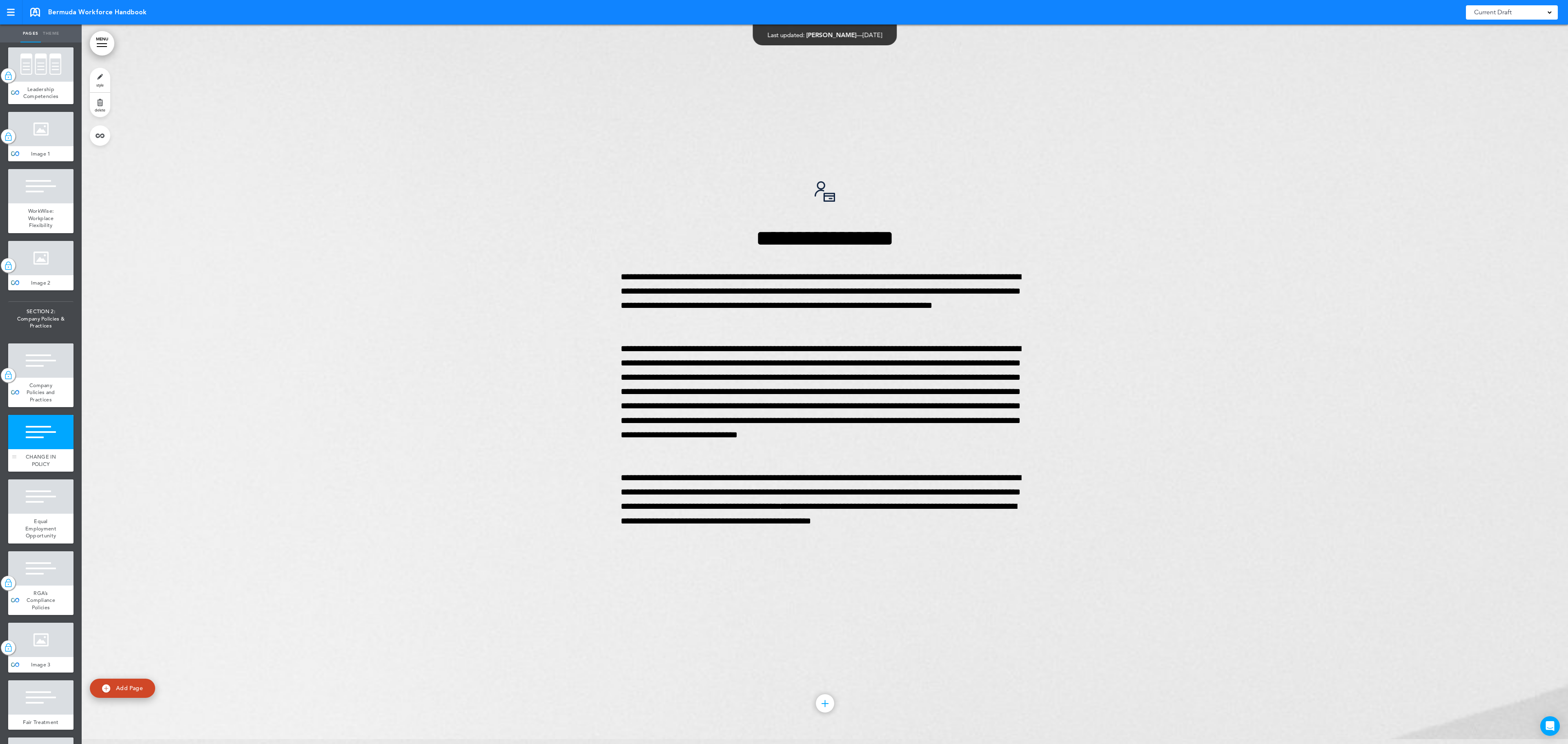
click at [33, 539] on span "Equal Employment Opportunity" at bounding box center [41, 528] width 31 height 21
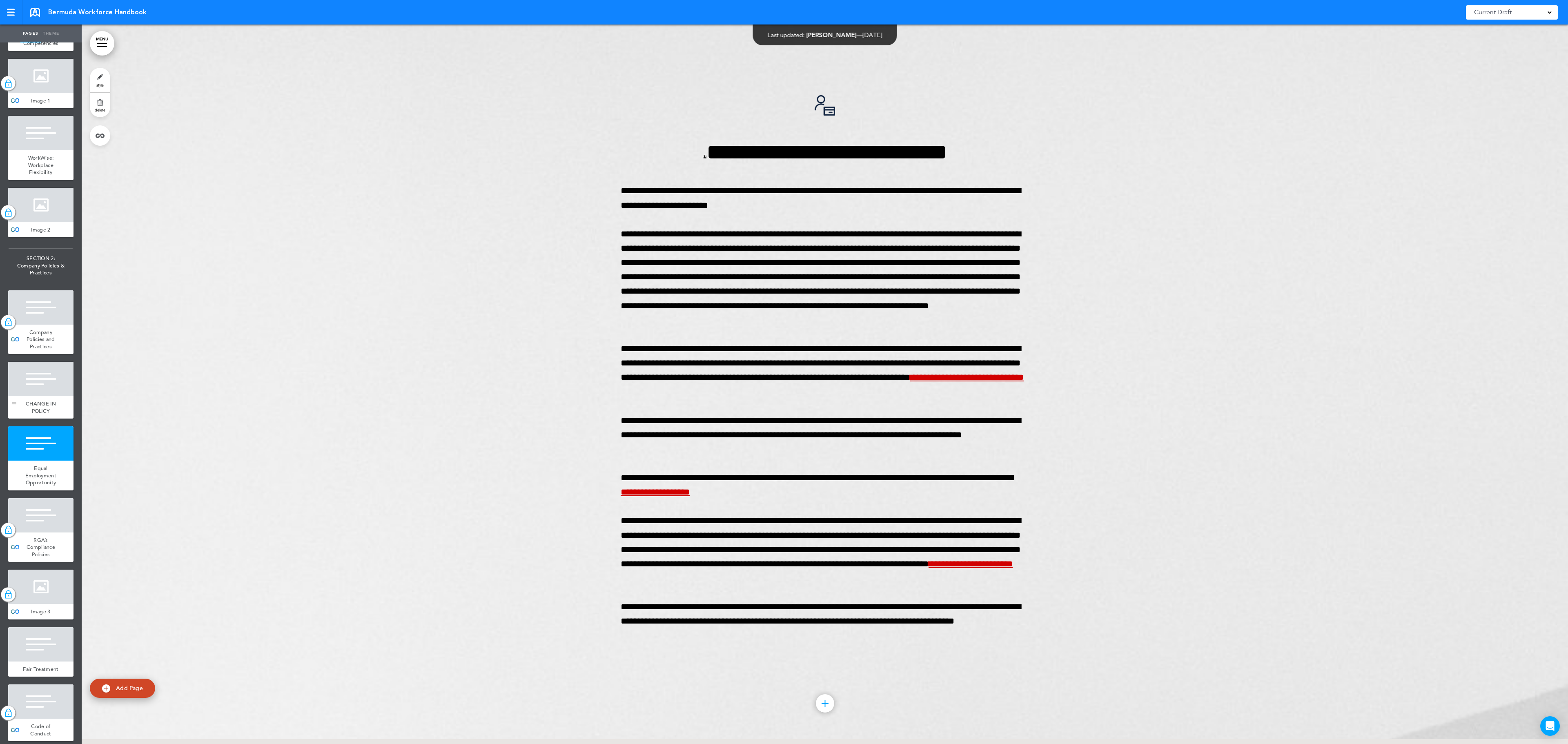
scroll to position [653, 0]
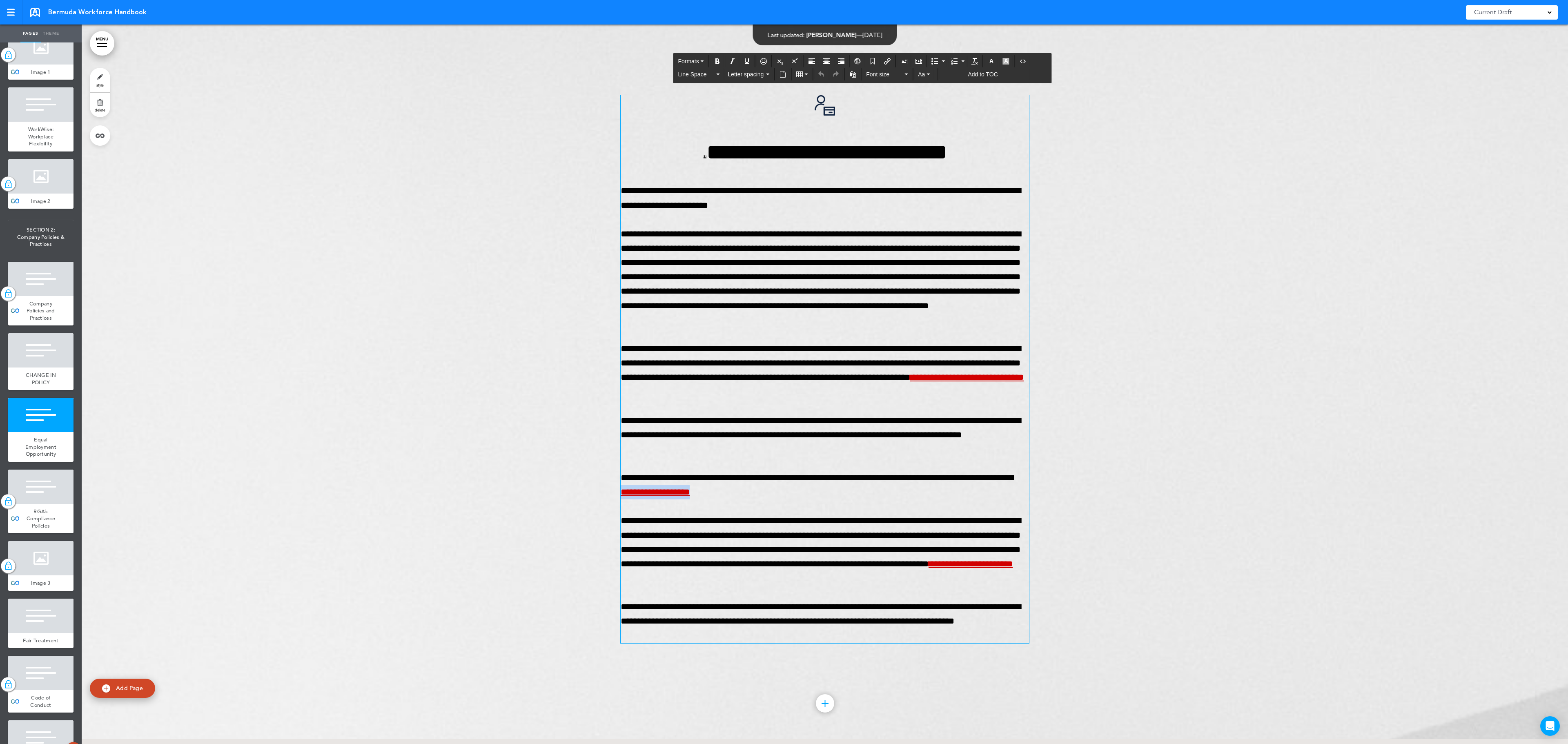
drag, startPoint x: 800, startPoint y: 498, endPoint x: 701, endPoint y: 497, distance: 99.0
click at [701, 497] on p "**********" at bounding box center [825, 485] width 408 height 29
click at [862, 63] on icon "Insert/Edit global anchor link" at bounding box center [858, 61] width 7 height 7
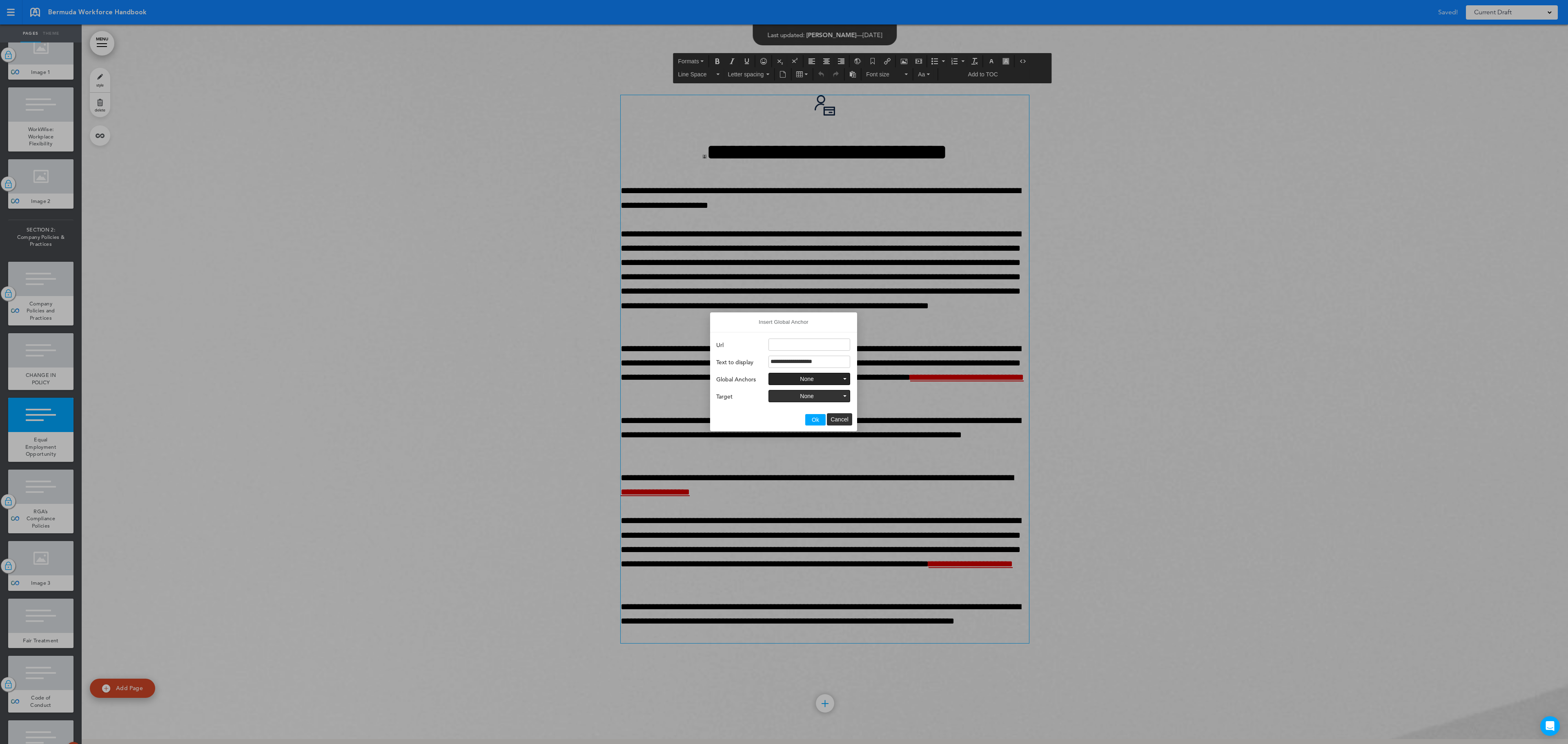
click at [827, 379] on button "None" at bounding box center [809, 379] width 81 height 11
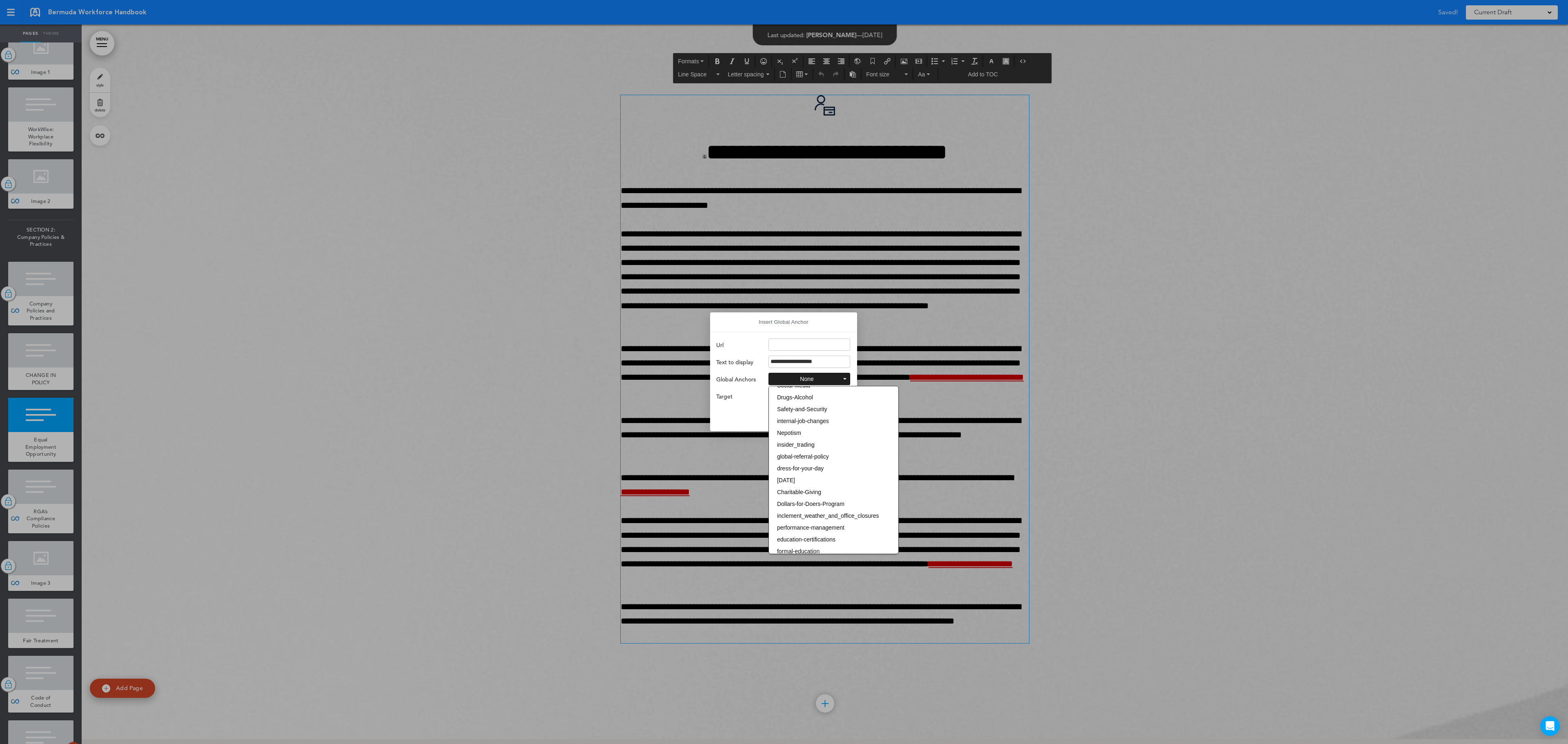
scroll to position [267, 0]
click at [828, 574] on span "grievance-procedure" at bounding box center [804, 577] width 52 height 7
type input "**********"
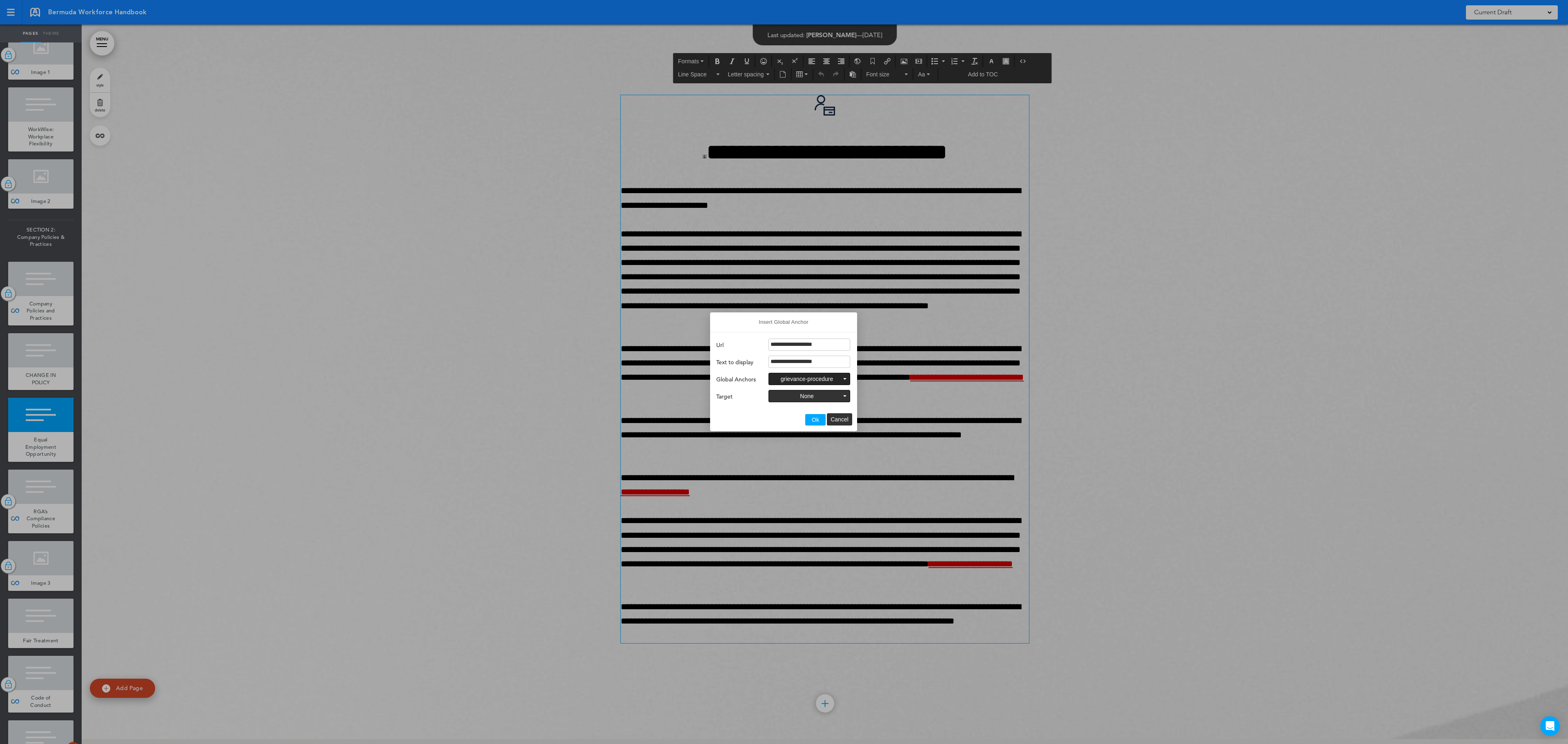
click at [813, 424] on button "Ok" at bounding box center [815, 420] width 20 height 11
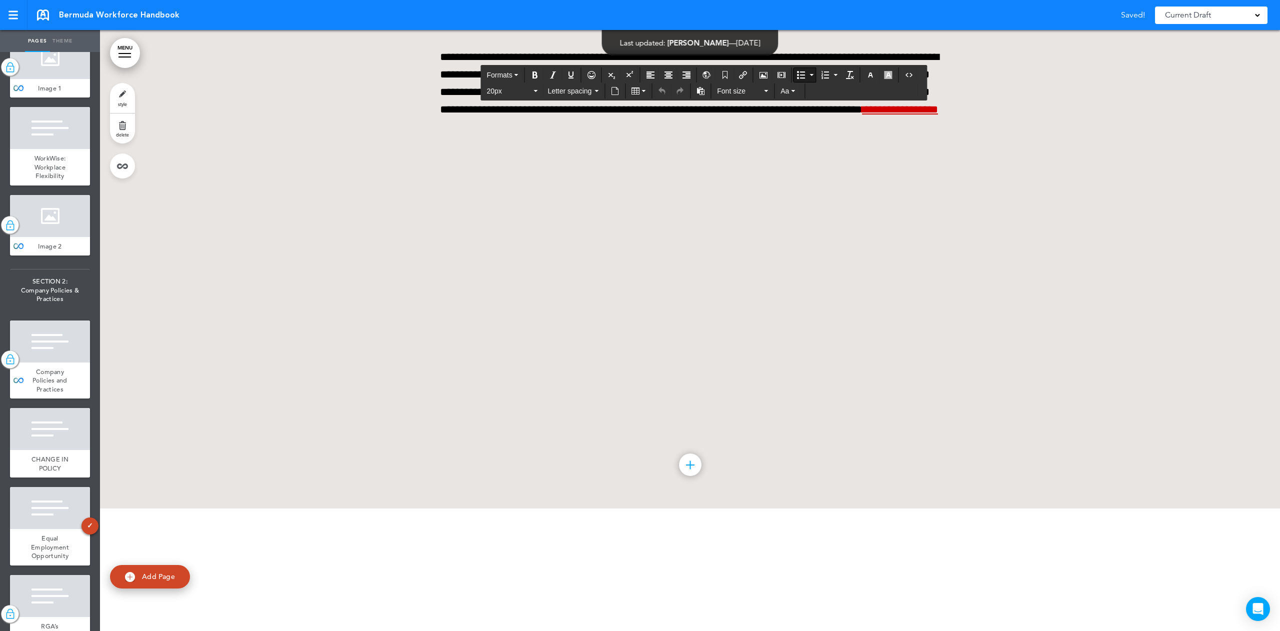
scroll to position [80760, 0]
